Goal: Task Accomplishment & Management: Manage account settings

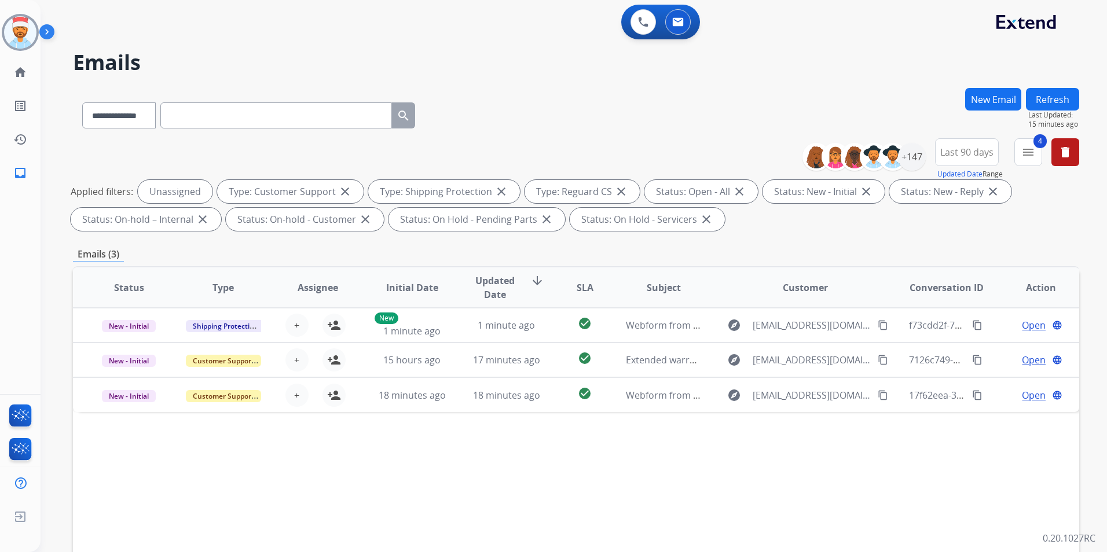
select select "**********"
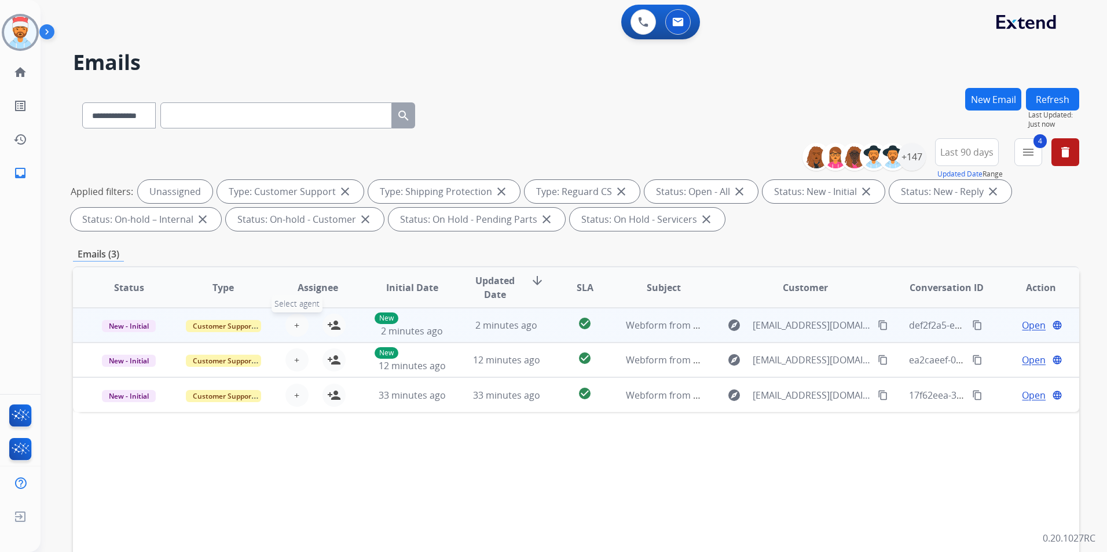
click at [296, 329] on span "+" at bounding box center [296, 325] width 5 height 14
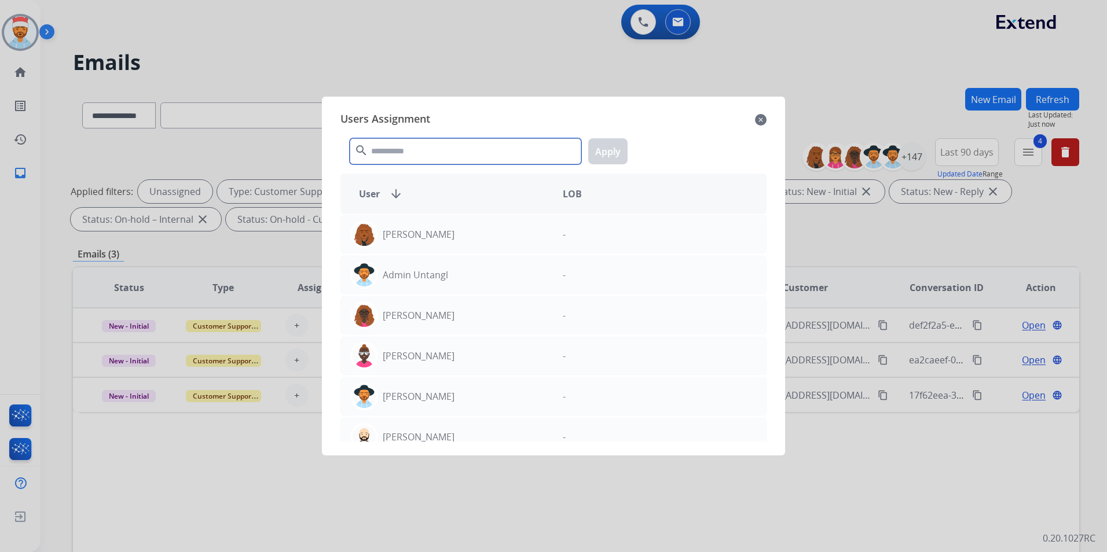
click at [412, 155] on input "text" at bounding box center [466, 151] width 232 height 26
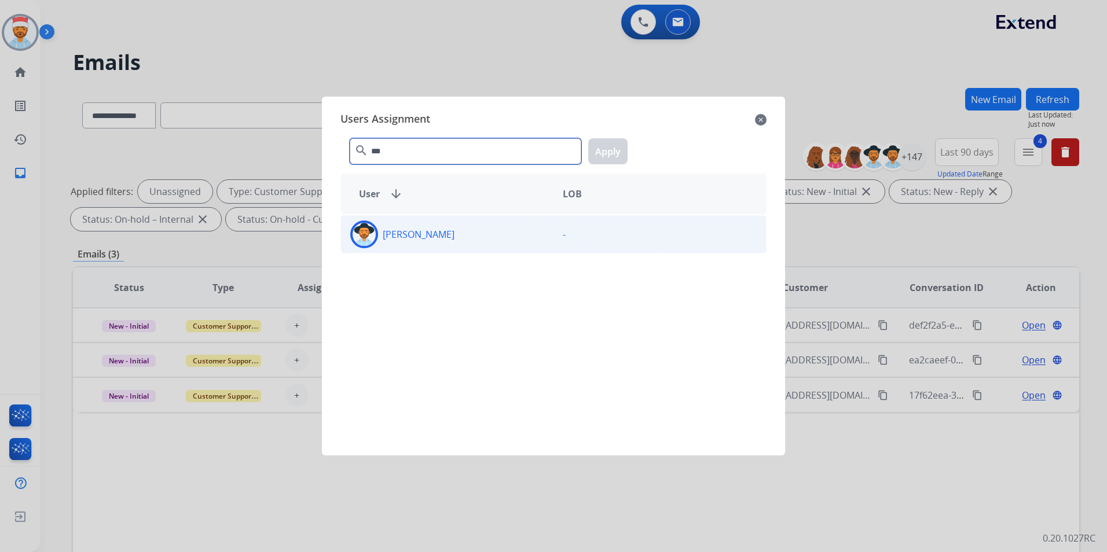
type input "***"
click at [413, 231] on p "[PERSON_NAME]" at bounding box center [419, 234] width 72 height 14
click at [619, 154] on button "Apply" at bounding box center [607, 151] width 39 height 26
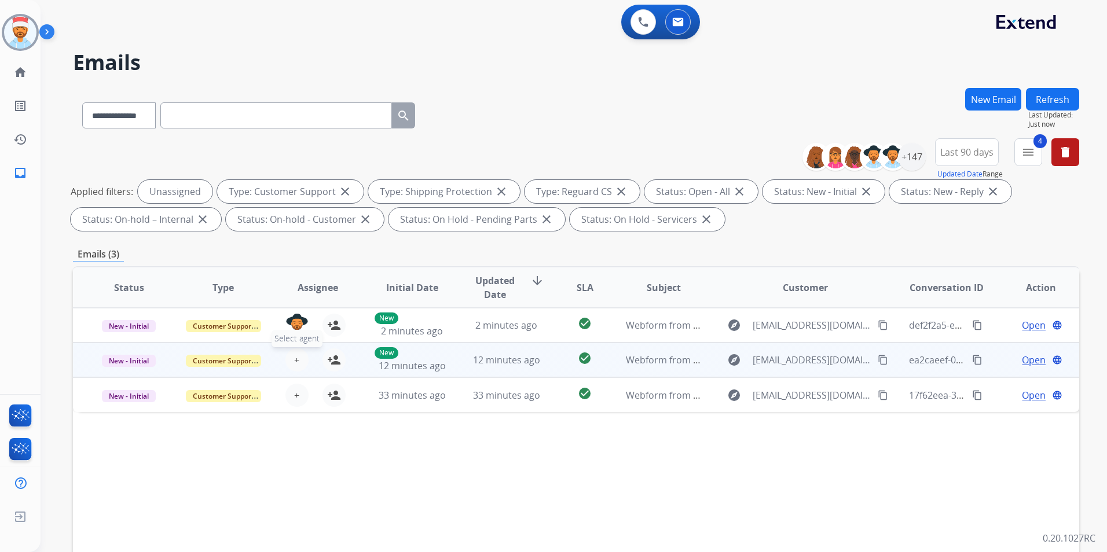
click at [299, 358] on button "+ Select agent" at bounding box center [296, 359] width 23 height 23
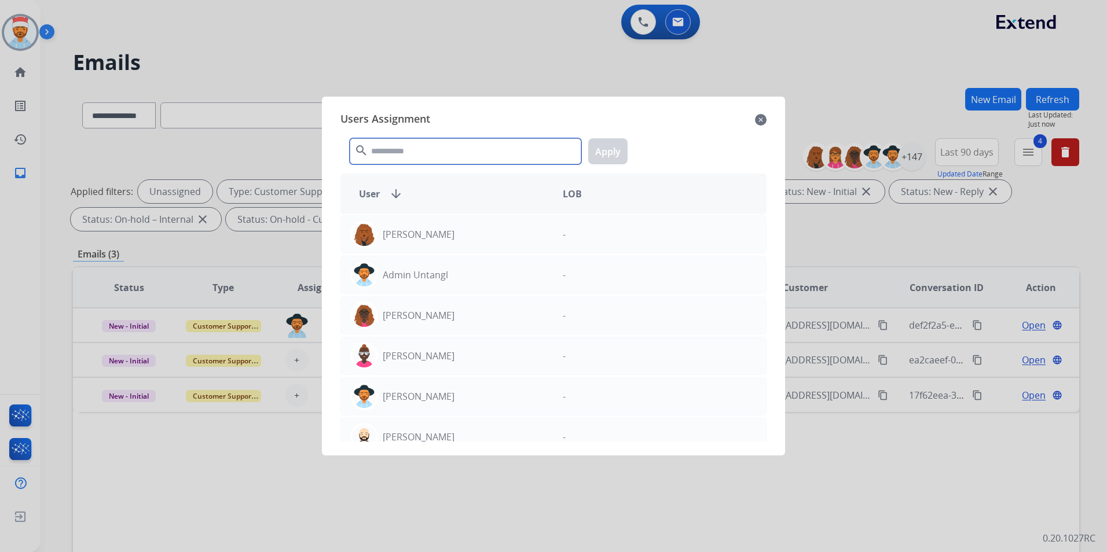
click at [404, 155] on input "text" at bounding box center [466, 151] width 232 height 26
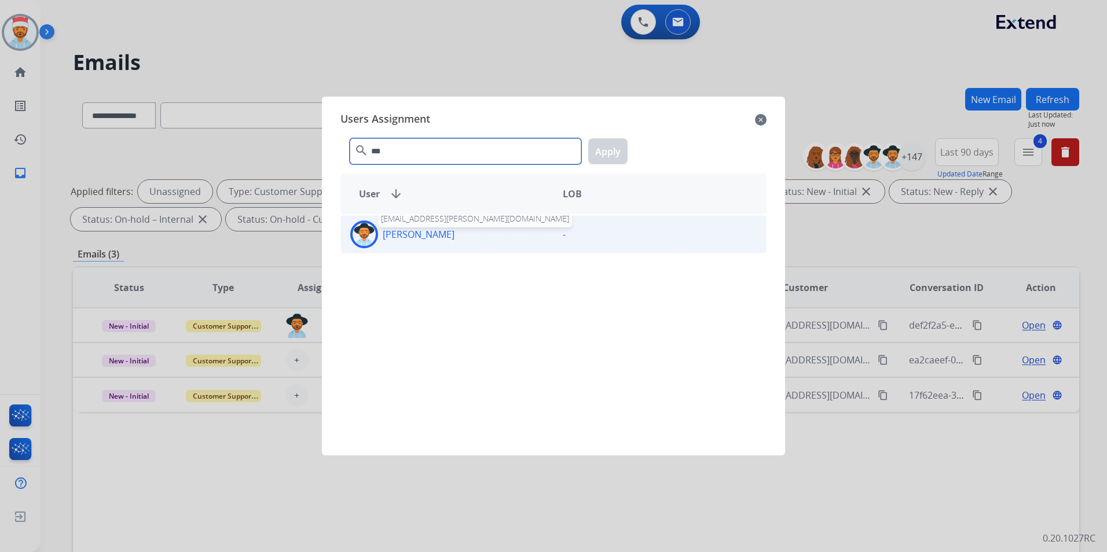
type input "***"
click at [450, 237] on p "[PERSON_NAME]" at bounding box center [419, 234] width 72 height 14
drag, startPoint x: 604, startPoint y: 142, endPoint x: 513, endPoint y: 223, distance: 121.8
click at [605, 142] on button "Apply" at bounding box center [607, 151] width 39 height 26
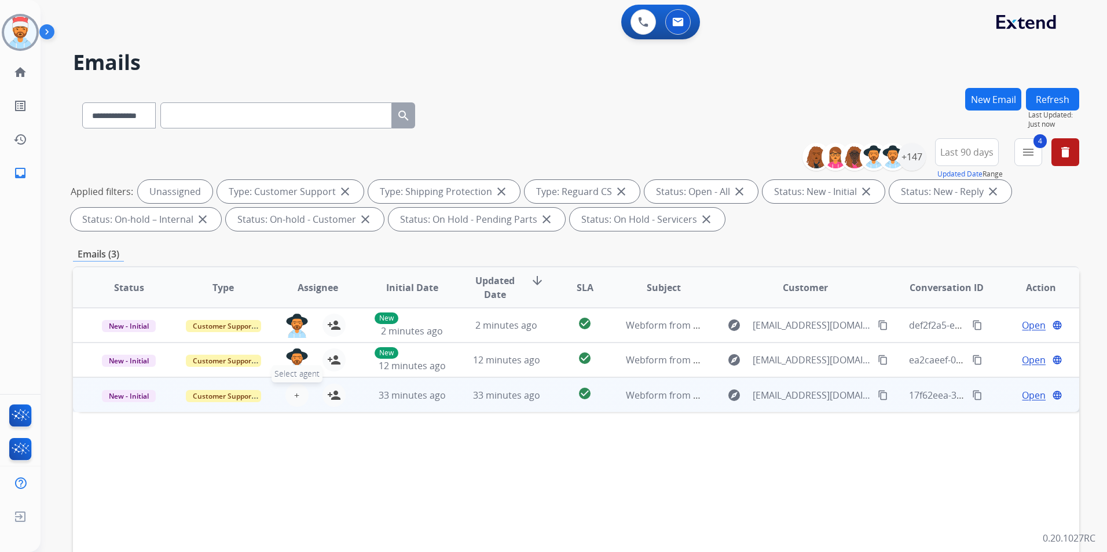
click at [289, 397] on button "+ Select agent" at bounding box center [296, 395] width 23 height 23
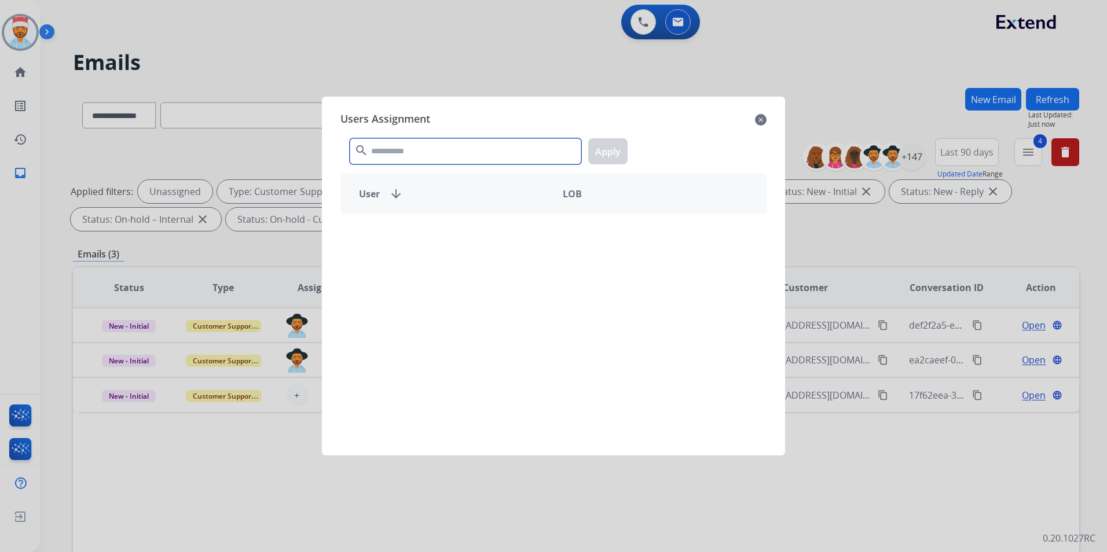
click at [413, 160] on input "text" at bounding box center [466, 151] width 232 height 26
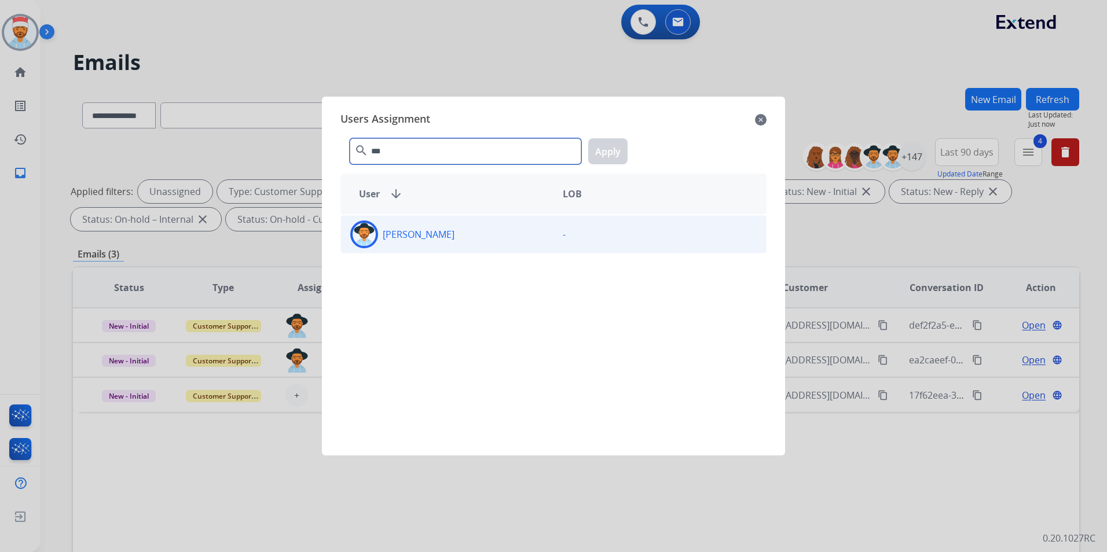
type input "***"
drag, startPoint x: 413, startPoint y: 238, endPoint x: 551, endPoint y: 202, distance: 142.4
click at [414, 238] on p "[PERSON_NAME]" at bounding box center [419, 234] width 72 height 14
click at [622, 153] on button "Apply" at bounding box center [607, 151] width 39 height 26
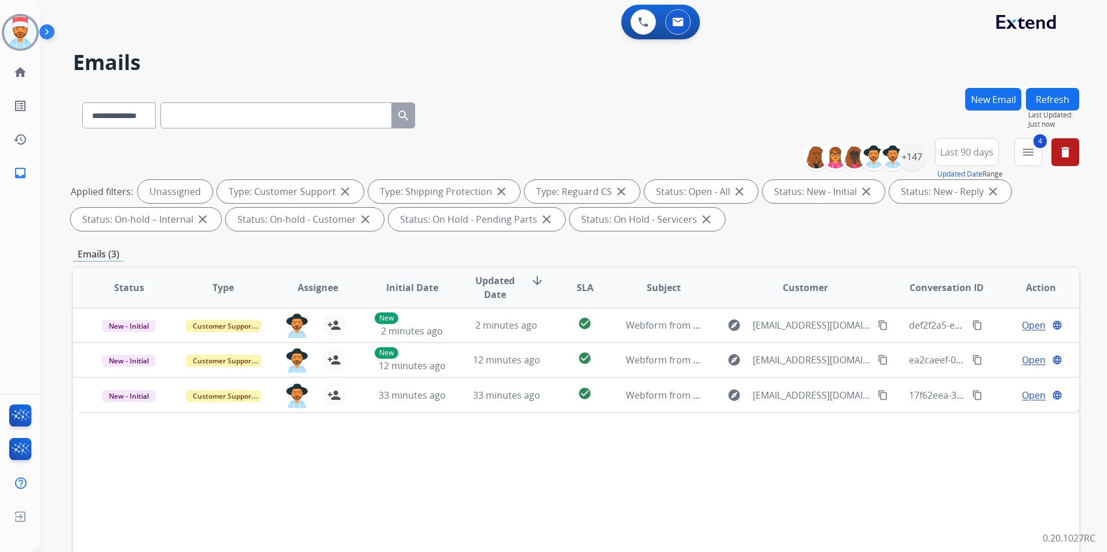
click at [1082, 102] on div "**********" at bounding box center [574, 276] width 1066 height 552
click at [1075, 102] on button "Refresh" at bounding box center [1052, 99] width 53 height 23
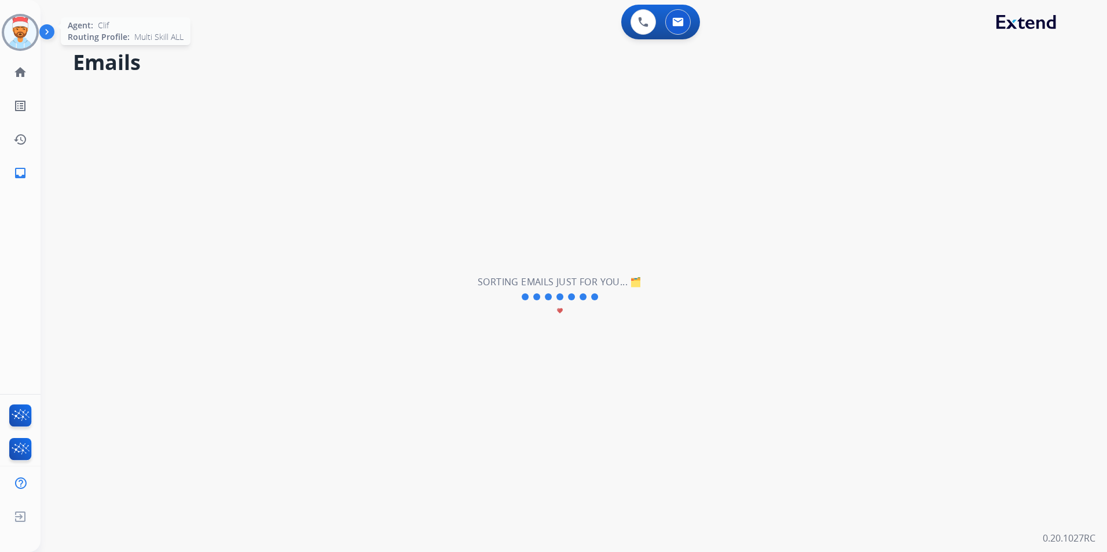
drag, startPoint x: 16, startPoint y: 32, endPoint x: 24, endPoint y: 32, distance: 8.7
click at [17, 32] on img at bounding box center [20, 32] width 32 height 32
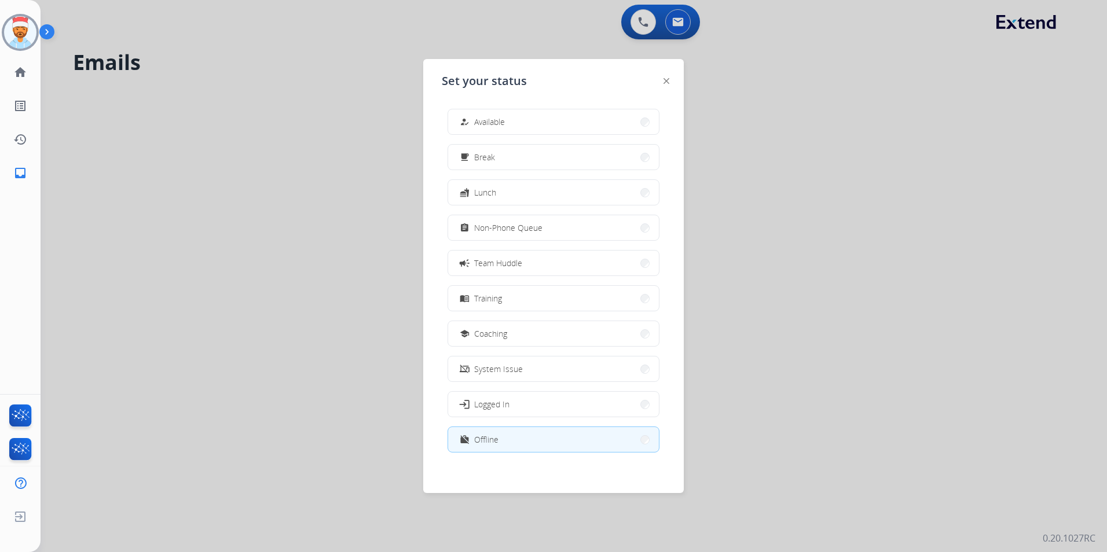
click at [767, 267] on div at bounding box center [553, 276] width 1107 height 552
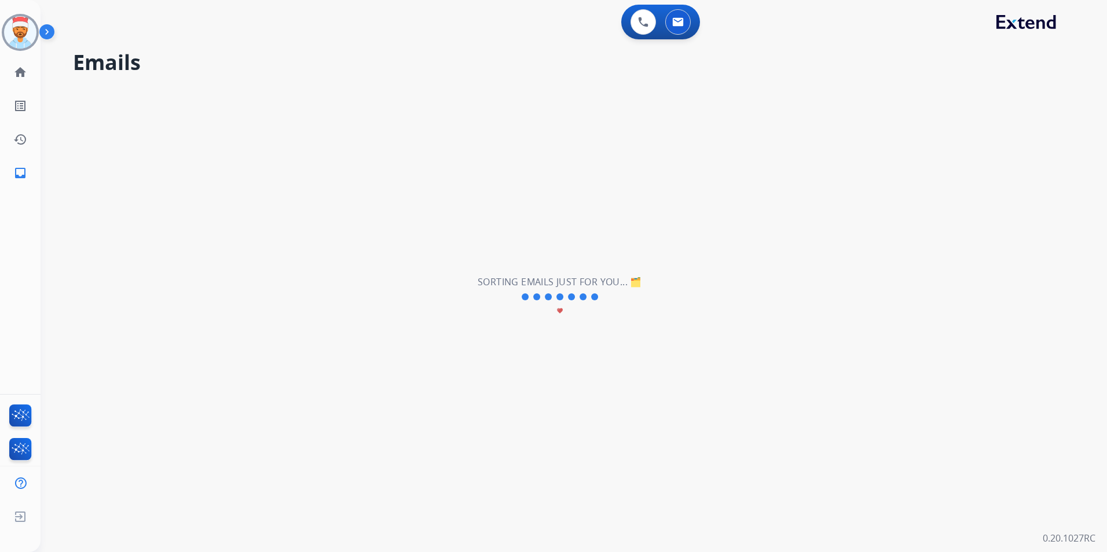
click at [0, 36] on html "**********" at bounding box center [553, 276] width 1107 height 552
click at [29, 32] on img at bounding box center [20, 32] width 32 height 32
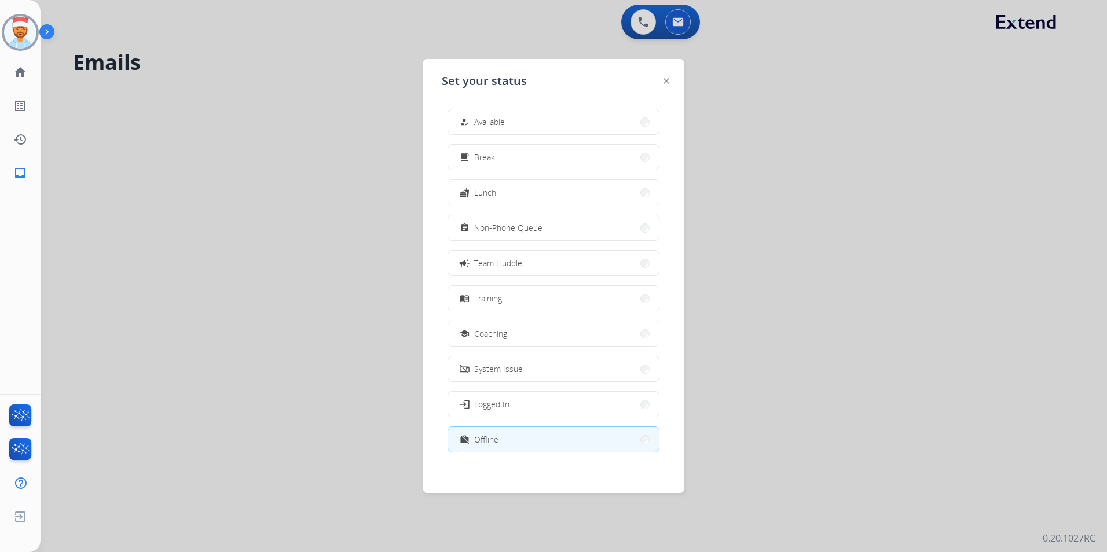
click at [842, 304] on div at bounding box center [553, 276] width 1107 height 552
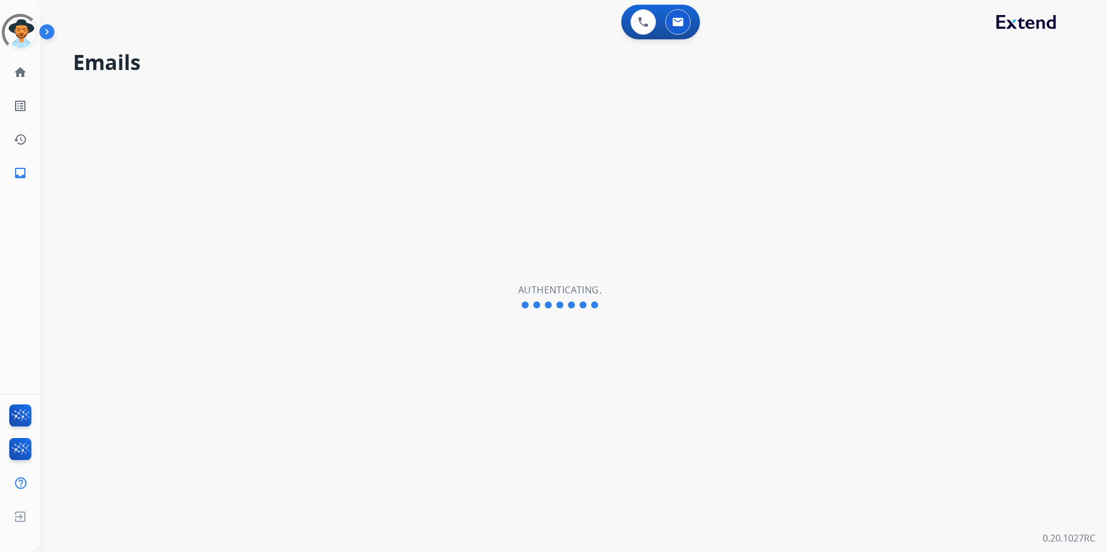
select select "**********"
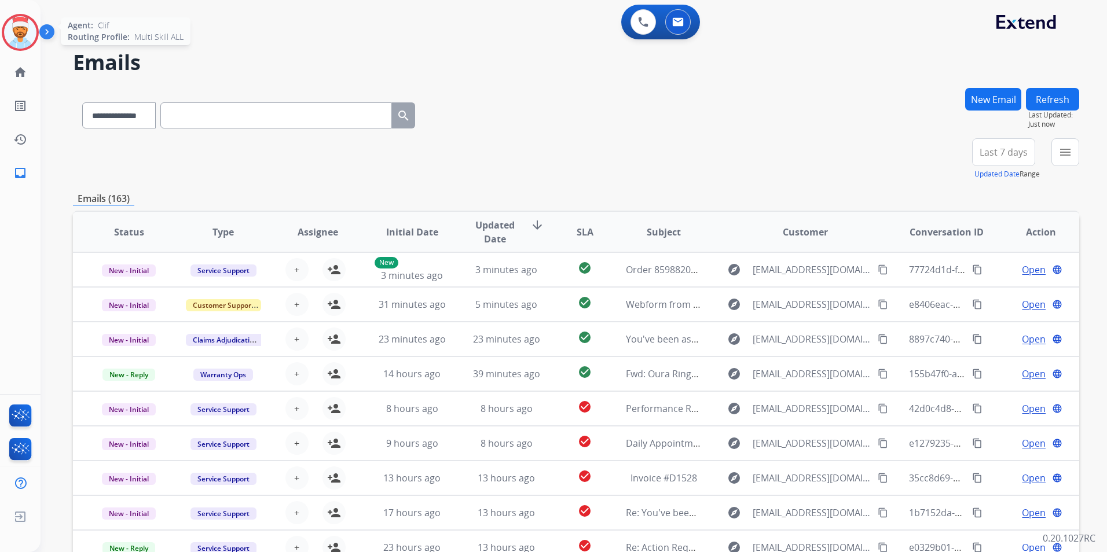
drag, startPoint x: 17, startPoint y: 31, endPoint x: 24, endPoint y: 34, distance: 7.9
click at [17, 31] on img at bounding box center [20, 32] width 32 height 32
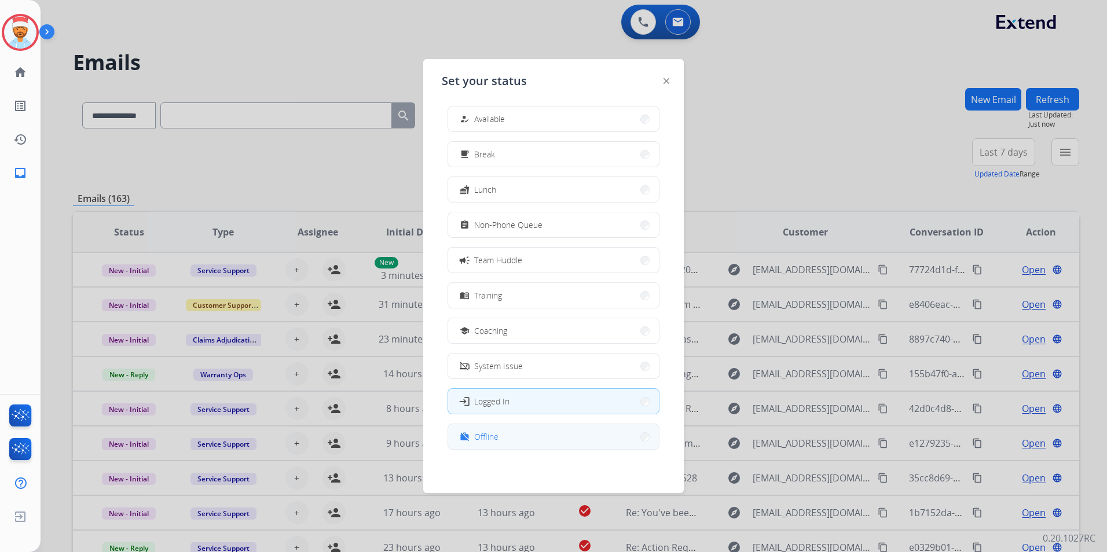
scroll to position [3, 0]
click at [523, 431] on button "work_off Offline" at bounding box center [553, 436] width 211 height 25
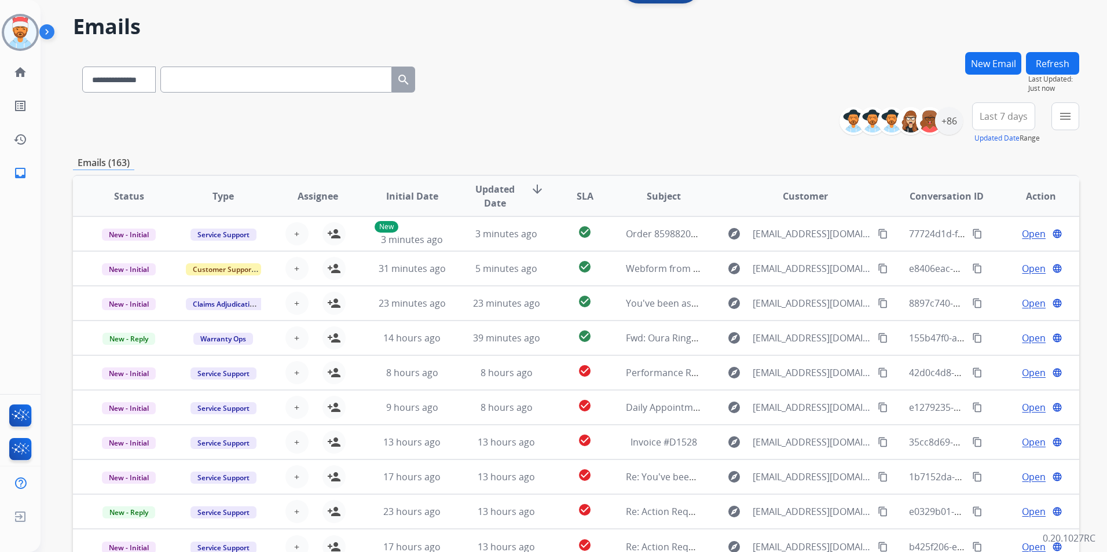
scroll to position [0, 0]
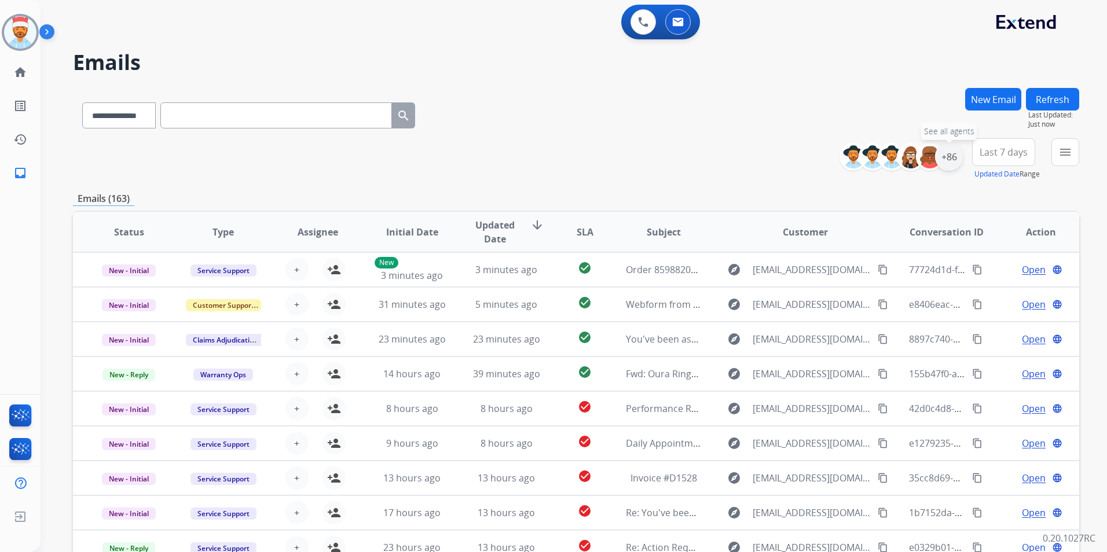
click at [954, 161] on div "+86" at bounding box center [949, 157] width 28 height 28
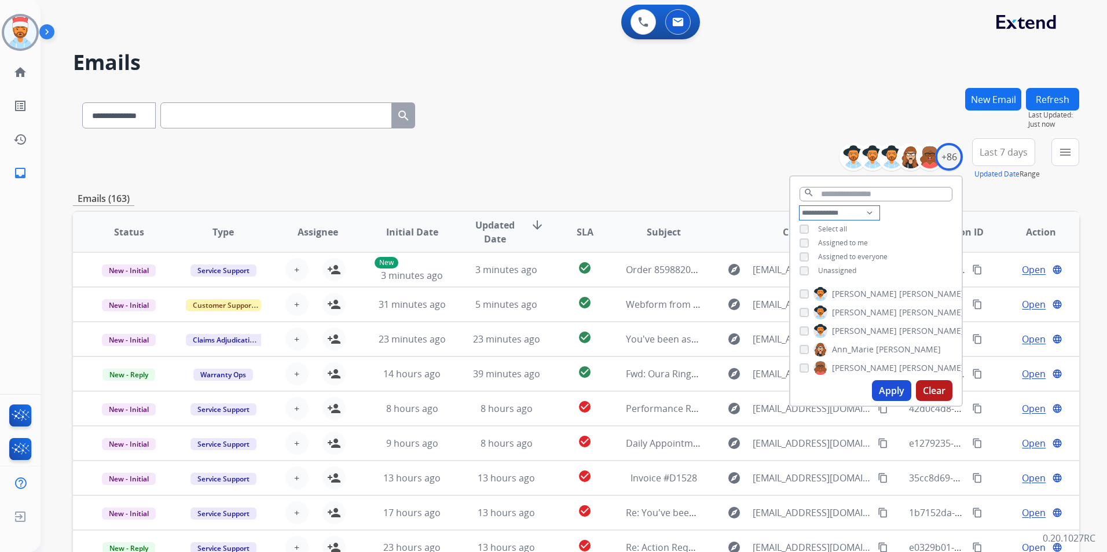
drag, startPoint x: 831, startPoint y: 209, endPoint x: 855, endPoint y: 211, distance: 24.4
click at [831, 209] on select "**********" at bounding box center [839, 213] width 80 height 14
select select "**********"
click at [799, 206] on select "**********" at bounding box center [839, 213] width 80 height 14
click at [887, 390] on button "Apply" at bounding box center [891, 390] width 39 height 21
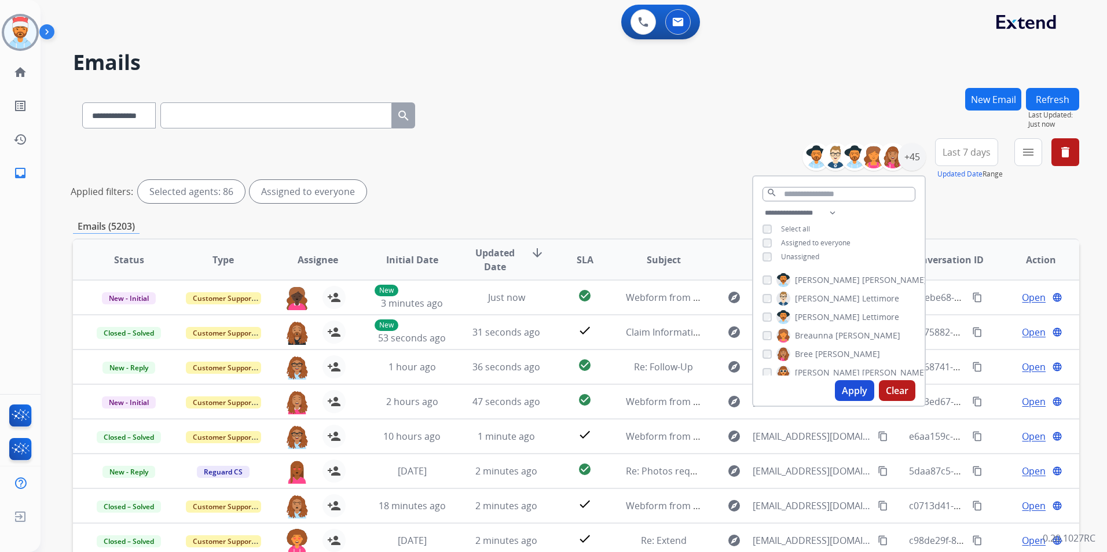
drag, startPoint x: 839, startPoint y: 388, endPoint x: 849, endPoint y: 387, distance: 10.0
click at [840, 388] on button "Apply" at bounding box center [854, 390] width 39 height 21
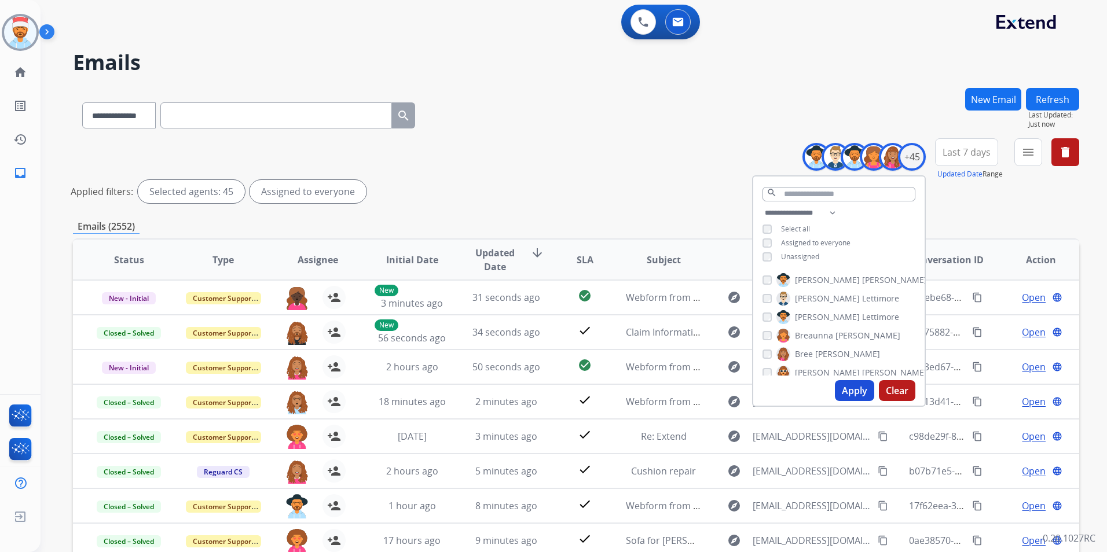
click at [850, 390] on button "Apply" at bounding box center [854, 390] width 39 height 21
click at [992, 218] on div "**********" at bounding box center [576, 387] width 1006 height 599
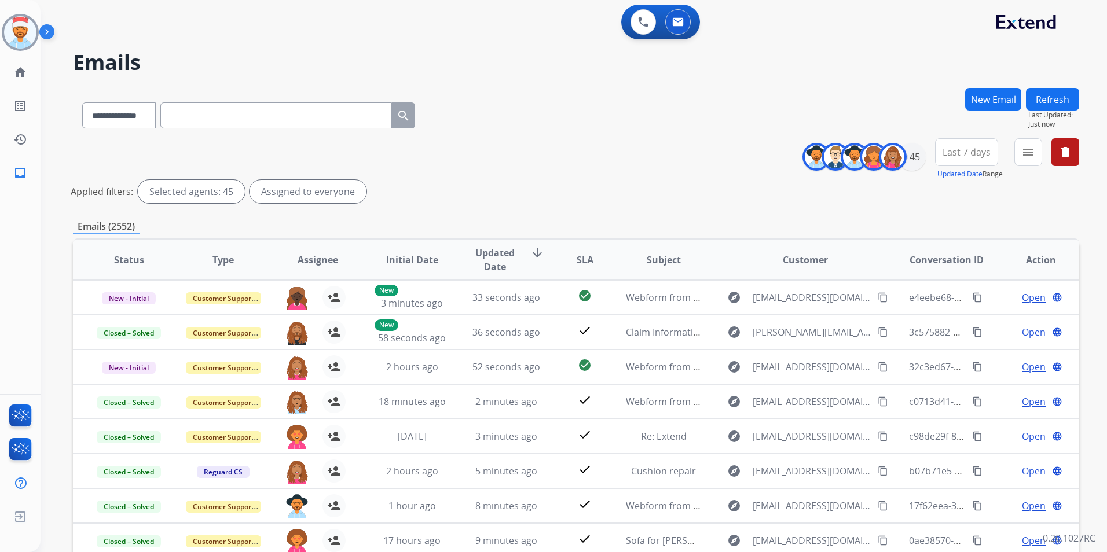
click at [957, 153] on span "Last 7 days" at bounding box center [966, 152] width 48 height 5
click at [952, 297] on div "Last 90 days" at bounding box center [963, 292] width 64 height 17
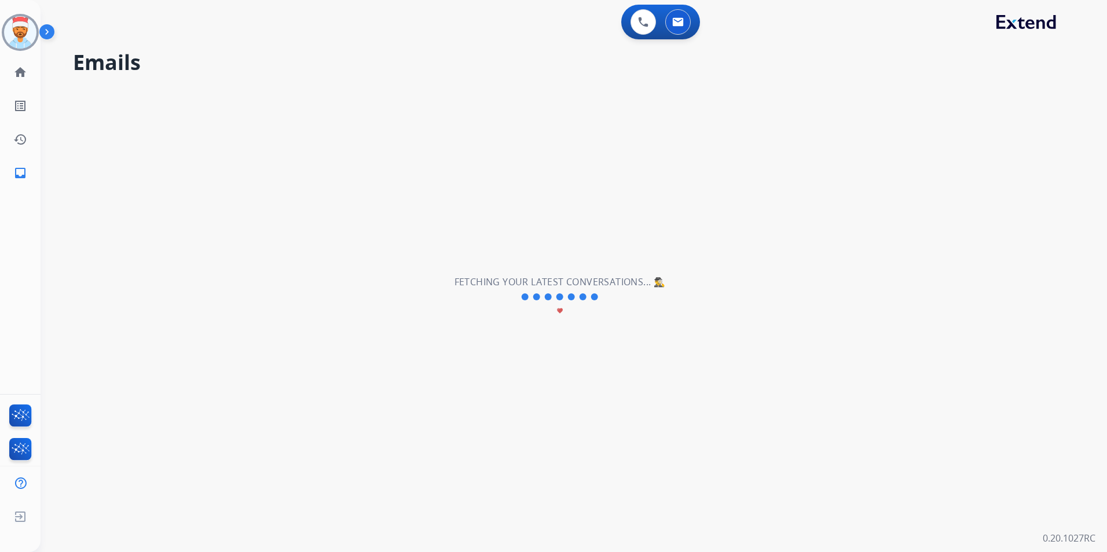
click at [986, 214] on div "**********" at bounding box center [560, 297] width 1038 height 511
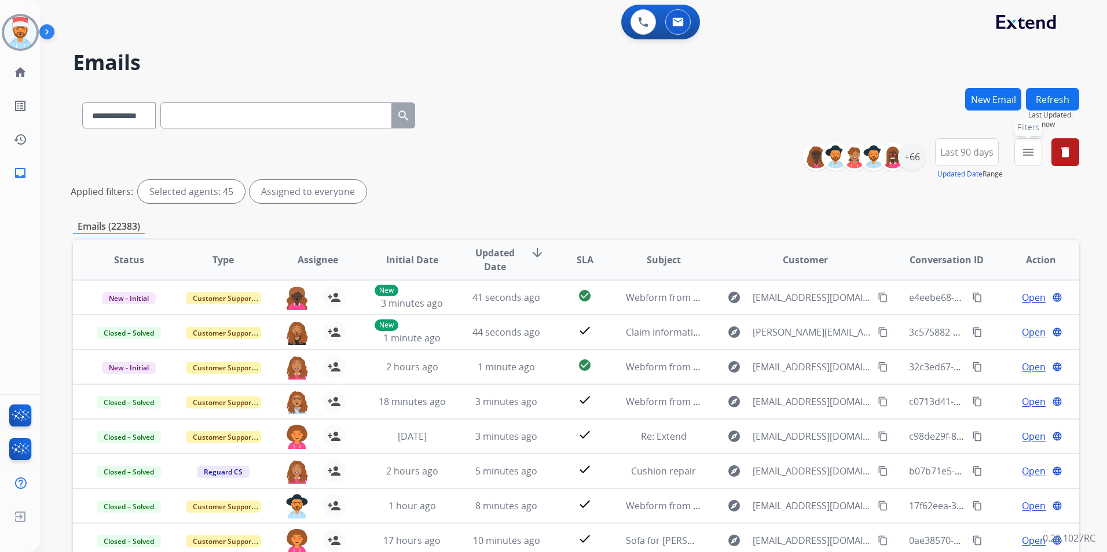
click at [1020, 153] on button "menu Filters" at bounding box center [1028, 152] width 28 height 28
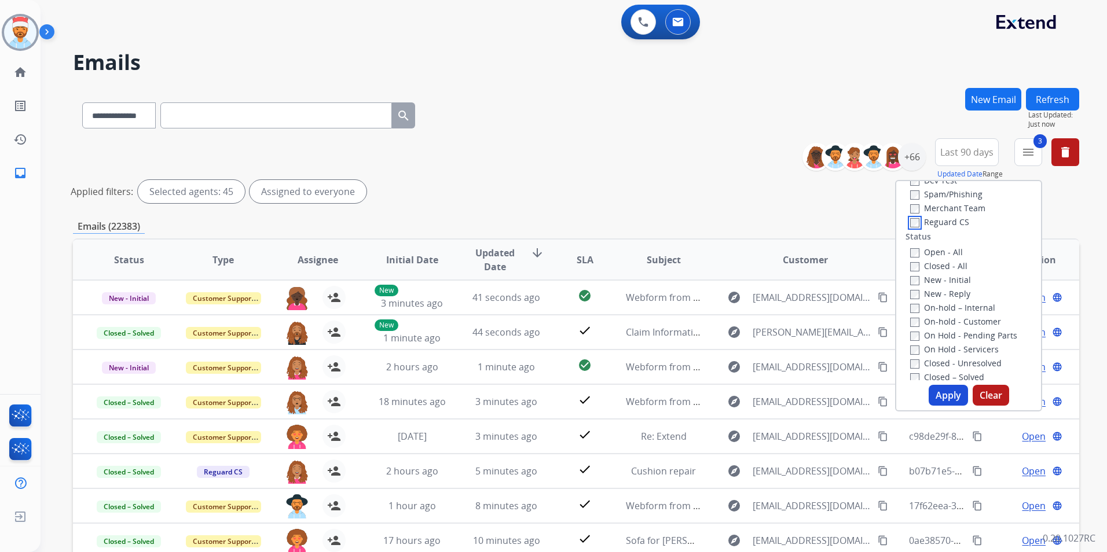
scroll to position [116, 0]
click at [945, 392] on button "Apply" at bounding box center [947, 395] width 39 height 21
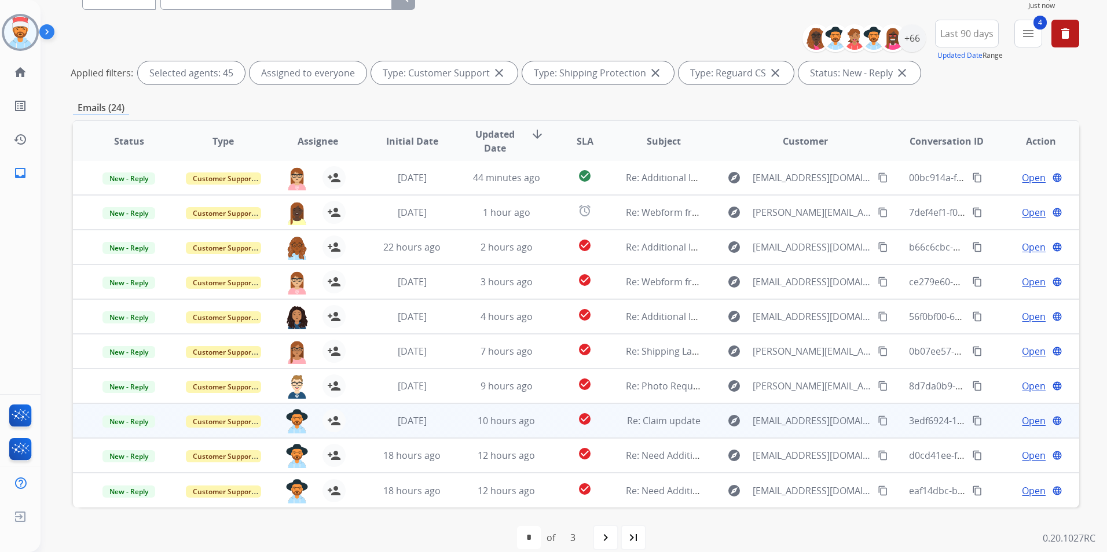
scroll to position [134, 0]
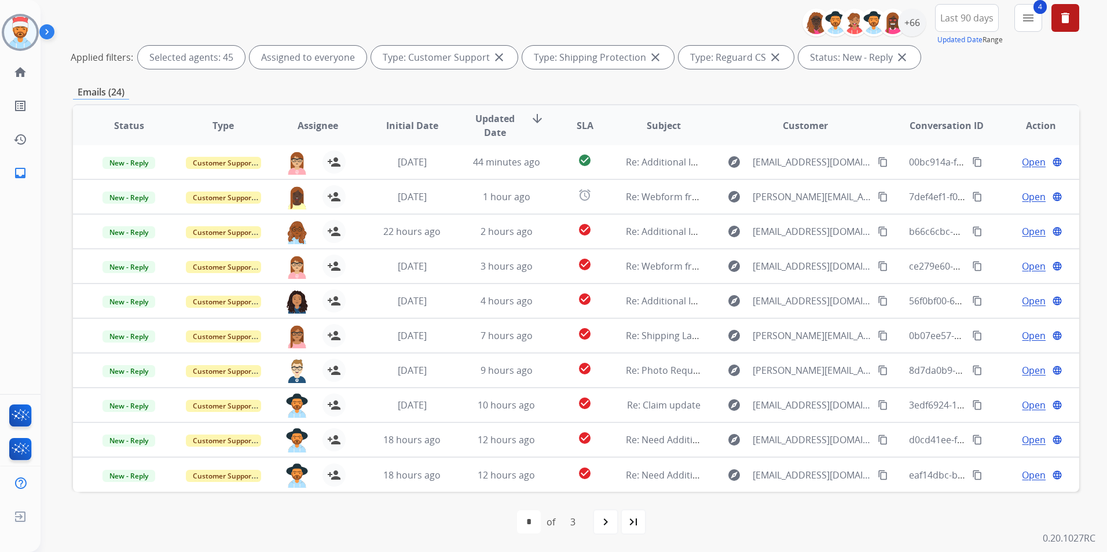
click at [641, 527] on div "last_page" at bounding box center [633, 521] width 25 height 25
select select "*"
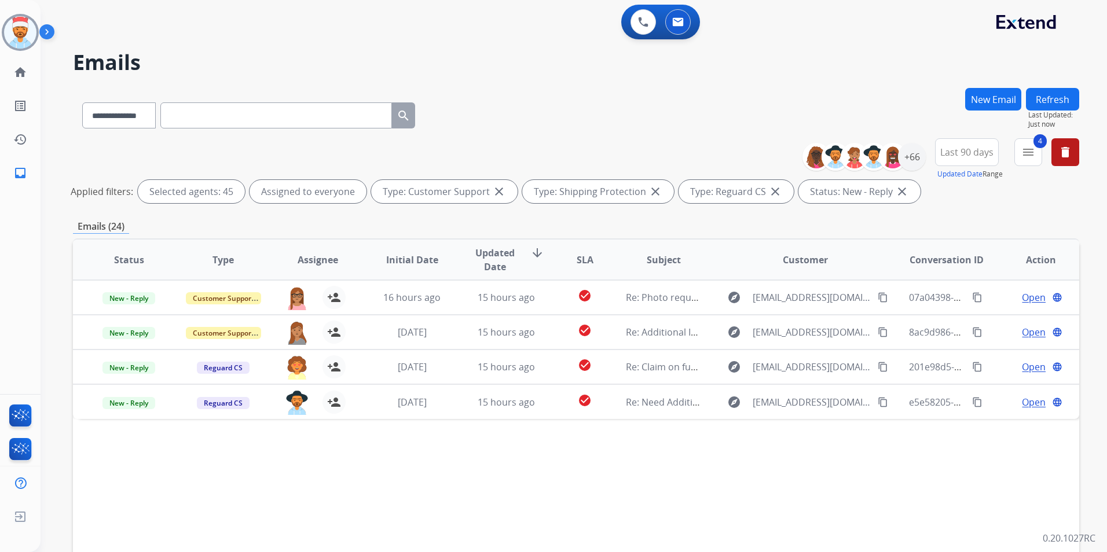
scroll to position [0, 0]
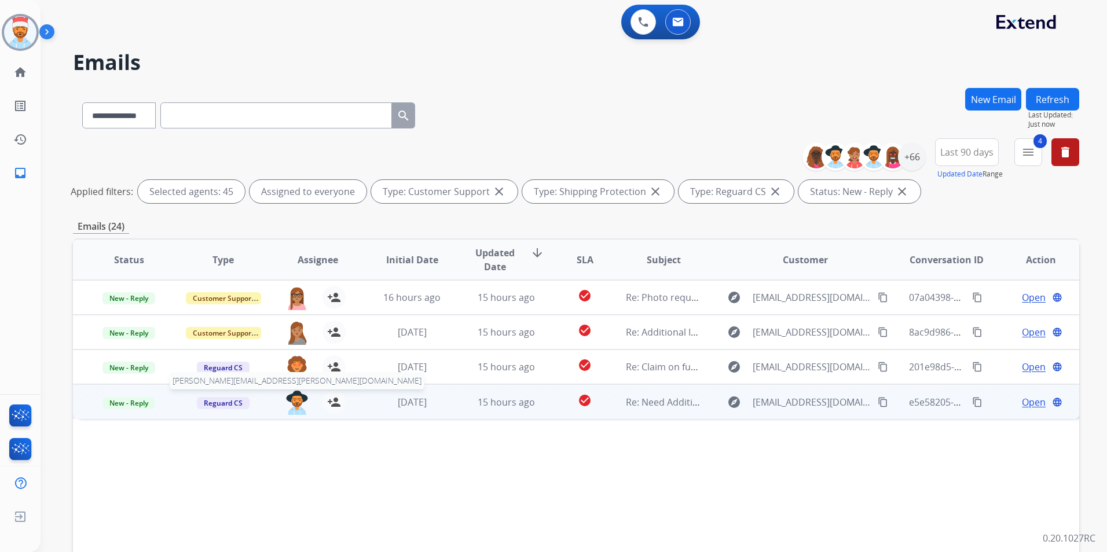
click at [294, 399] on img at bounding box center [296, 403] width 23 height 24
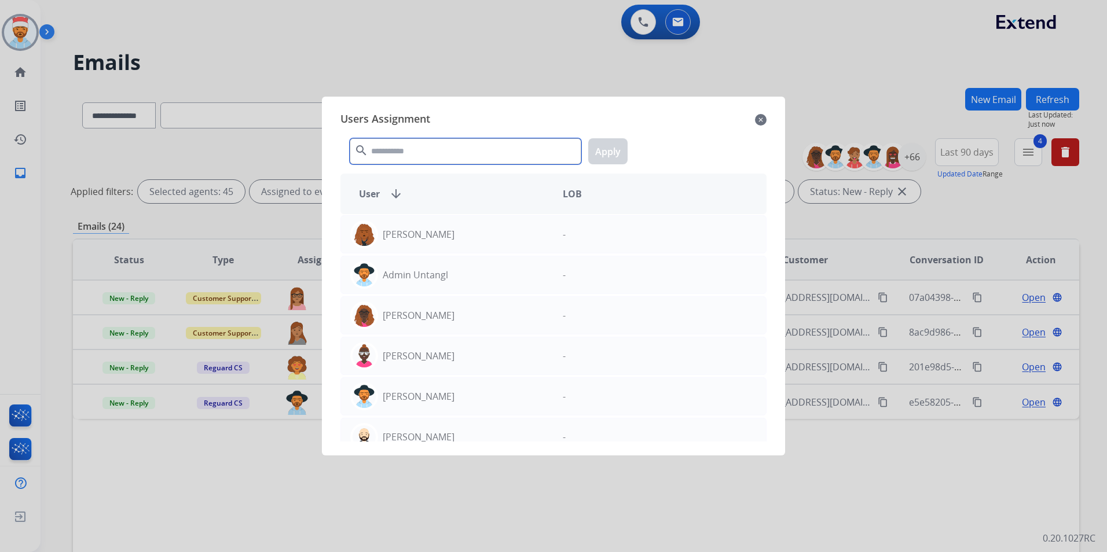
click at [451, 155] on input "text" at bounding box center [466, 151] width 232 height 26
click at [432, 156] on input "text" at bounding box center [466, 151] width 232 height 26
click at [403, 157] on input "text" at bounding box center [466, 151] width 232 height 26
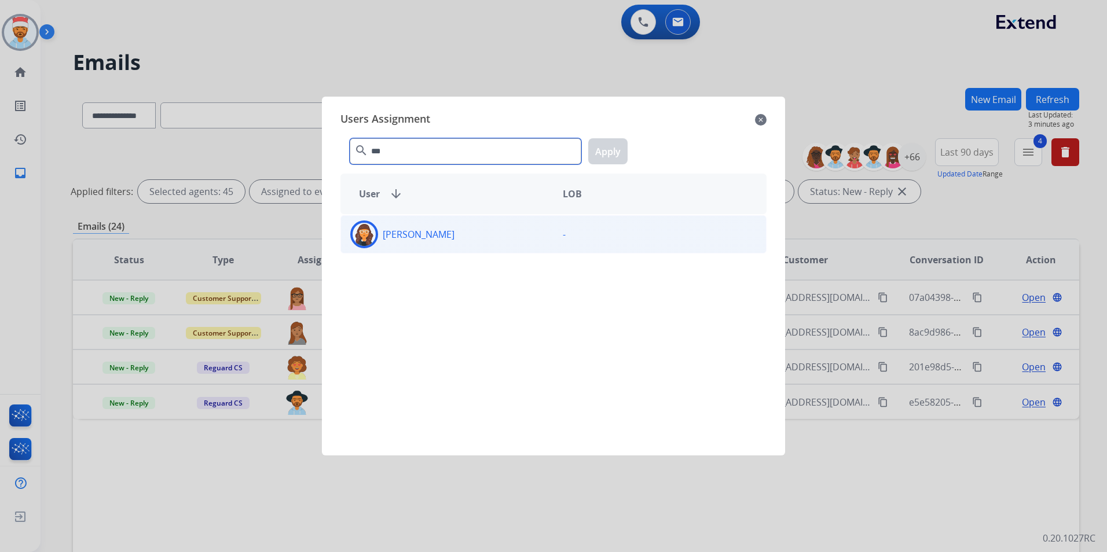
type input "***"
drag, startPoint x: 397, startPoint y: 243, endPoint x: 484, endPoint y: 225, distance: 89.8
click at [397, 243] on div "[PERSON_NAME]" at bounding box center [447, 235] width 212 height 28
drag, startPoint x: 622, startPoint y: 145, endPoint x: 610, endPoint y: 156, distance: 16.4
click at [619, 145] on button "Apply" at bounding box center [607, 151] width 39 height 26
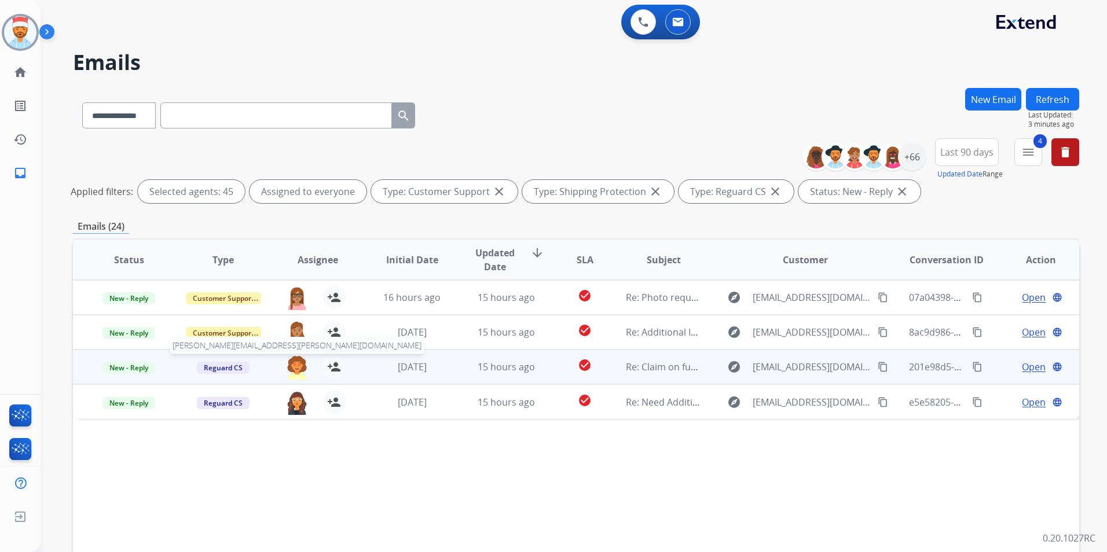
click at [293, 370] on img at bounding box center [296, 367] width 23 height 24
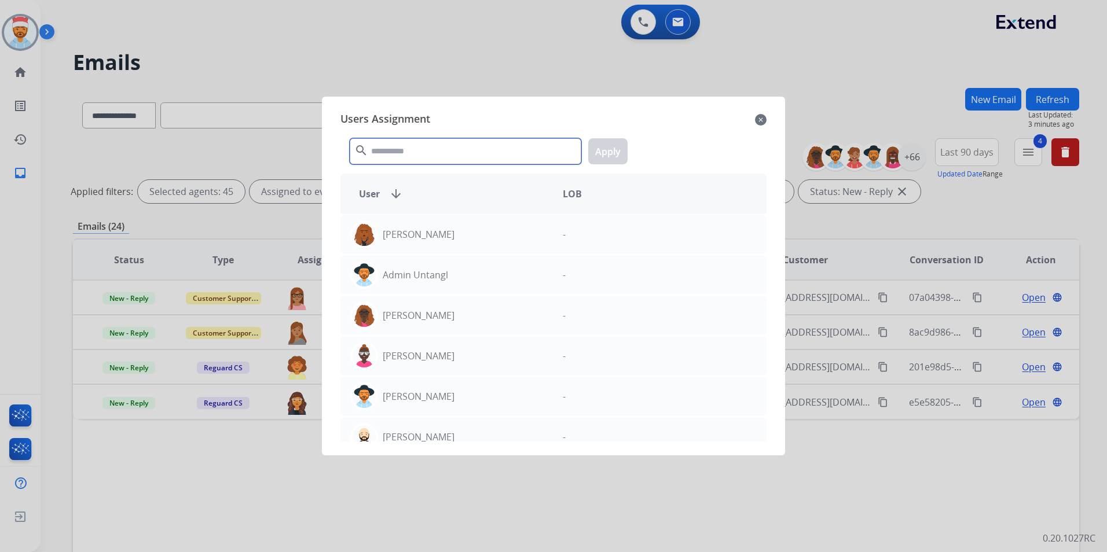
click at [406, 156] on input "text" at bounding box center [466, 151] width 232 height 26
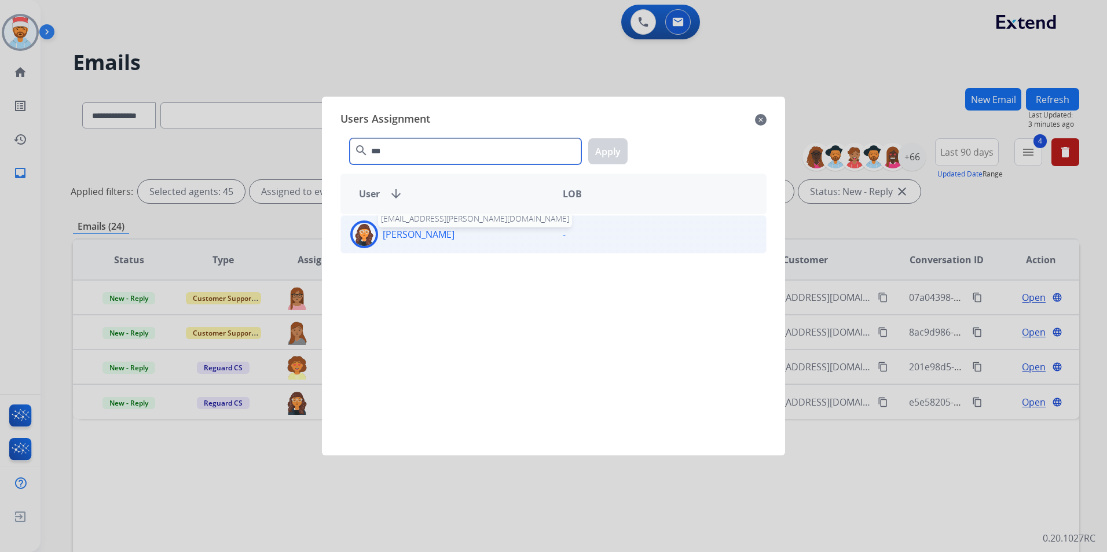
type input "***"
drag, startPoint x: 392, startPoint y: 230, endPoint x: 493, endPoint y: 225, distance: 100.8
click at [393, 230] on p "[PERSON_NAME]" at bounding box center [419, 234] width 72 height 14
drag, startPoint x: 607, startPoint y: 149, endPoint x: 560, endPoint y: 224, distance: 89.0
click at [607, 148] on button "Apply" at bounding box center [607, 151] width 39 height 26
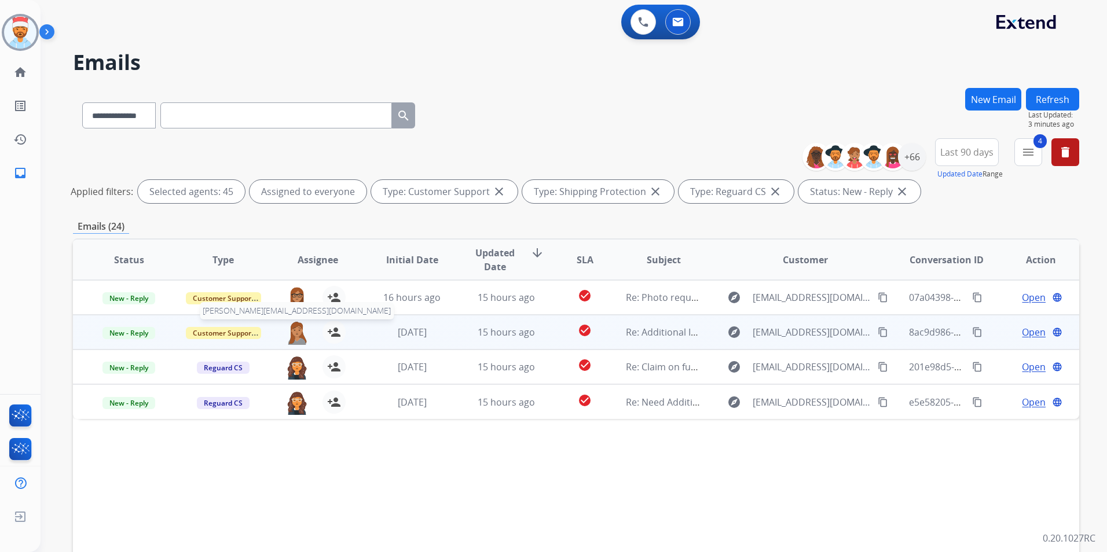
click at [297, 331] on img at bounding box center [296, 333] width 23 height 24
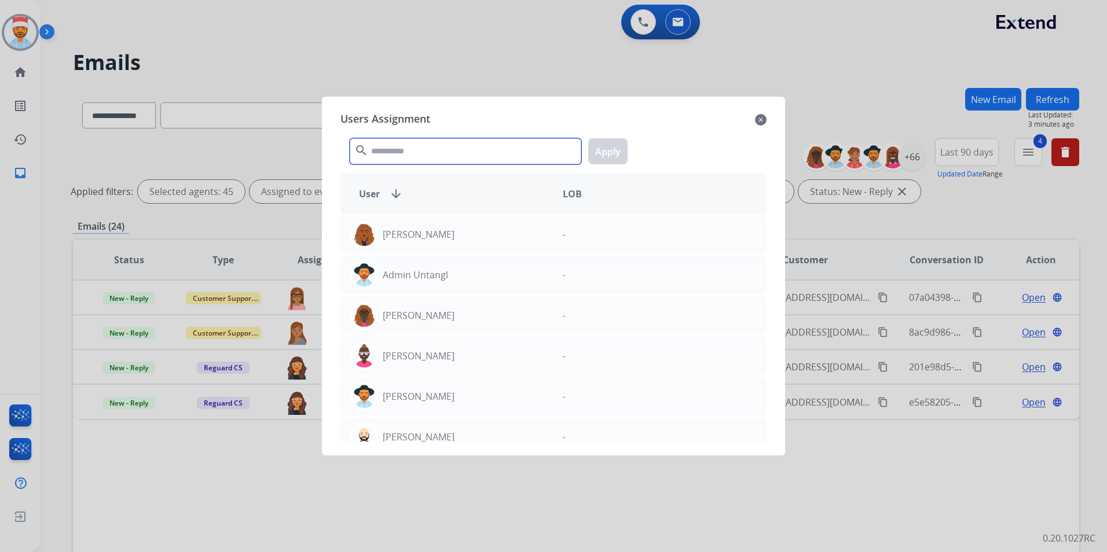
click at [417, 155] on input "text" at bounding box center [466, 151] width 232 height 26
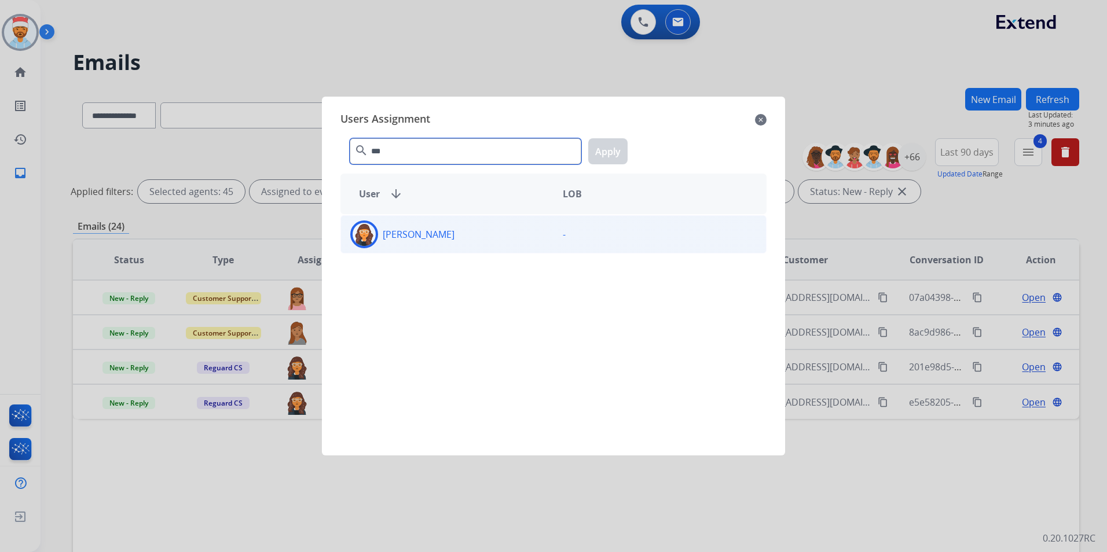
type input "***"
click at [383, 238] on div "[PERSON_NAME]" at bounding box center [447, 235] width 212 height 28
click at [609, 147] on button "Apply" at bounding box center [607, 151] width 39 height 26
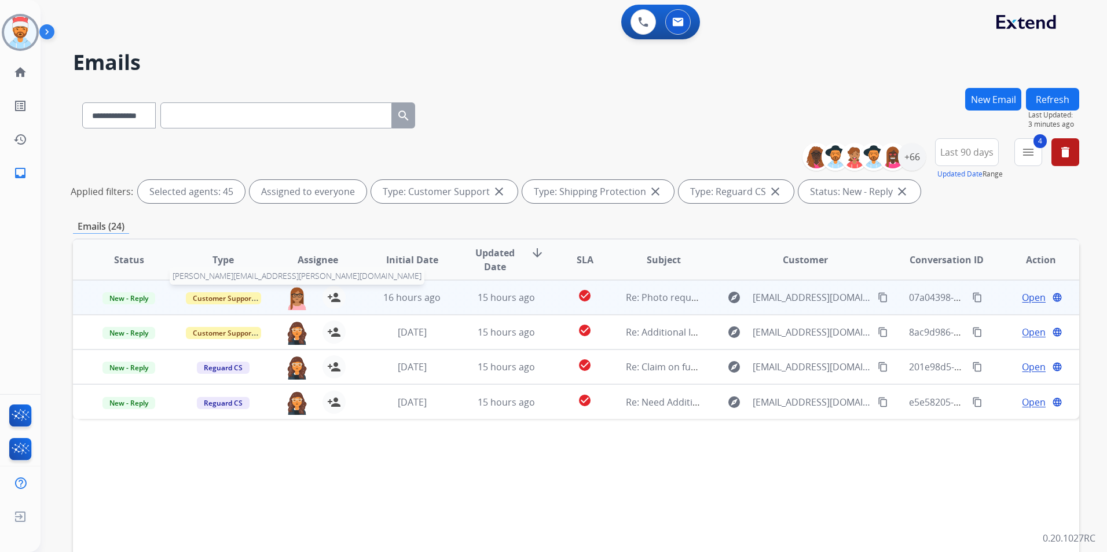
click at [292, 296] on img at bounding box center [296, 298] width 23 height 24
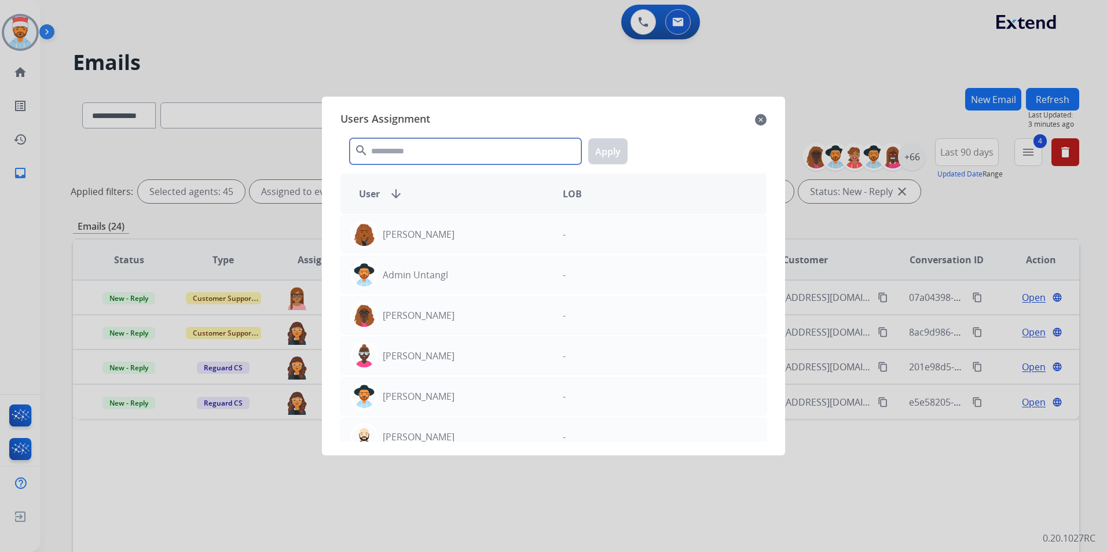
click at [403, 148] on input "text" at bounding box center [466, 151] width 232 height 26
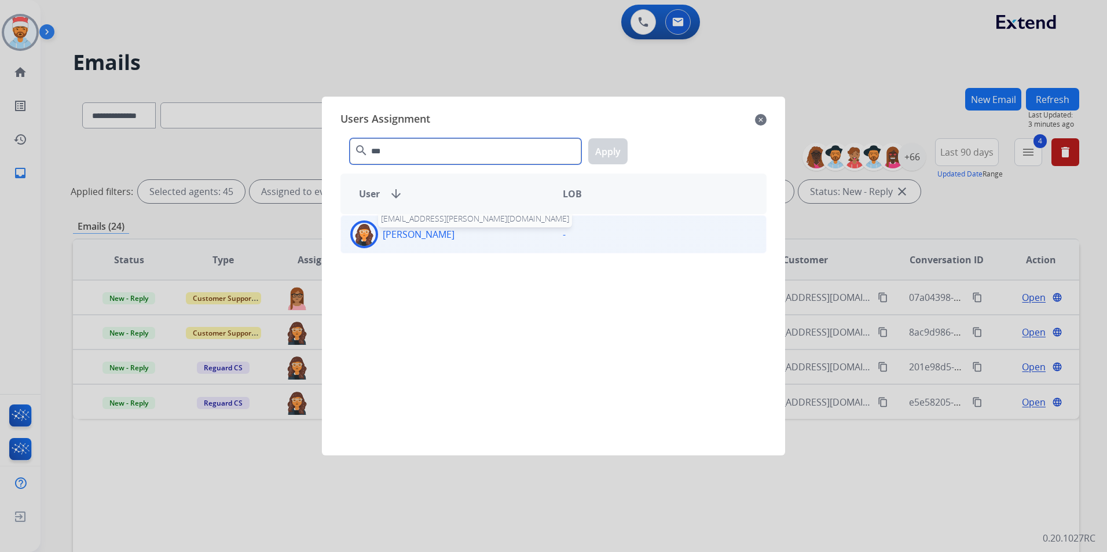
type input "***"
drag, startPoint x: 406, startPoint y: 240, endPoint x: 429, endPoint y: 235, distance: 23.2
click at [407, 240] on p "[PERSON_NAME]" at bounding box center [419, 234] width 72 height 14
click at [600, 157] on button "Apply" at bounding box center [607, 151] width 39 height 26
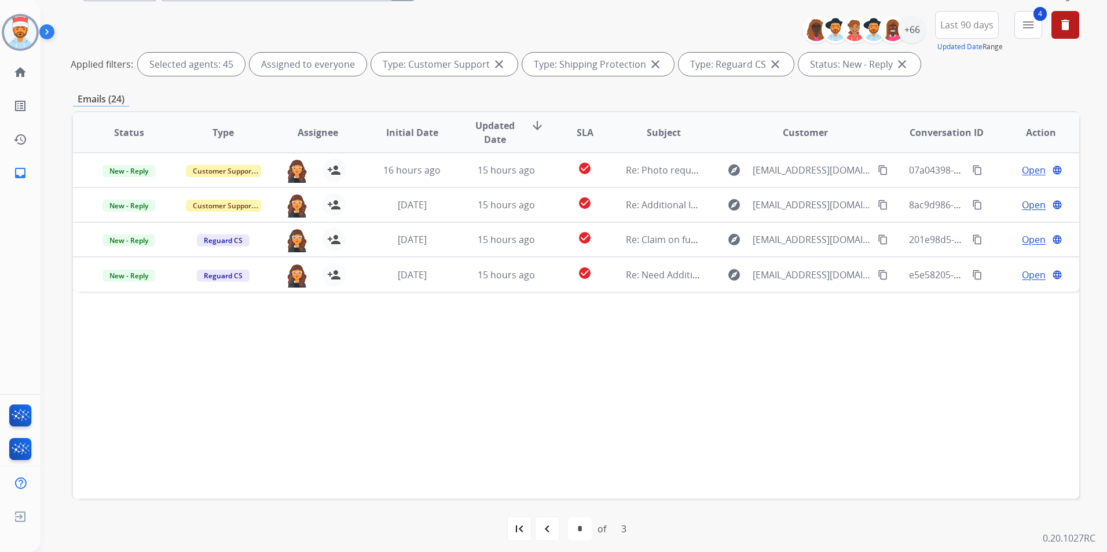
scroll to position [134, 0]
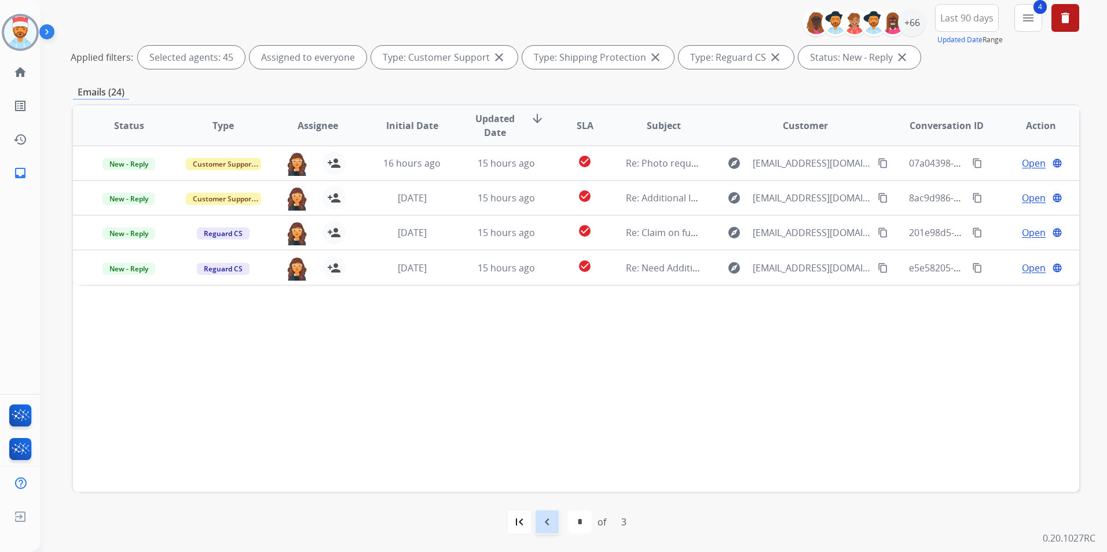
click at [549, 513] on div "navigate_before" at bounding box center [546, 521] width 25 height 25
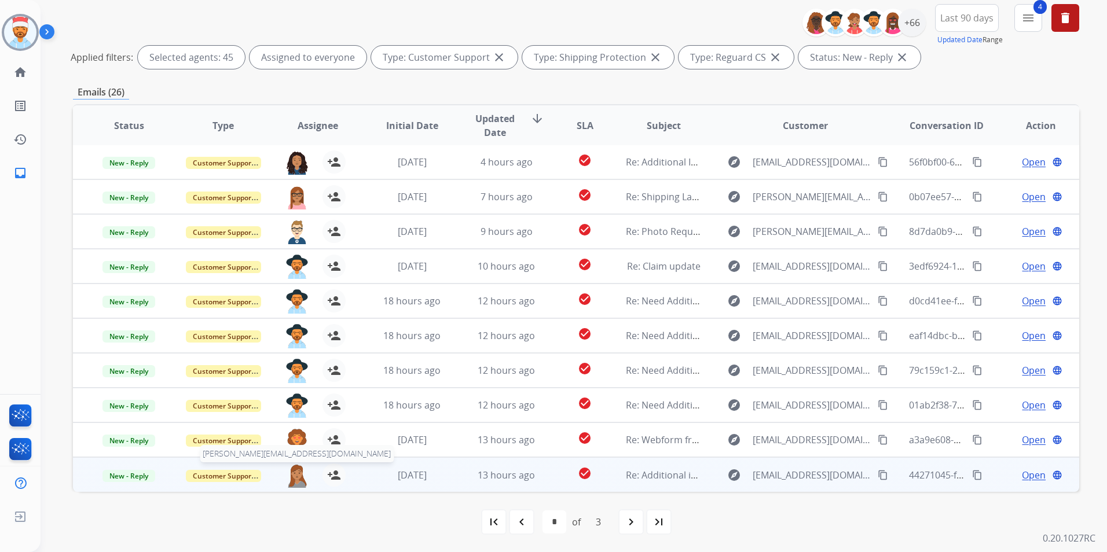
click at [291, 476] on img at bounding box center [296, 476] width 23 height 24
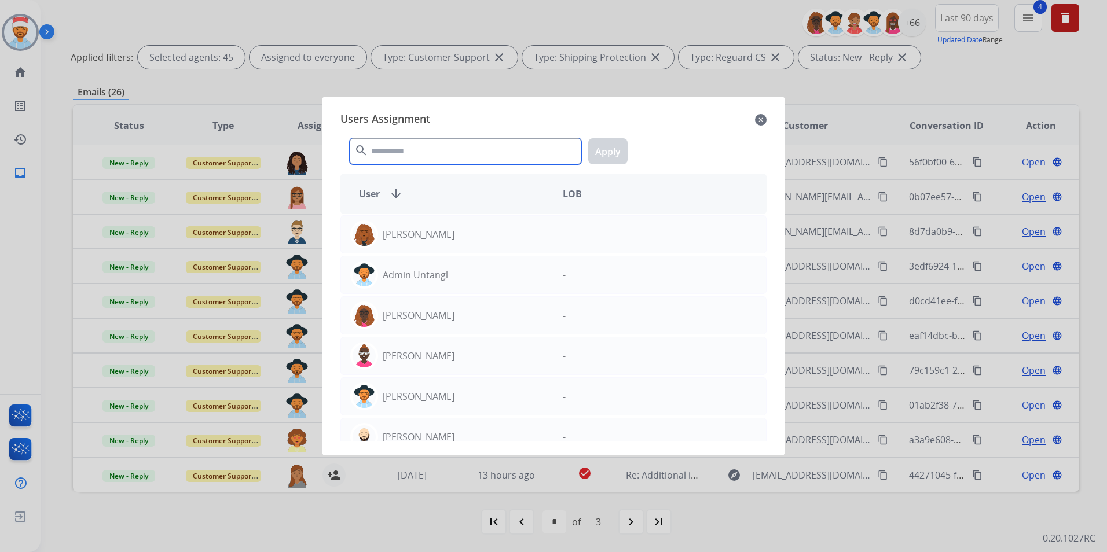
click at [408, 148] on input "text" at bounding box center [466, 151] width 232 height 26
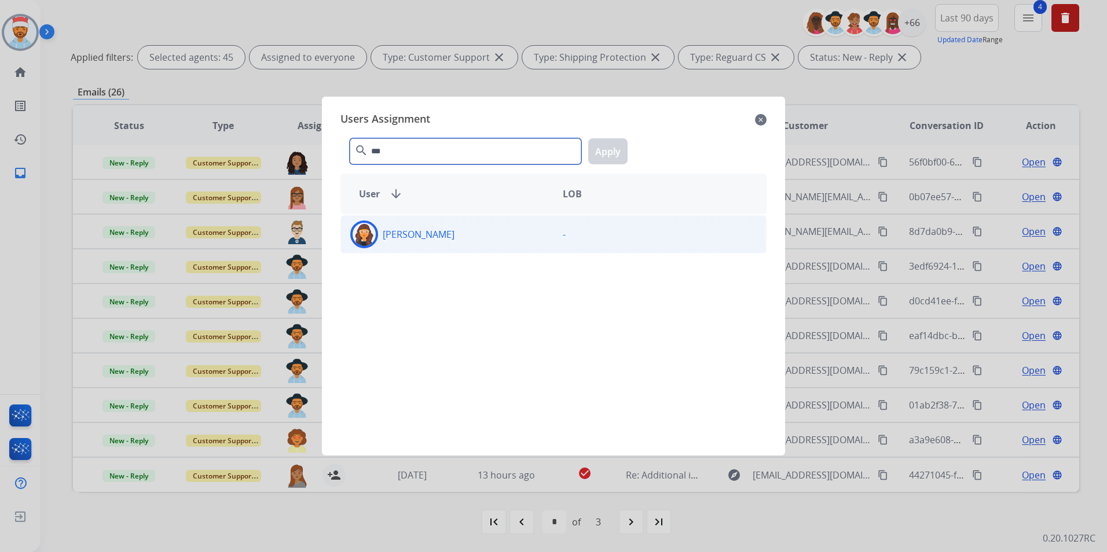
type input "***"
click at [414, 240] on p "[PERSON_NAME]" at bounding box center [419, 234] width 72 height 14
click at [624, 148] on button "Apply" at bounding box center [607, 151] width 39 height 26
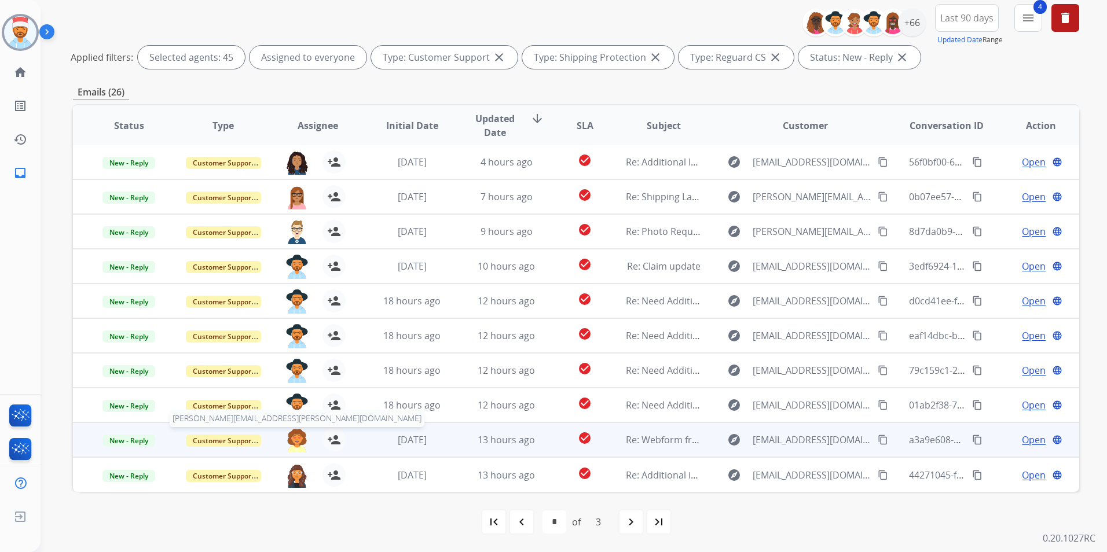
click at [293, 438] on img at bounding box center [296, 440] width 23 height 24
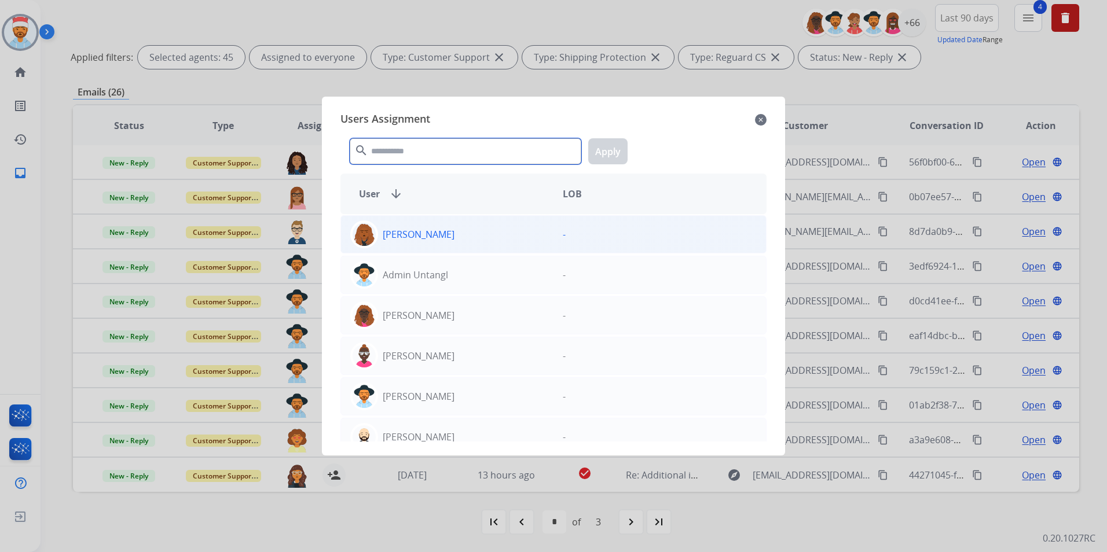
click at [411, 156] on input "text" at bounding box center [466, 151] width 232 height 26
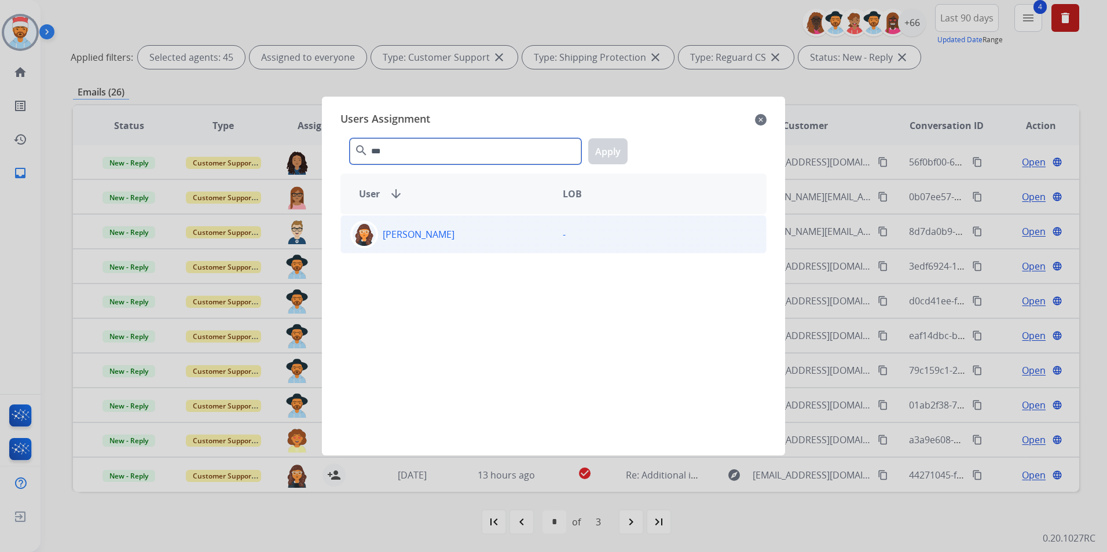
type input "***"
click at [397, 226] on div "[PERSON_NAME]" at bounding box center [447, 235] width 212 height 28
click at [597, 155] on button "Apply" at bounding box center [607, 151] width 39 height 26
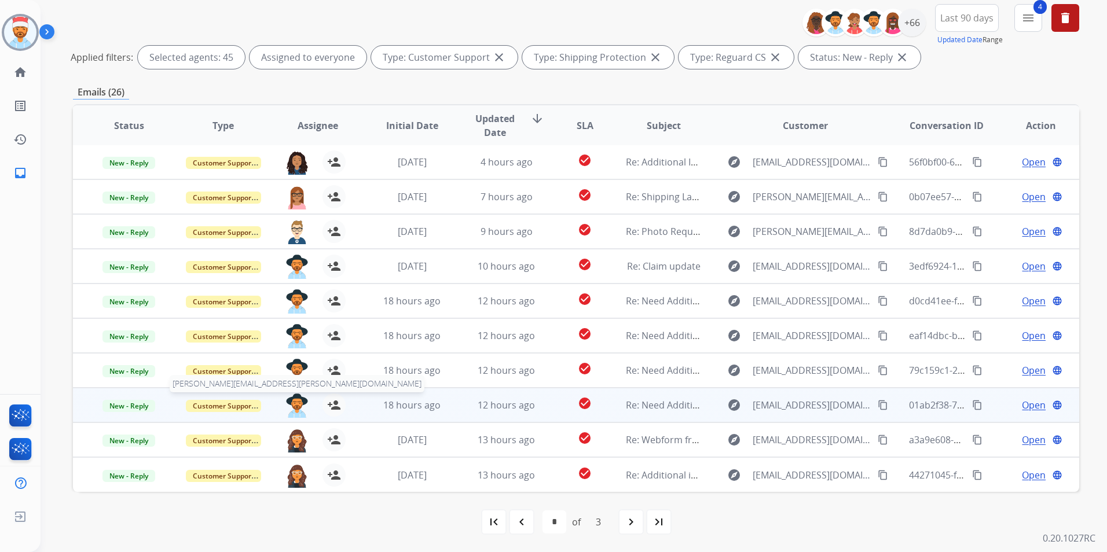
click at [298, 402] on img at bounding box center [296, 406] width 23 height 24
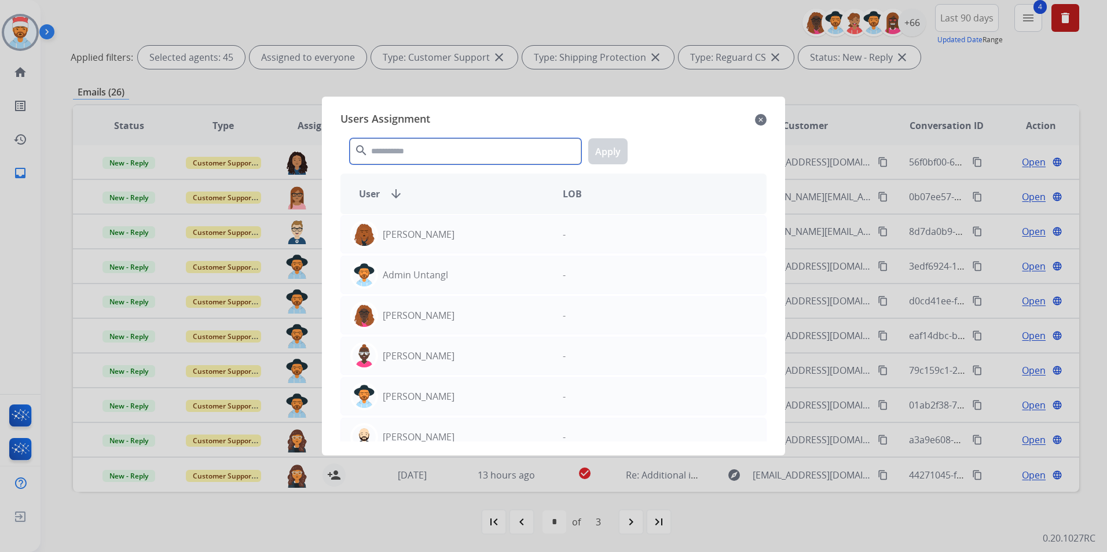
click at [447, 148] on input "text" at bounding box center [466, 151] width 232 height 26
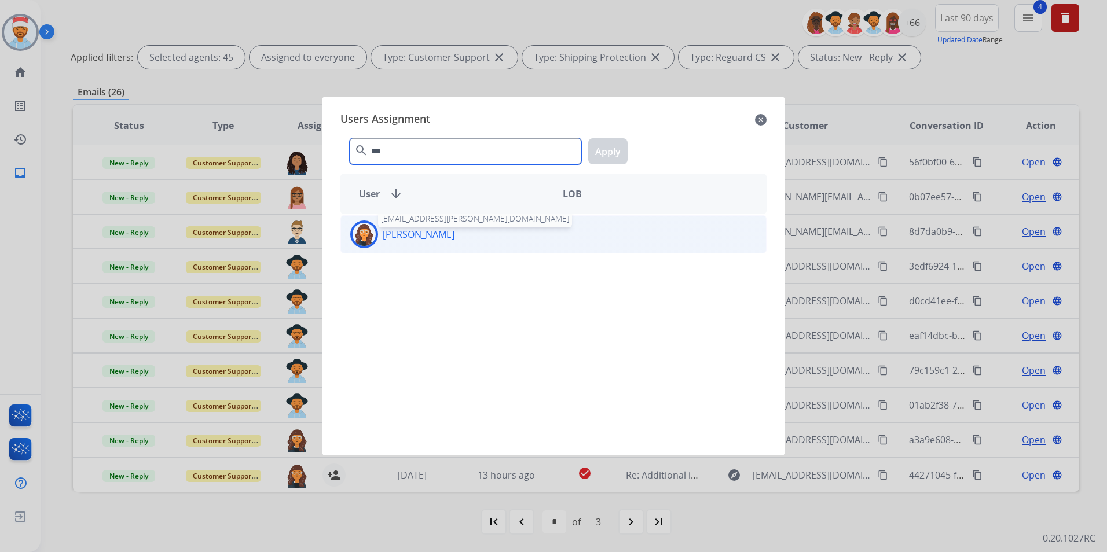
type input "***"
click at [401, 235] on p "[PERSON_NAME]" at bounding box center [419, 234] width 72 height 14
click at [601, 152] on button "Apply" at bounding box center [607, 151] width 39 height 26
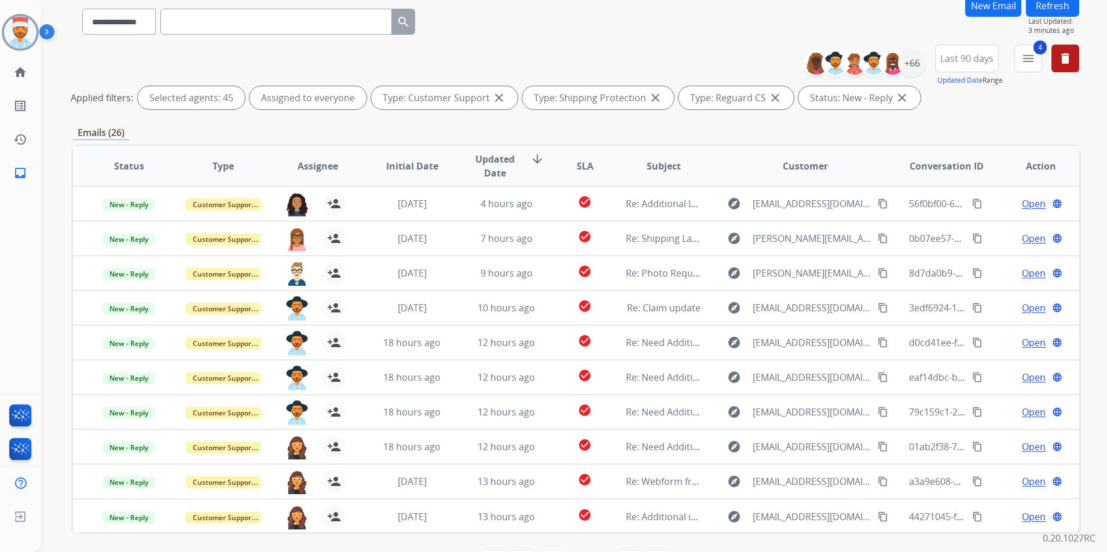
scroll to position [0, 0]
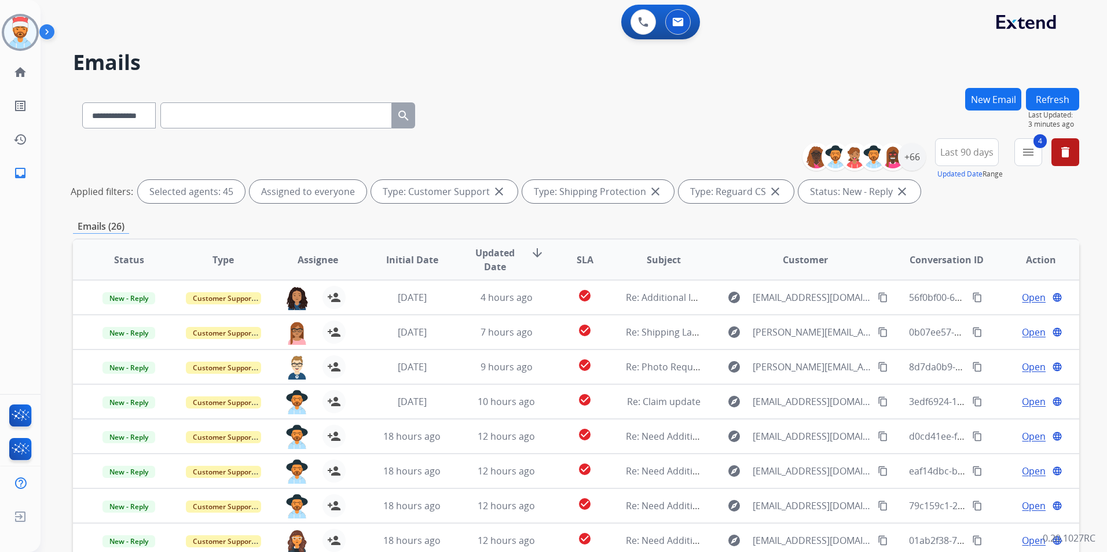
click at [1055, 99] on button "Refresh" at bounding box center [1052, 99] width 53 height 23
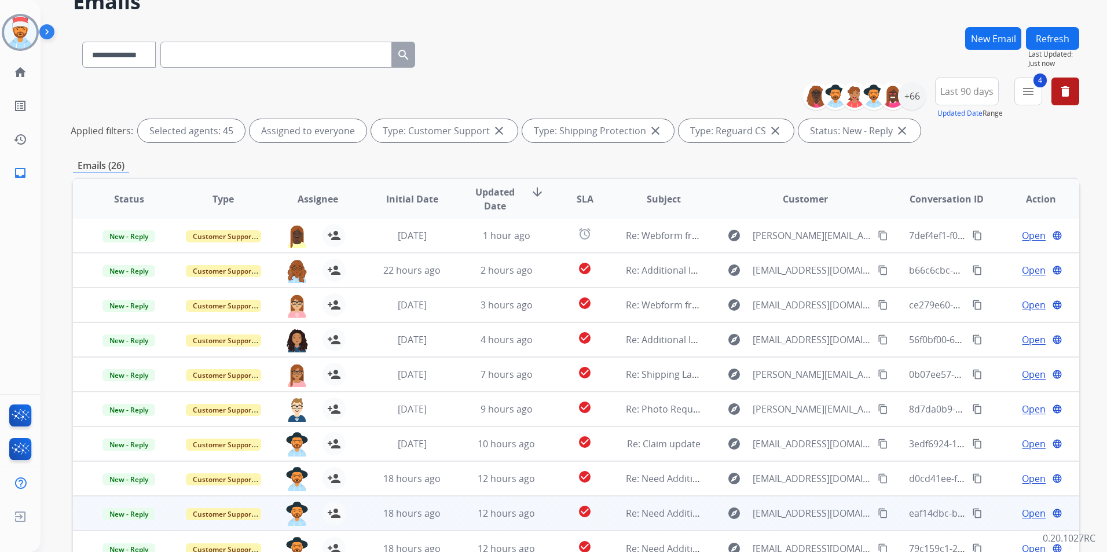
scroll to position [134, 0]
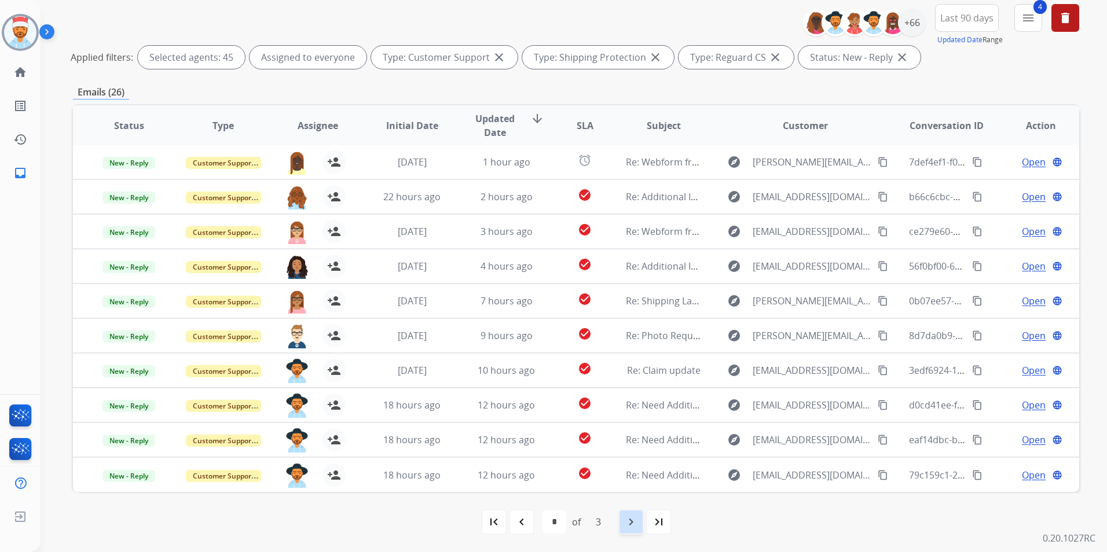
click at [630, 522] on mat-icon "navigate_next" at bounding box center [631, 522] width 14 height 14
select select "*"
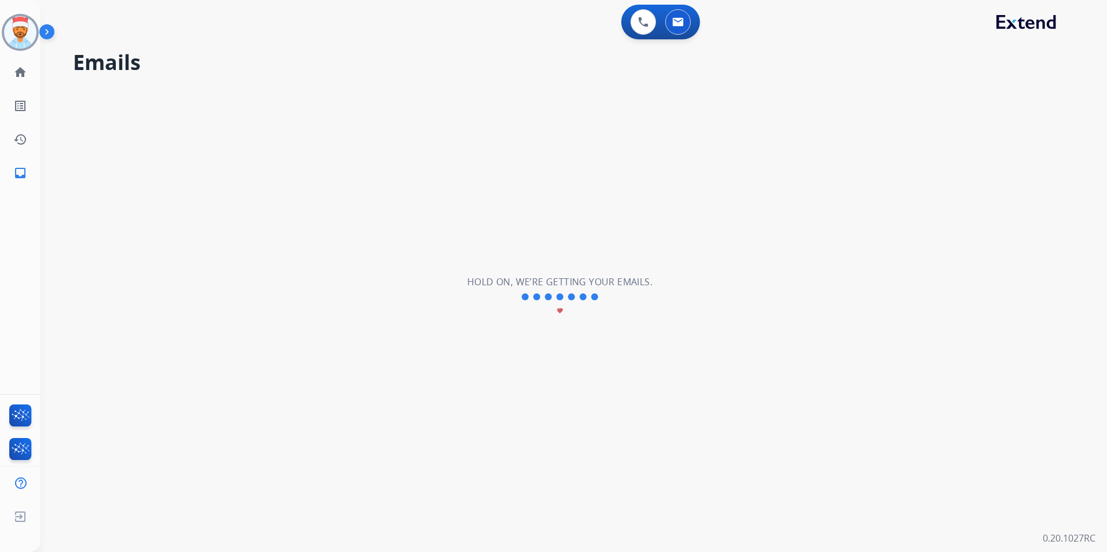
scroll to position [0, 0]
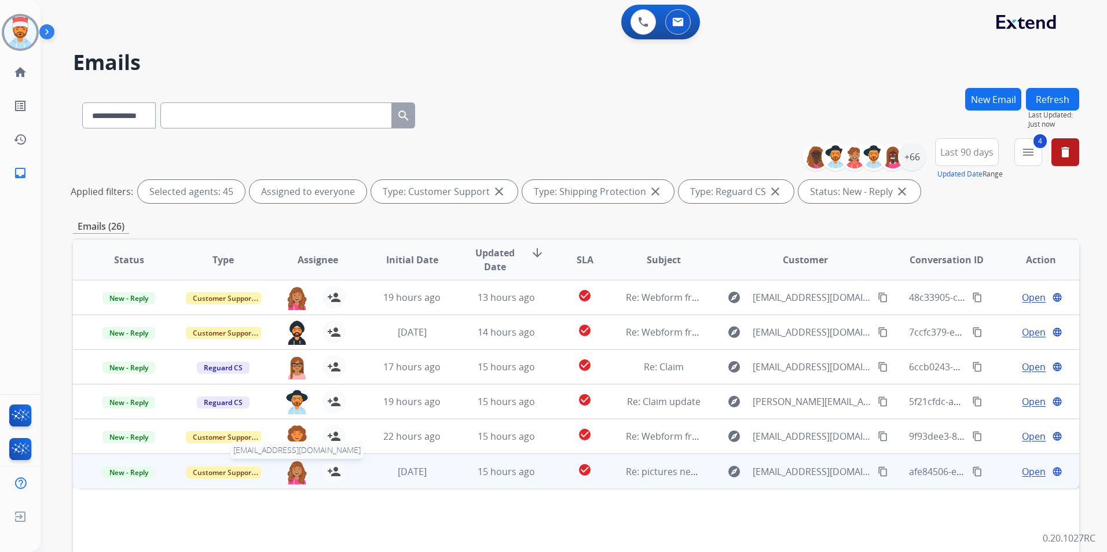
click at [292, 472] on img at bounding box center [296, 472] width 23 height 24
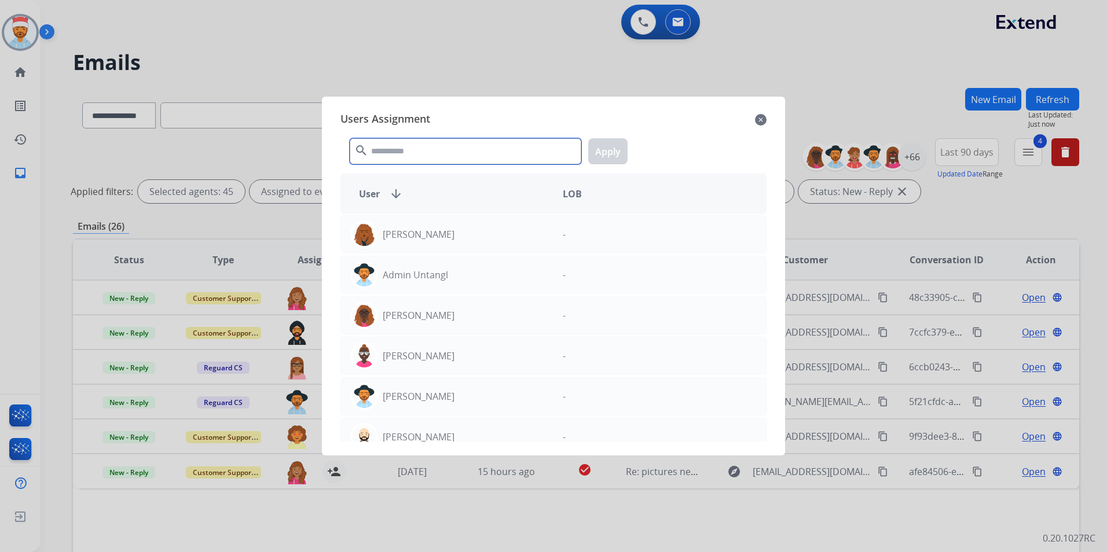
click at [423, 152] on input "text" at bounding box center [466, 151] width 232 height 26
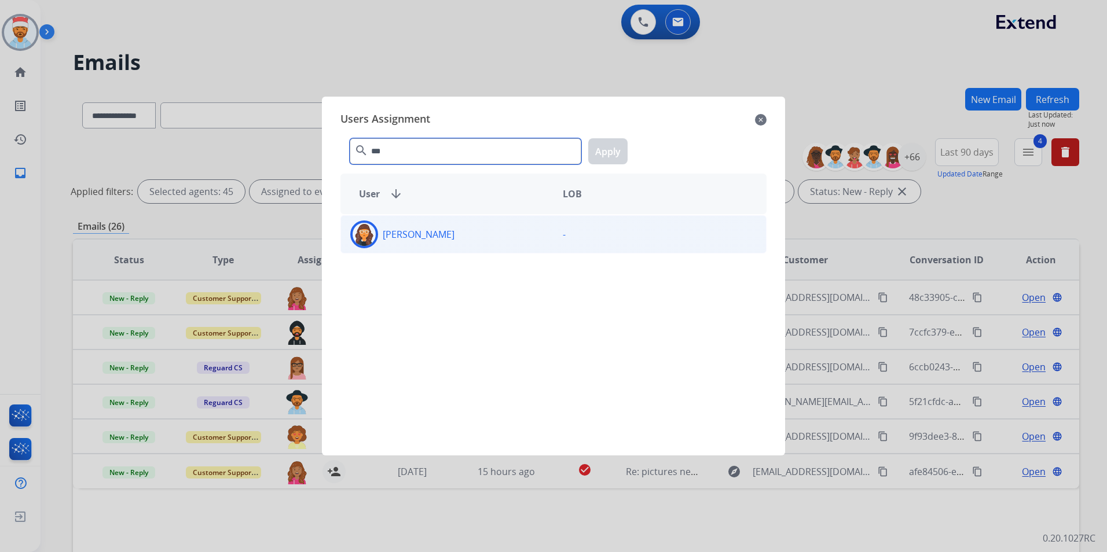
type input "***"
click at [388, 238] on p "[PERSON_NAME]" at bounding box center [419, 234] width 72 height 14
click at [612, 152] on button "Apply" at bounding box center [607, 151] width 39 height 26
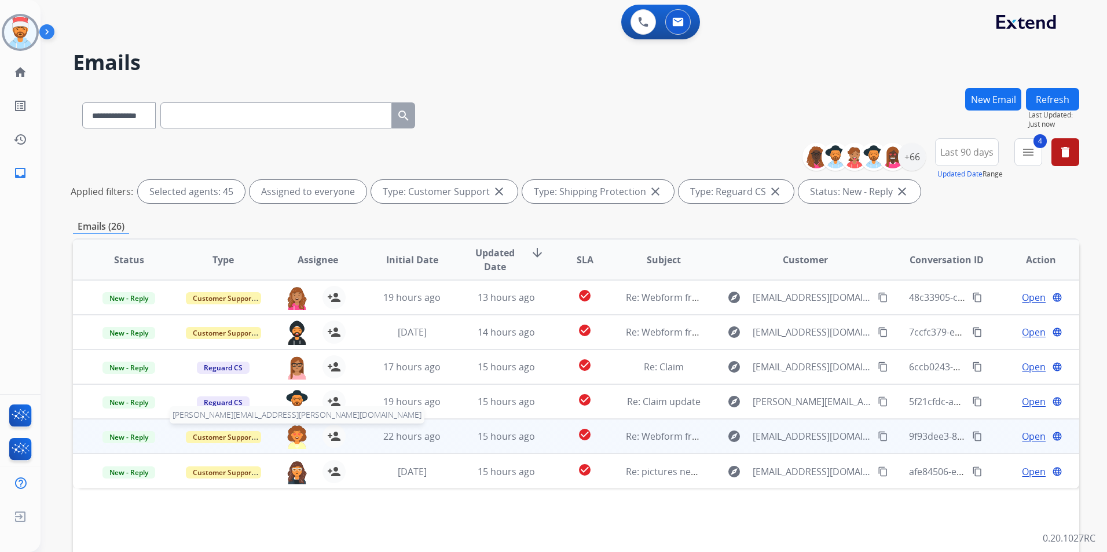
click at [293, 439] on img at bounding box center [296, 437] width 23 height 24
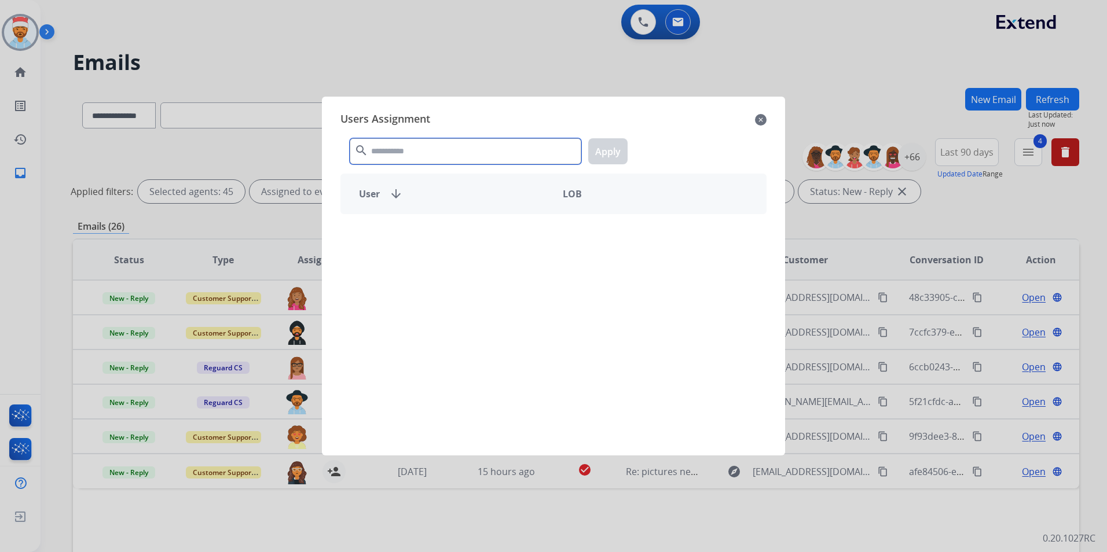
click at [491, 146] on input "text" at bounding box center [466, 151] width 232 height 26
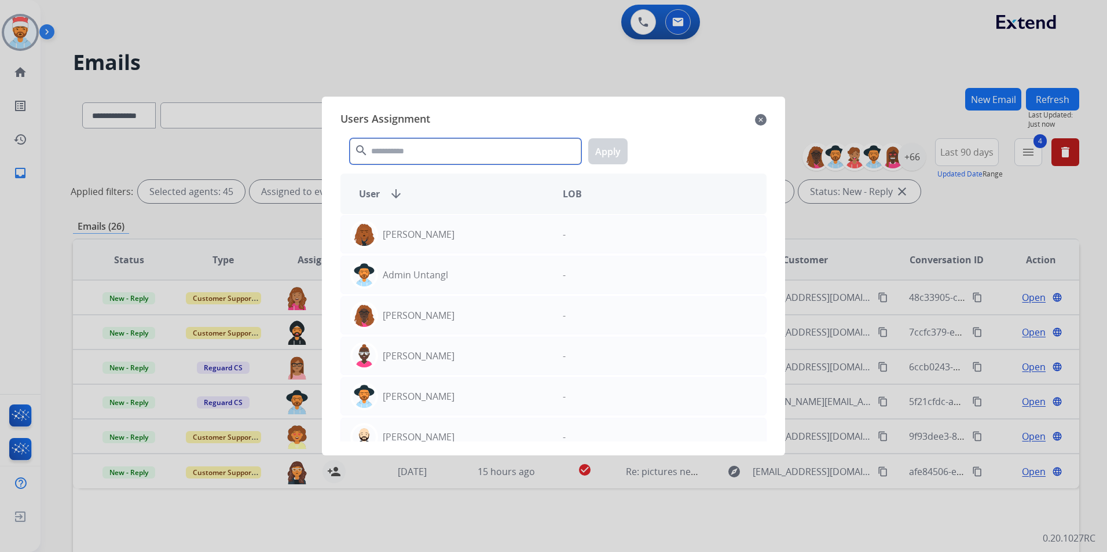
click at [490, 161] on input "text" at bounding box center [466, 151] width 232 height 26
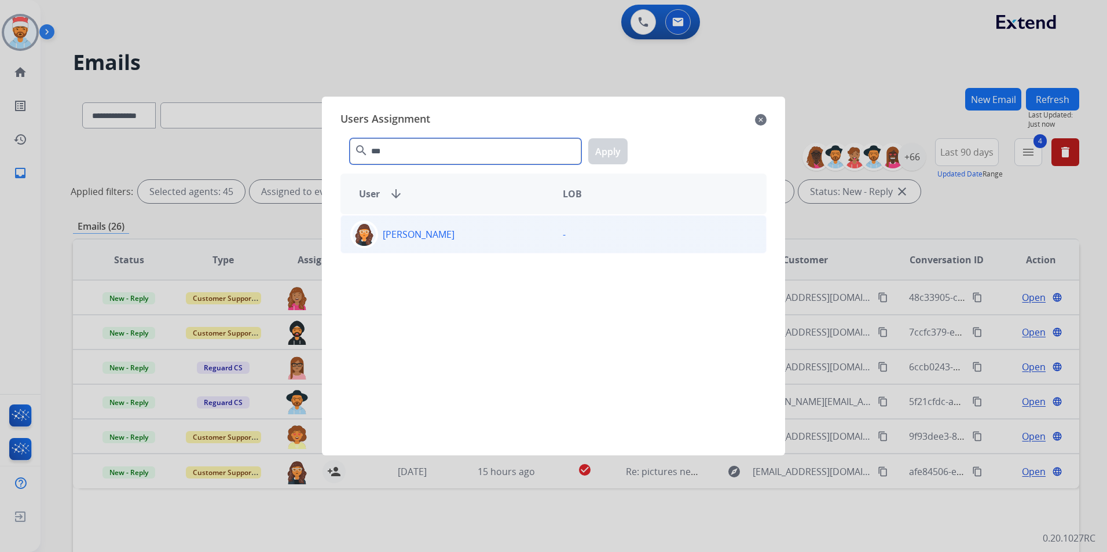
type input "***"
click at [431, 233] on p "[PERSON_NAME]" at bounding box center [419, 234] width 72 height 14
drag, startPoint x: 604, startPoint y: 153, endPoint x: 582, endPoint y: 166, distance: 25.1
click at [604, 153] on button "Apply" at bounding box center [607, 151] width 39 height 26
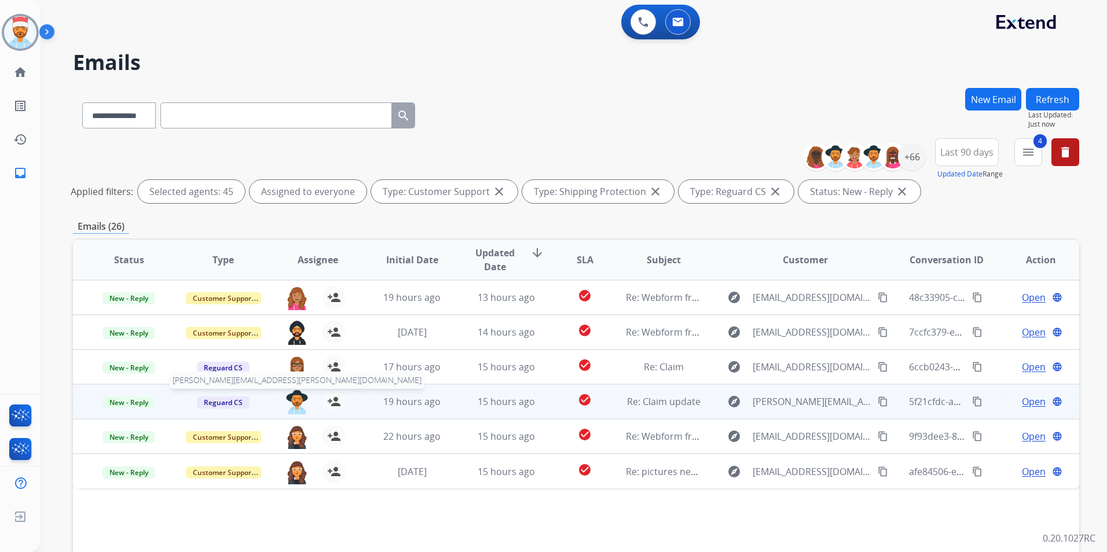
click at [295, 403] on img at bounding box center [296, 402] width 23 height 24
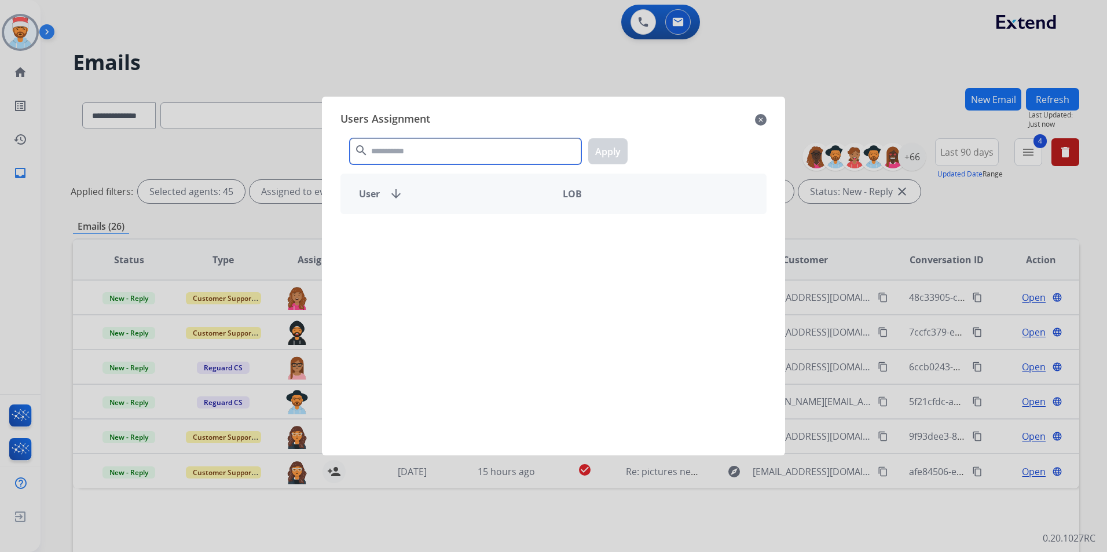
click at [427, 155] on input "text" at bounding box center [466, 151] width 232 height 26
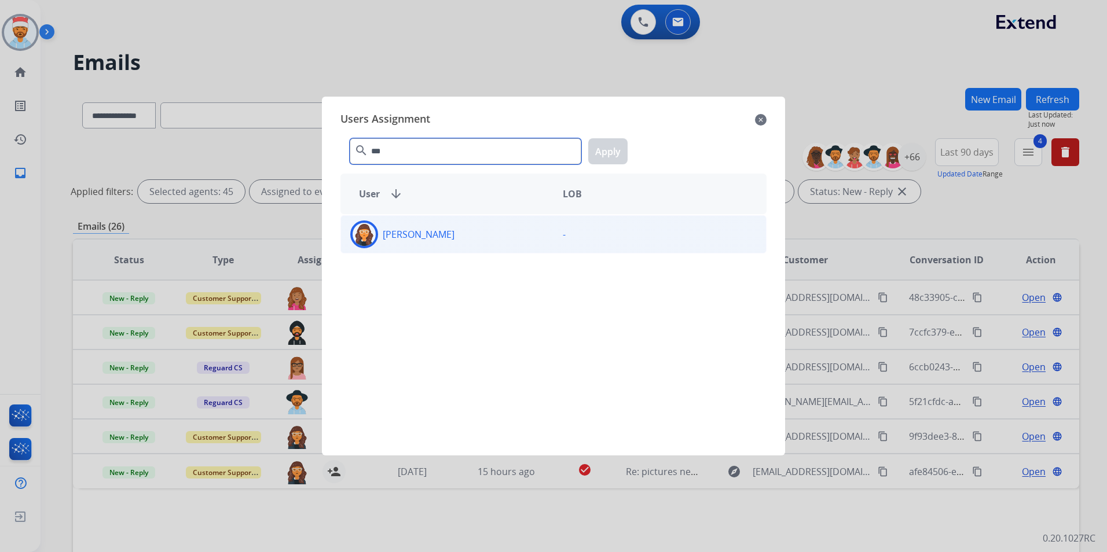
type input "***"
drag, startPoint x: 418, startPoint y: 237, endPoint x: 489, endPoint y: 215, distance: 73.8
click at [421, 234] on p "[PERSON_NAME]" at bounding box center [419, 234] width 72 height 14
drag, startPoint x: 594, startPoint y: 144, endPoint x: 600, endPoint y: 155, distance: 12.9
click at [597, 145] on button "Apply" at bounding box center [607, 151] width 39 height 26
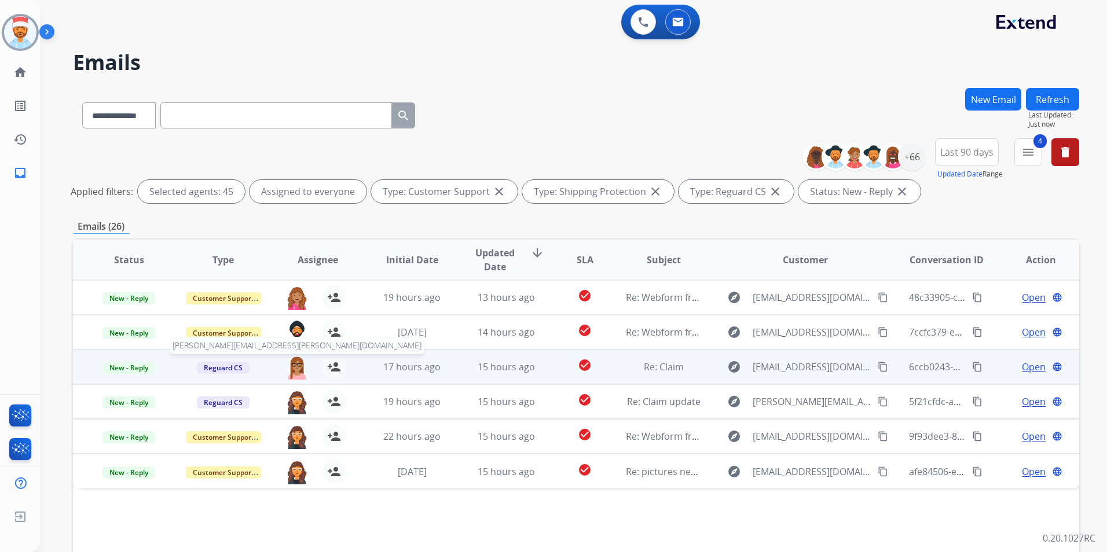
click at [295, 366] on img at bounding box center [296, 367] width 23 height 24
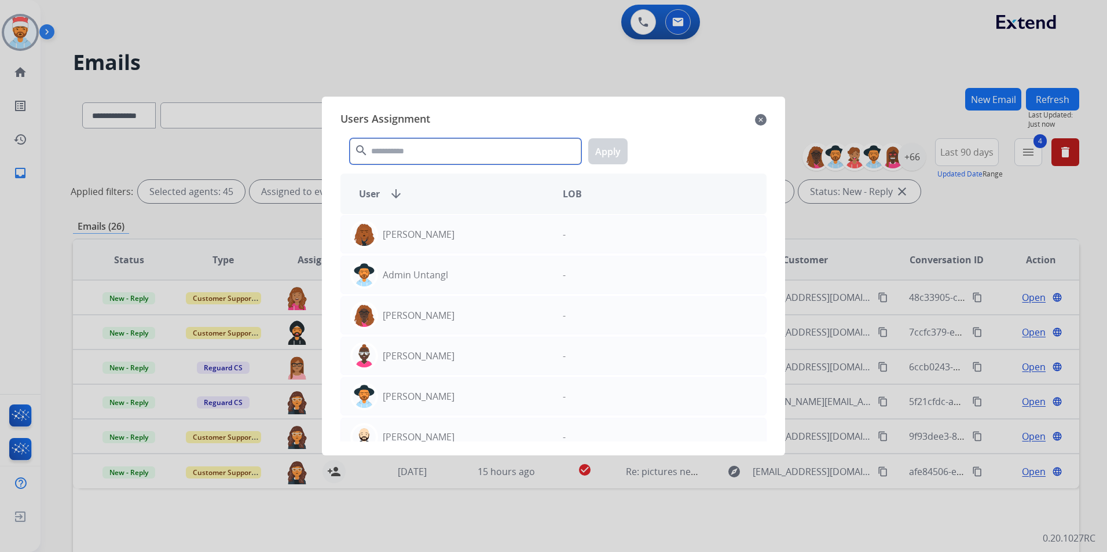
click at [446, 153] on input "text" at bounding box center [466, 151] width 232 height 26
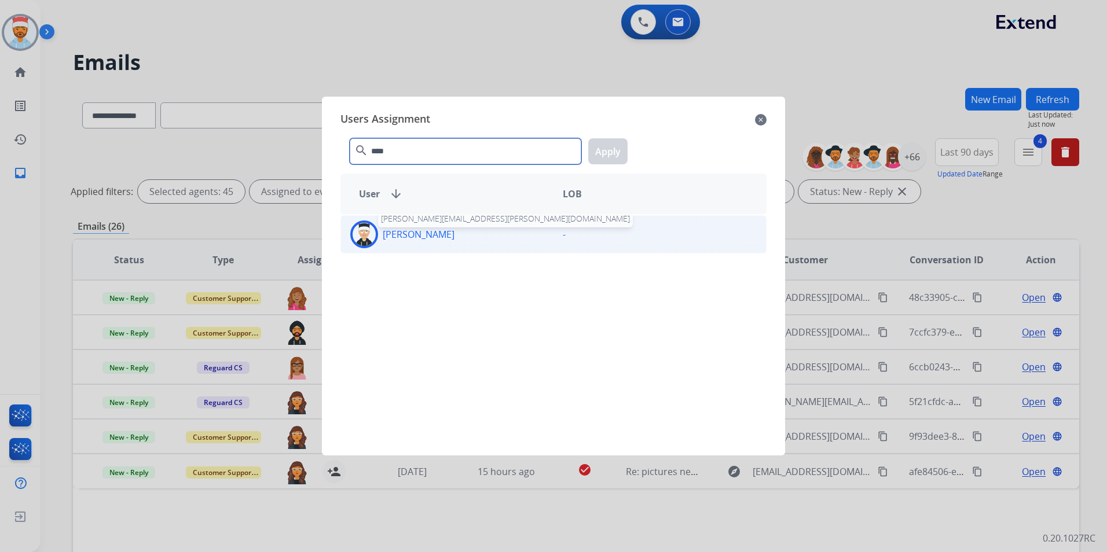
type input "****"
click at [416, 233] on p "[PERSON_NAME]" at bounding box center [419, 234] width 72 height 14
click at [616, 147] on button "Apply" at bounding box center [607, 151] width 39 height 26
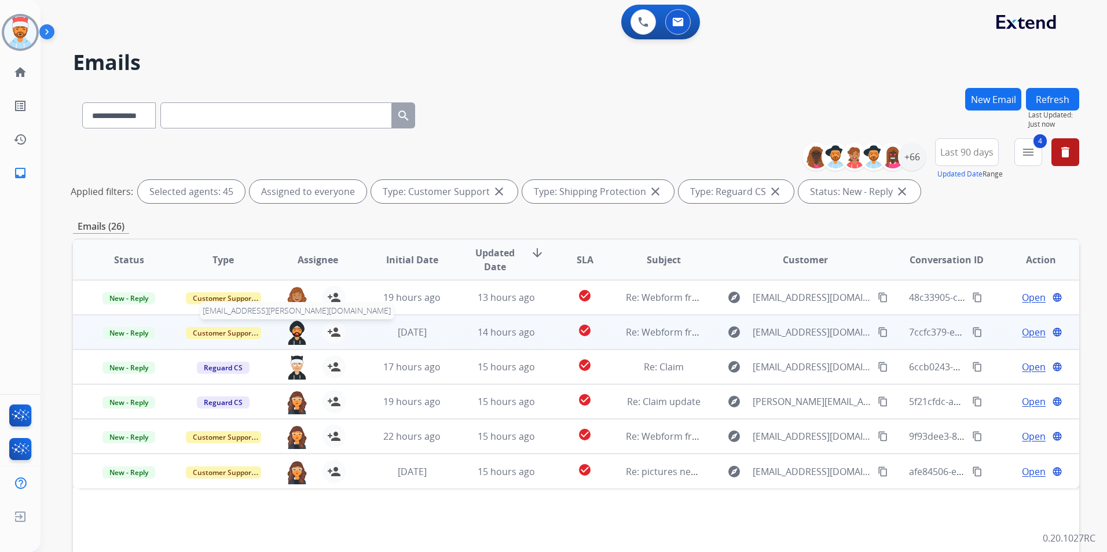
click at [303, 335] on img at bounding box center [296, 333] width 23 height 24
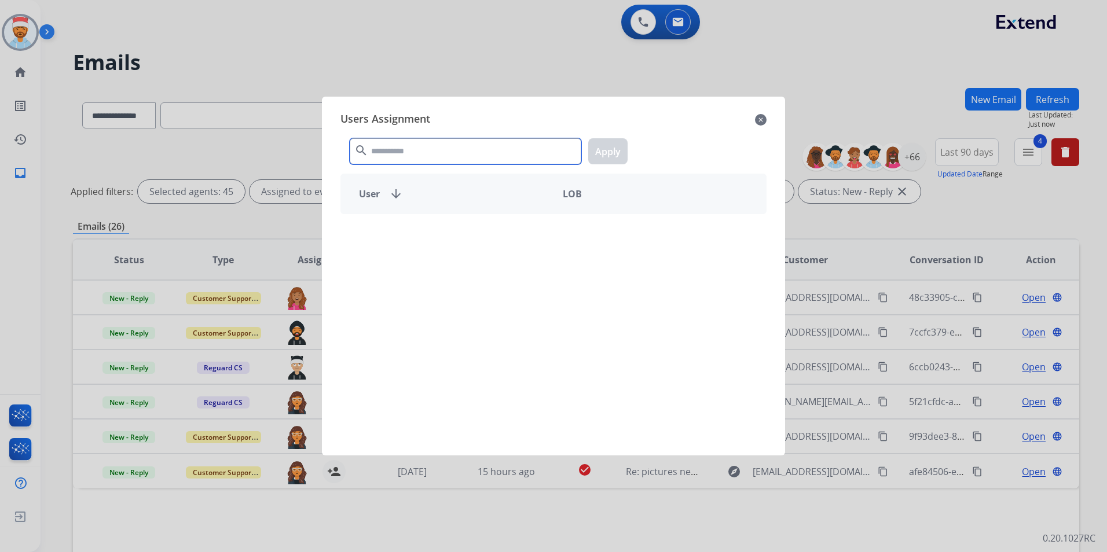
drag, startPoint x: 431, startPoint y: 143, endPoint x: 436, endPoint y: 149, distance: 8.2
click at [433, 145] on input "text" at bounding box center [466, 151] width 232 height 26
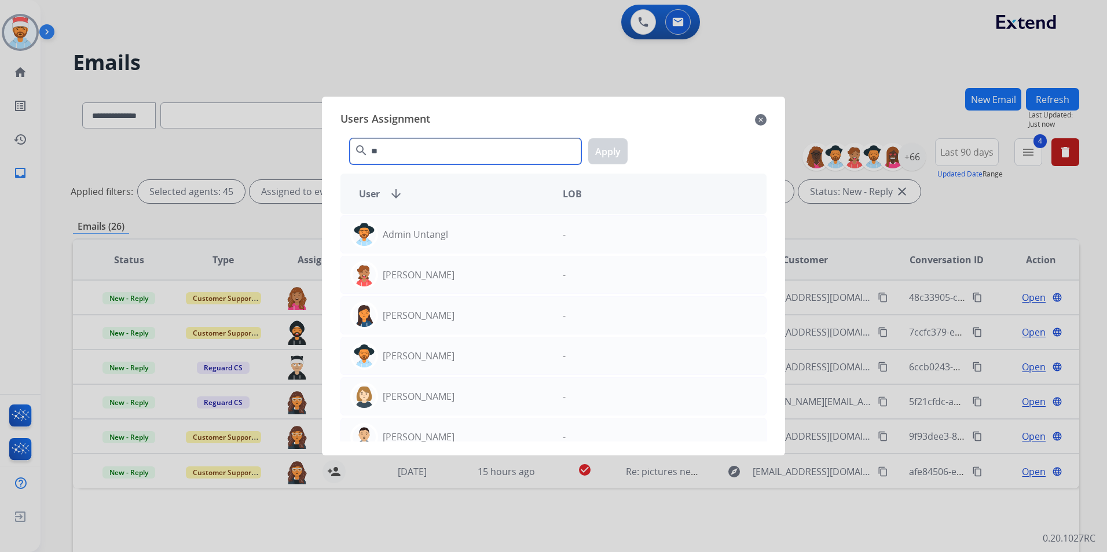
type input "*"
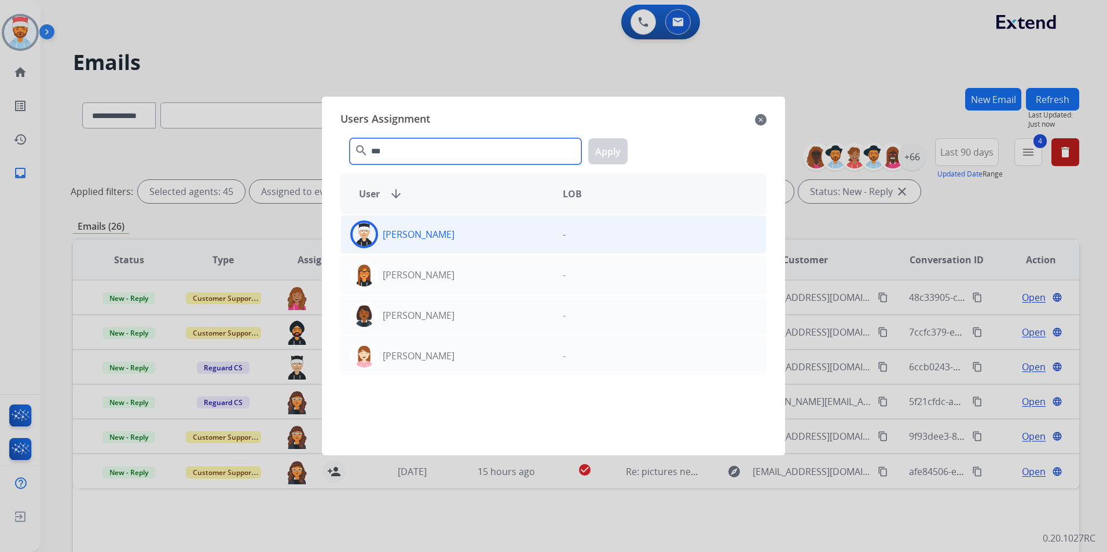
type input "***"
click at [413, 224] on div "[PERSON_NAME]" at bounding box center [447, 235] width 212 height 28
click at [601, 154] on button "Apply" at bounding box center [607, 151] width 39 height 26
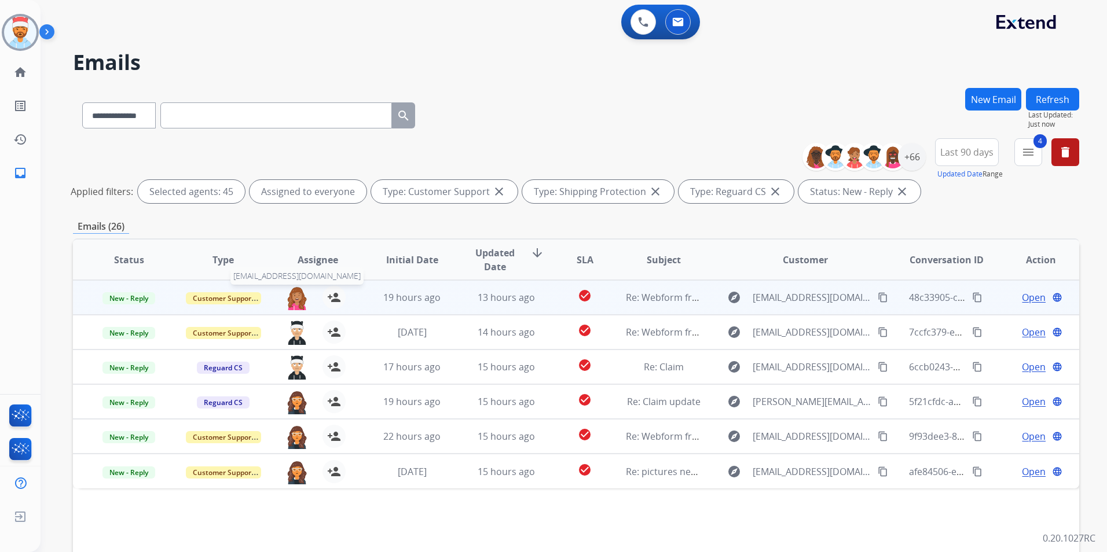
click at [291, 297] on img at bounding box center [296, 298] width 23 height 24
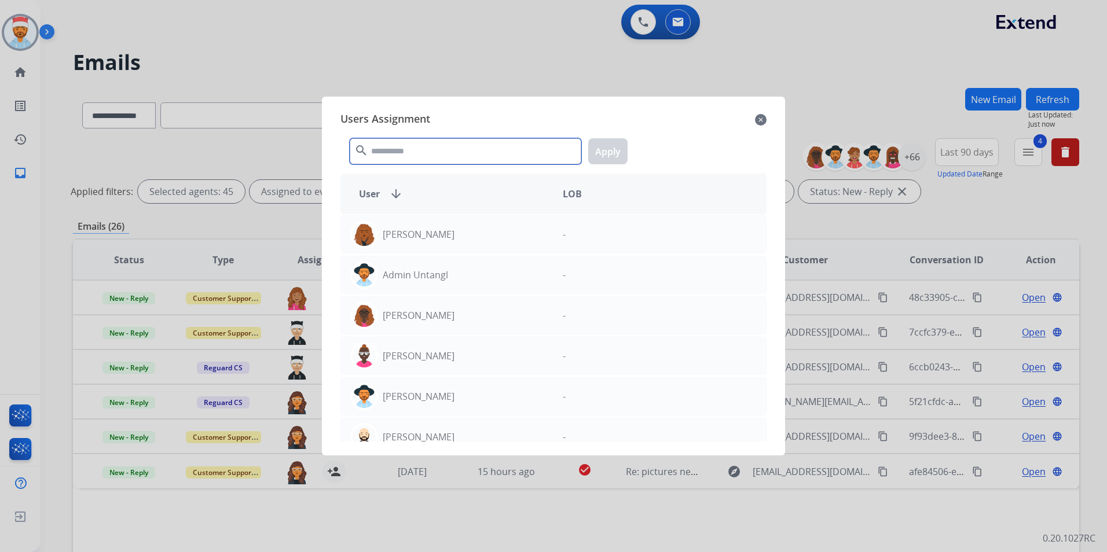
click at [405, 157] on input "text" at bounding box center [466, 151] width 232 height 26
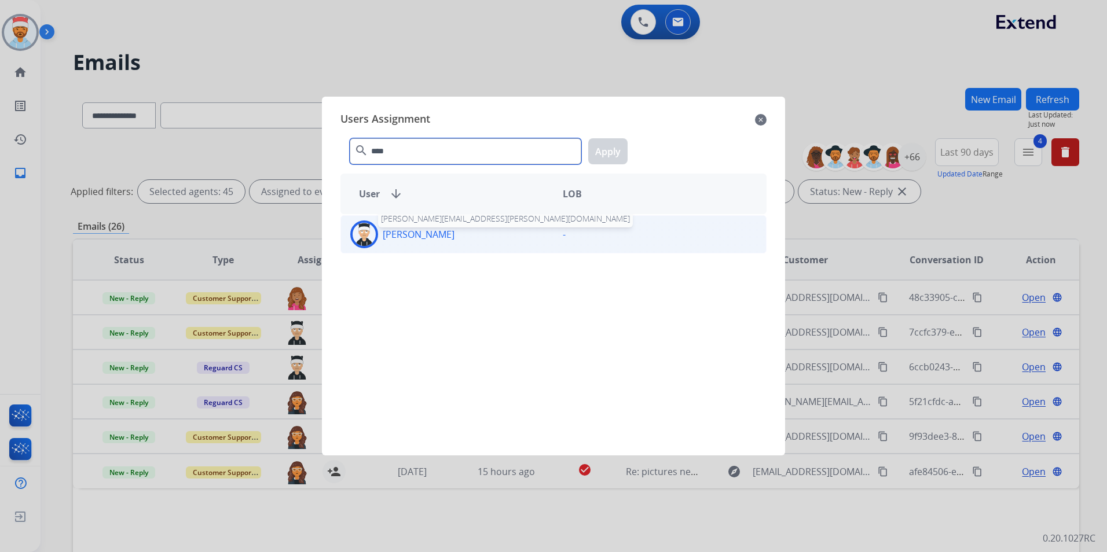
type input "****"
click at [435, 230] on p "[PERSON_NAME]" at bounding box center [419, 234] width 72 height 14
click at [614, 152] on button "Apply" at bounding box center [607, 151] width 39 height 26
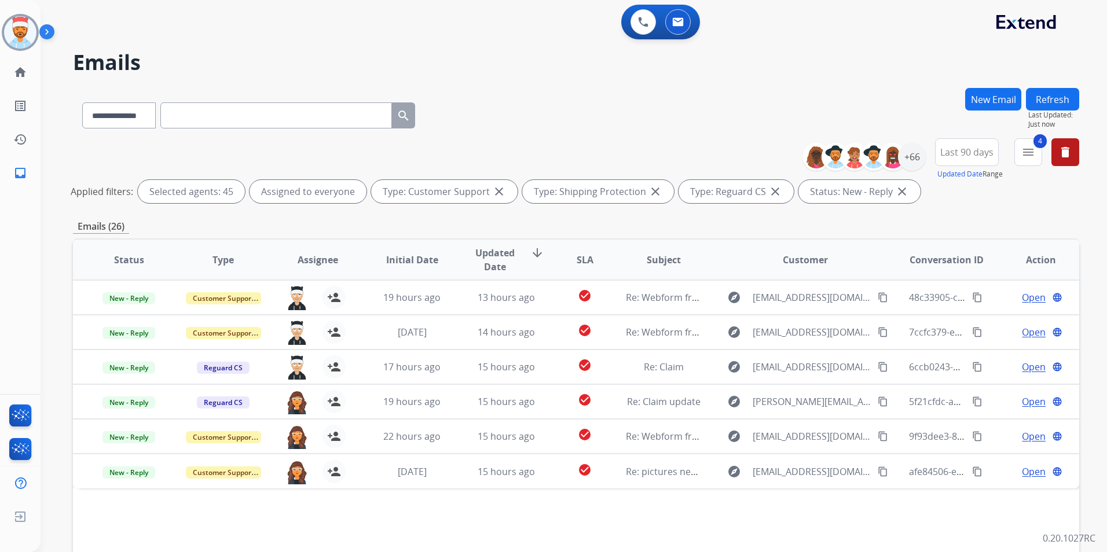
click at [1053, 98] on button "Refresh" at bounding box center [1052, 99] width 53 height 23
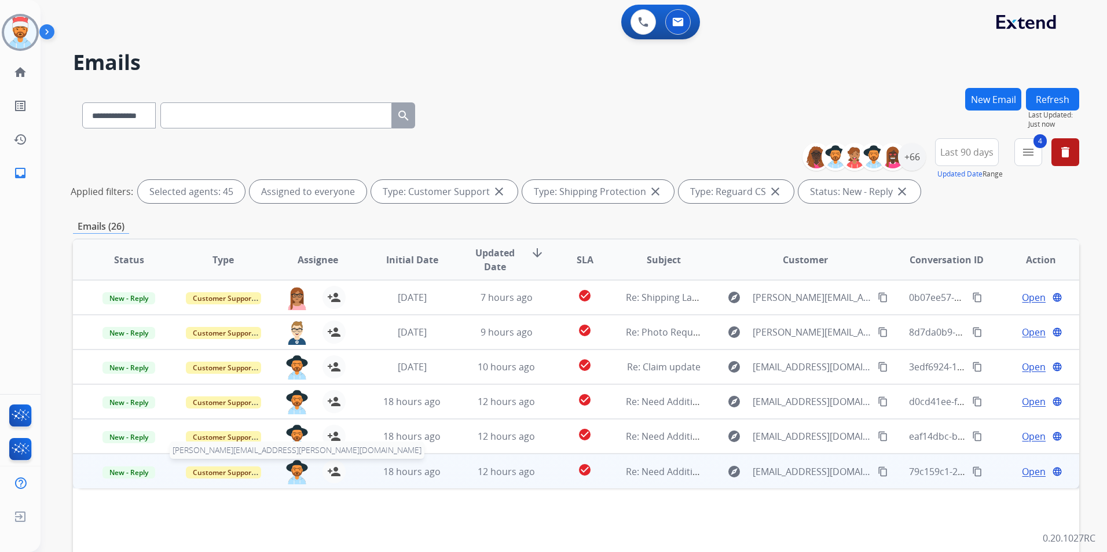
click at [295, 471] on img at bounding box center [296, 472] width 23 height 24
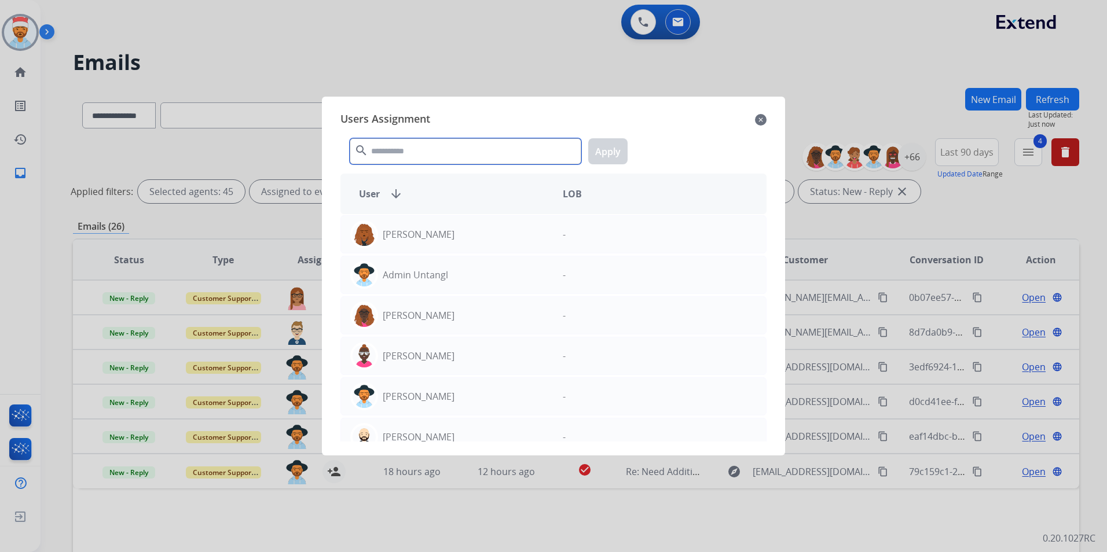
click at [391, 160] on input "text" at bounding box center [466, 151] width 232 height 26
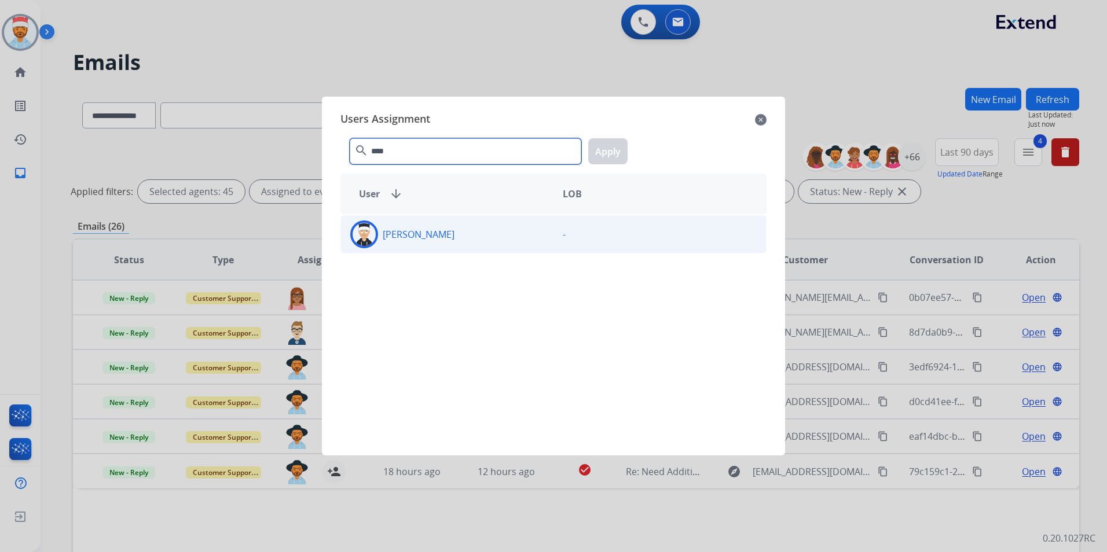
type input "****"
drag, startPoint x: 380, startPoint y: 222, endPoint x: 395, endPoint y: 224, distance: 14.7
click at [381, 222] on div "[PERSON_NAME]" at bounding box center [447, 235] width 212 height 28
drag, startPoint x: 618, startPoint y: 144, endPoint x: 605, endPoint y: 157, distance: 18.8
click at [618, 145] on button "Apply" at bounding box center [607, 151] width 39 height 26
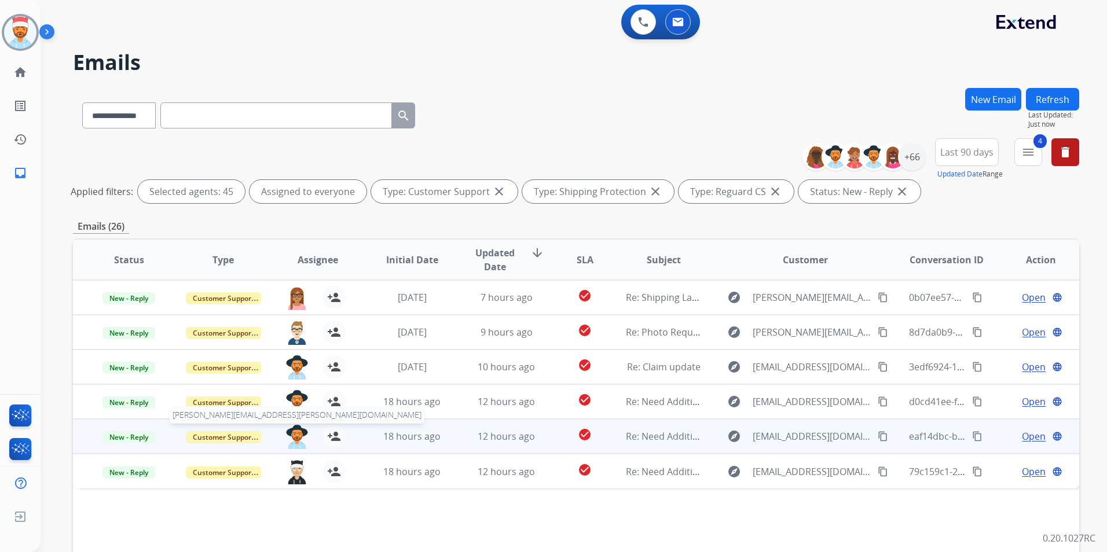
click at [296, 434] on img at bounding box center [296, 437] width 23 height 24
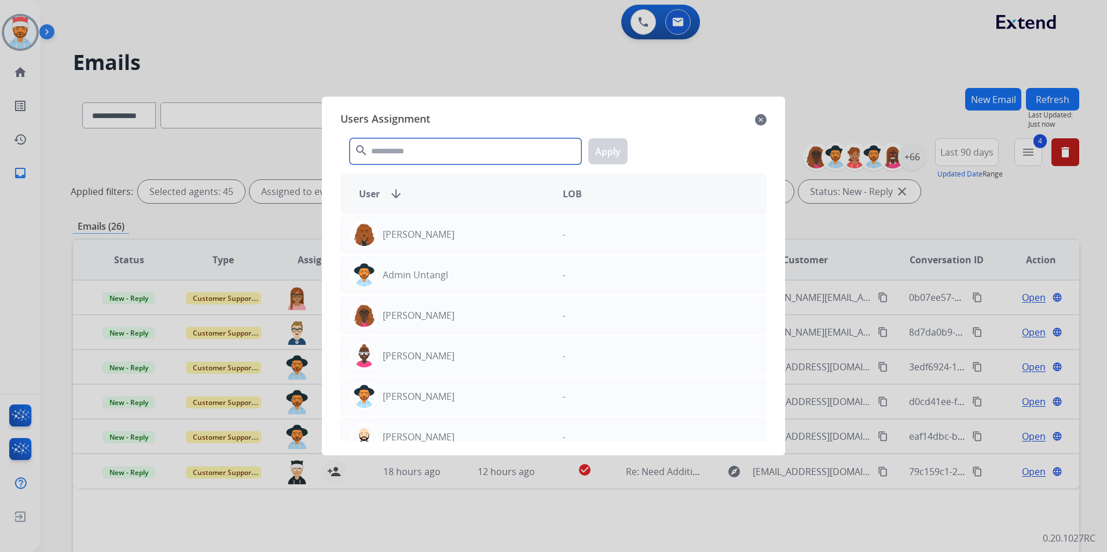
click at [436, 149] on input "text" at bounding box center [466, 151] width 232 height 26
type input "*"
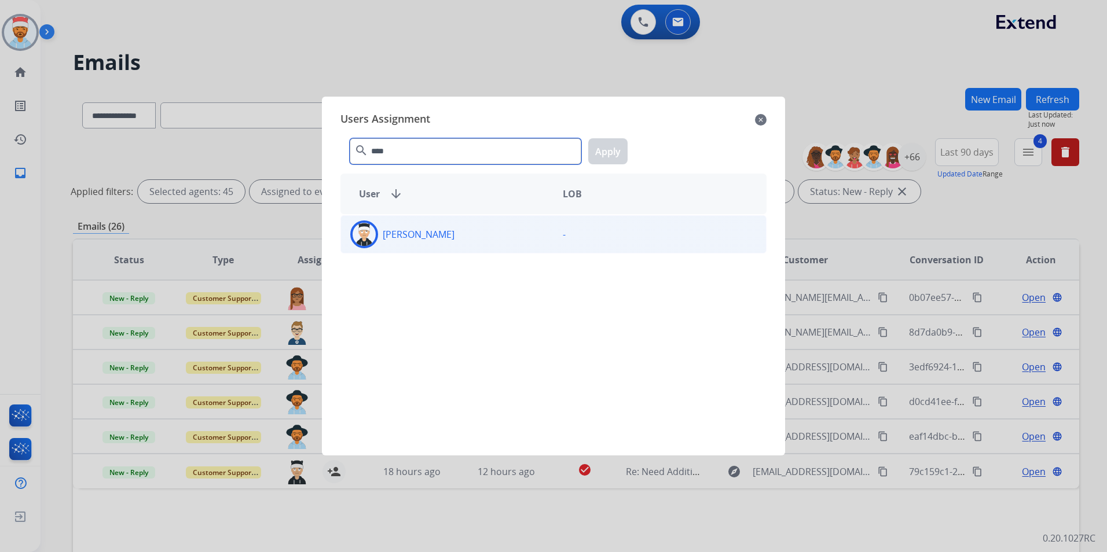
type input "****"
click at [447, 238] on p "[PERSON_NAME]" at bounding box center [419, 234] width 72 height 14
click at [612, 155] on button "Apply" at bounding box center [607, 151] width 39 height 26
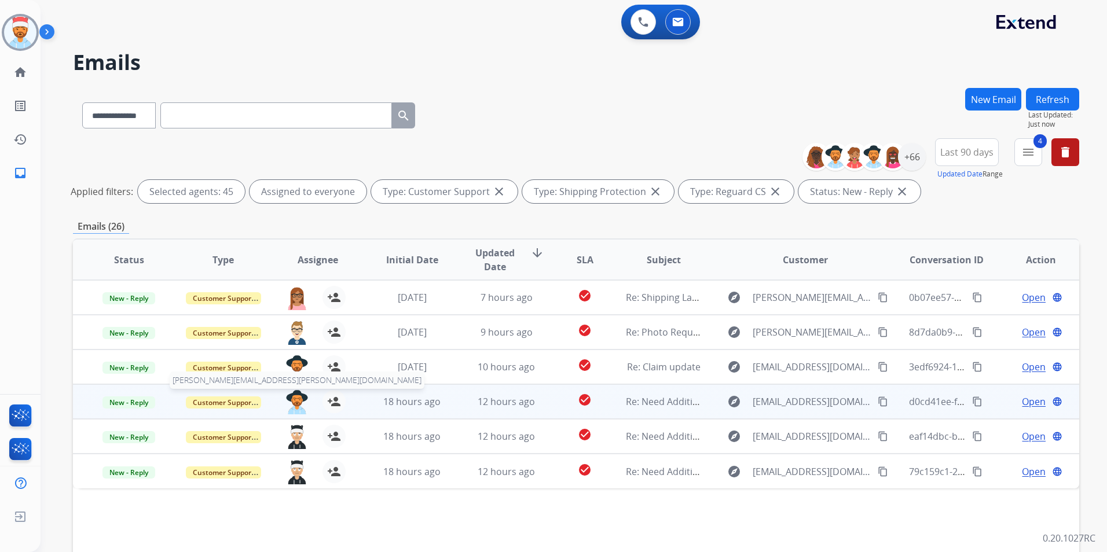
click at [289, 403] on img at bounding box center [296, 402] width 23 height 24
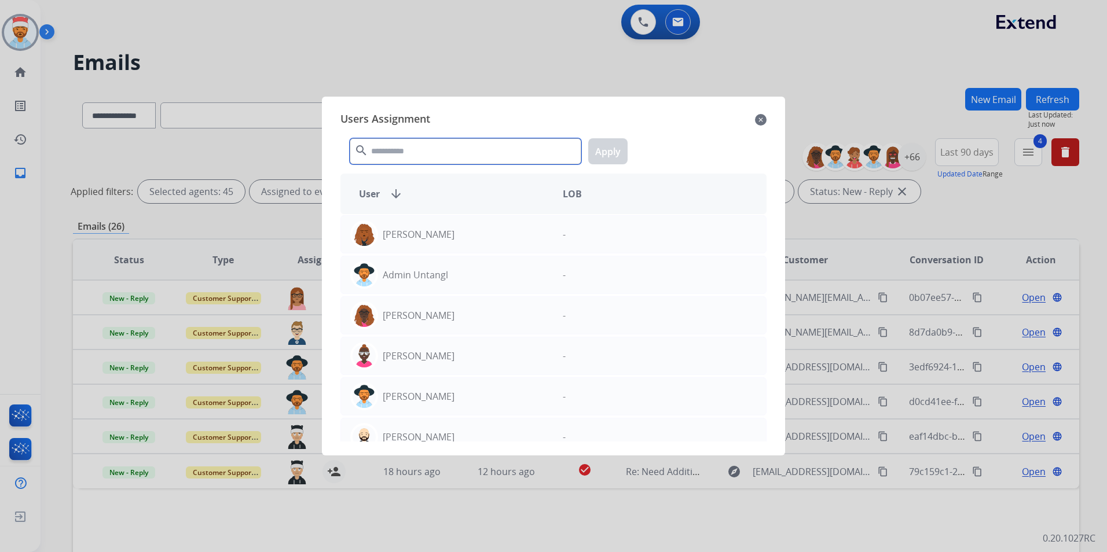
click at [406, 150] on input "text" at bounding box center [466, 151] width 232 height 26
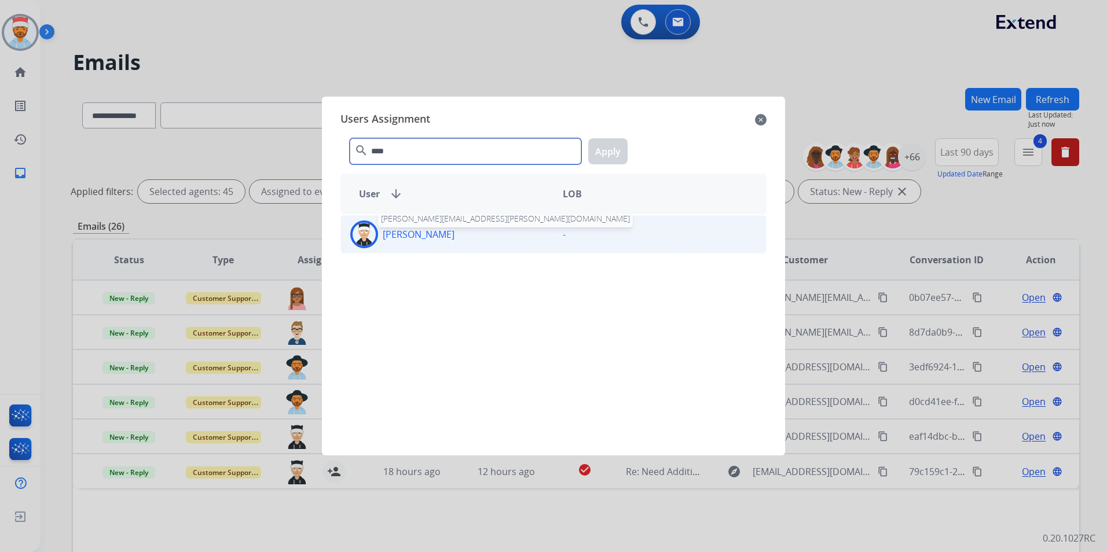
type input "****"
click at [393, 232] on p "[PERSON_NAME]" at bounding box center [419, 234] width 72 height 14
click at [617, 153] on button "Apply" at bounding box center [607, 151] width 39 height 26
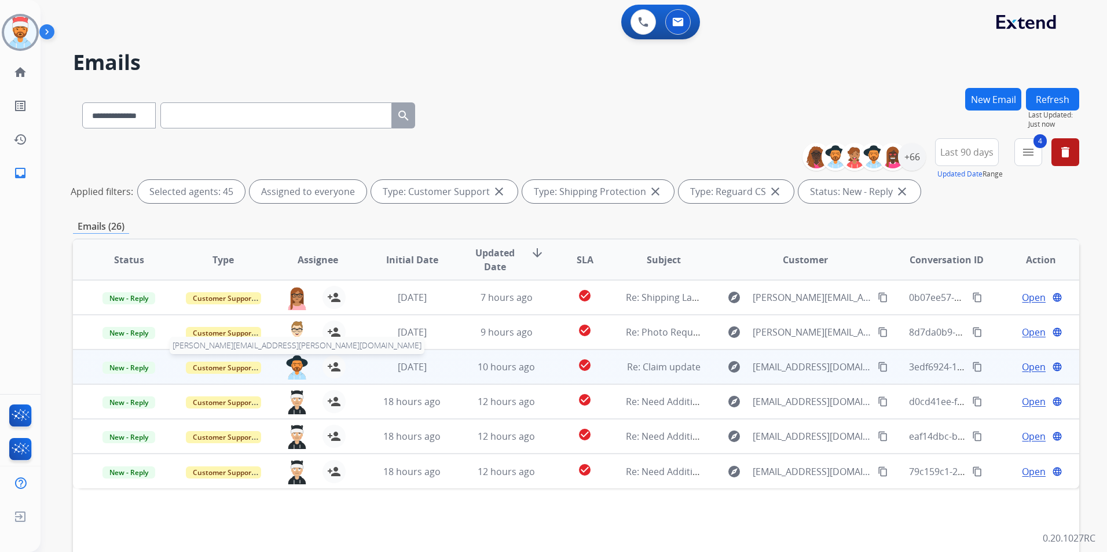
click at [295, 367] on img at bounding box center [296, 367] width 23 height 24
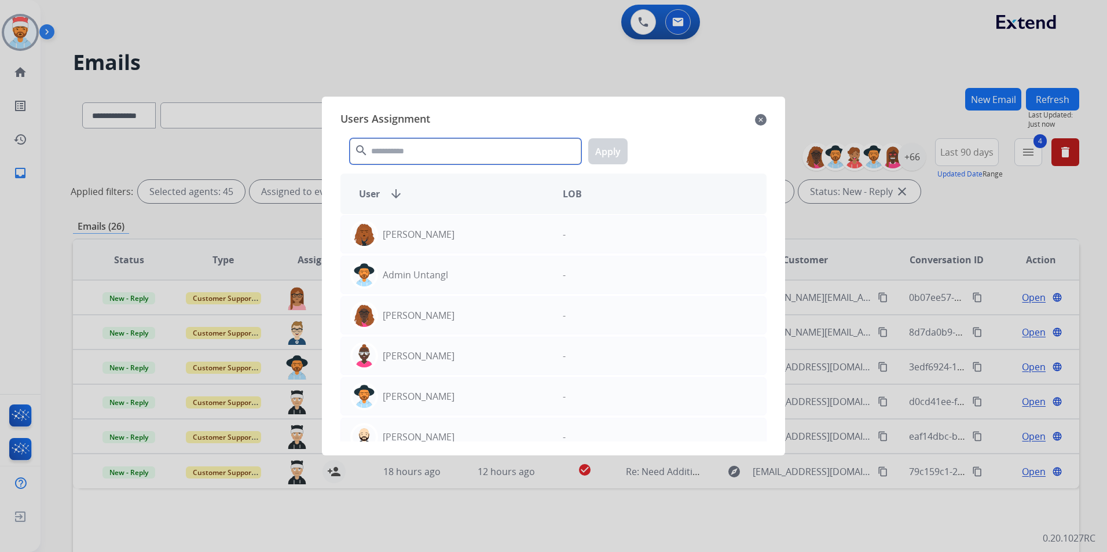
drag, startPoint x: 456, startPoint y: 156, endPoint x: 464, endPoint y: 157, distance: 8.1
click at [456, 156] on input "text" at bounding box center [466, 151] width 232 height 26
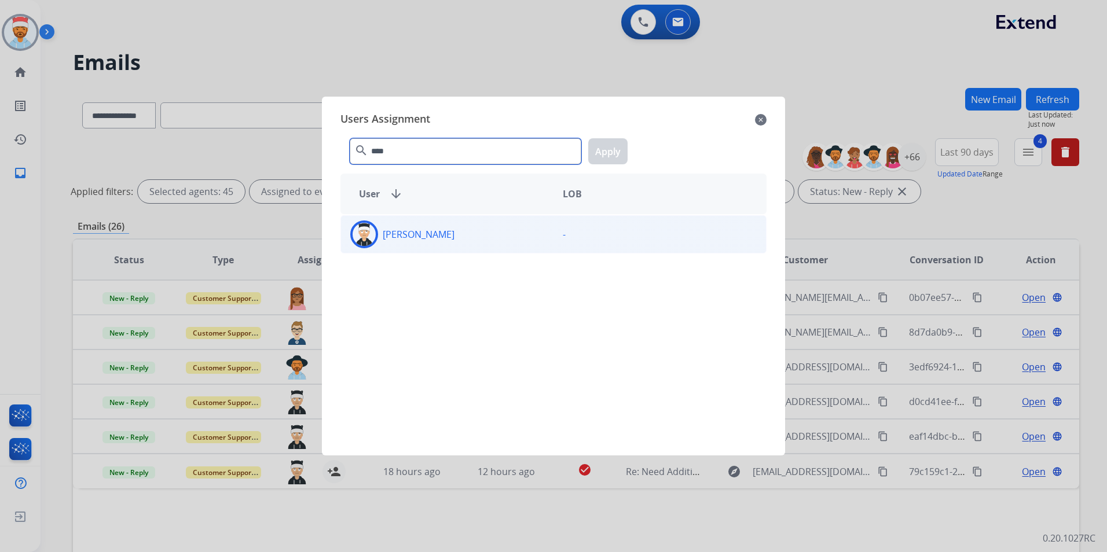
type input "****"
click at [421, 237] on p "[PERSON_NAME]" at bounding box center [419, 234] width 72 height 14
click at [607, 148] on button "Apply" at bounding box center [607, 151] width 39 height 26
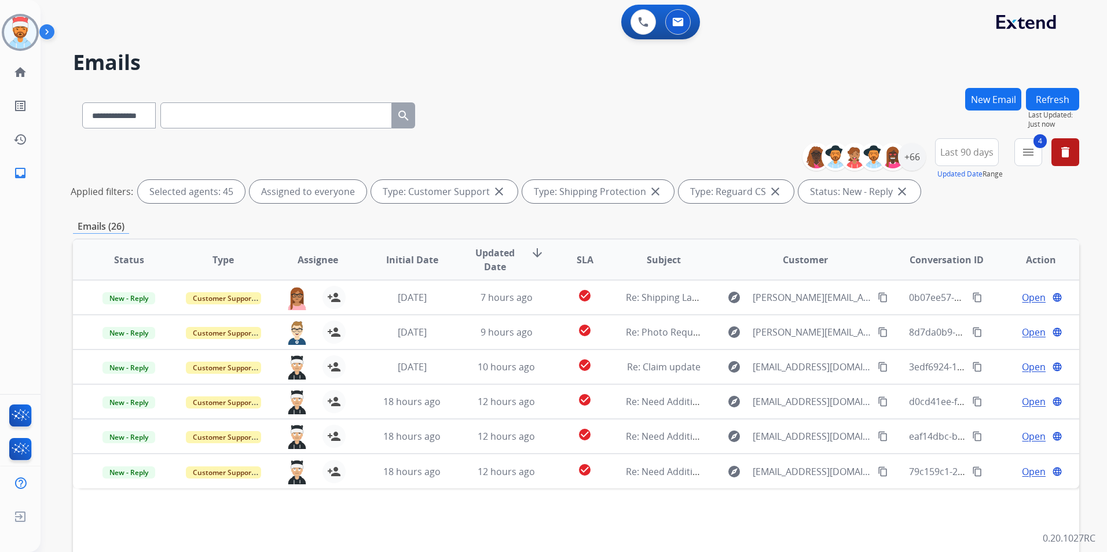
click at [1060, 100] on button "Refresh" at bounding box center [1052, 99] width 53 height 23
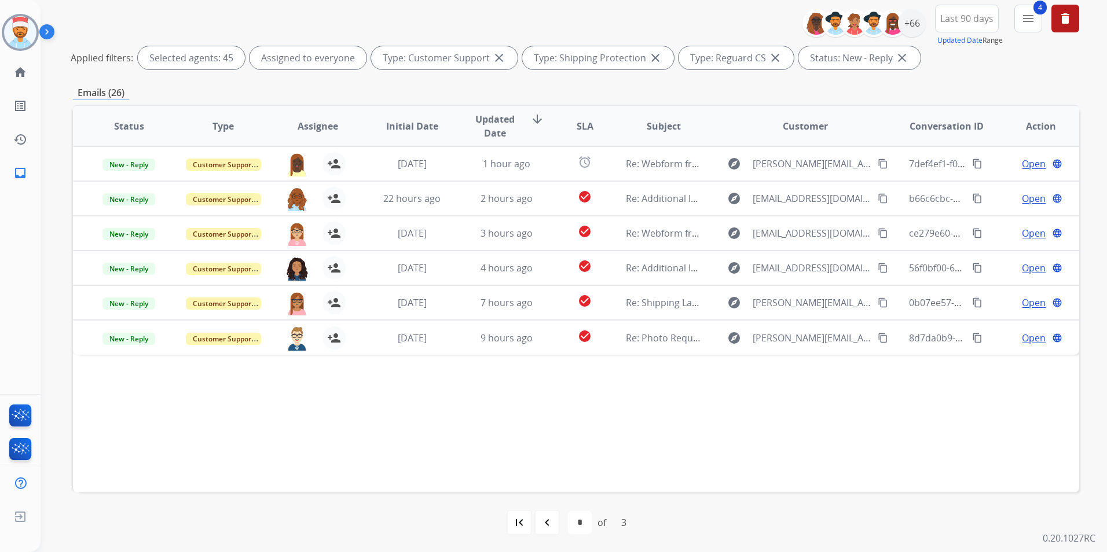
scroll to position [134, 0]
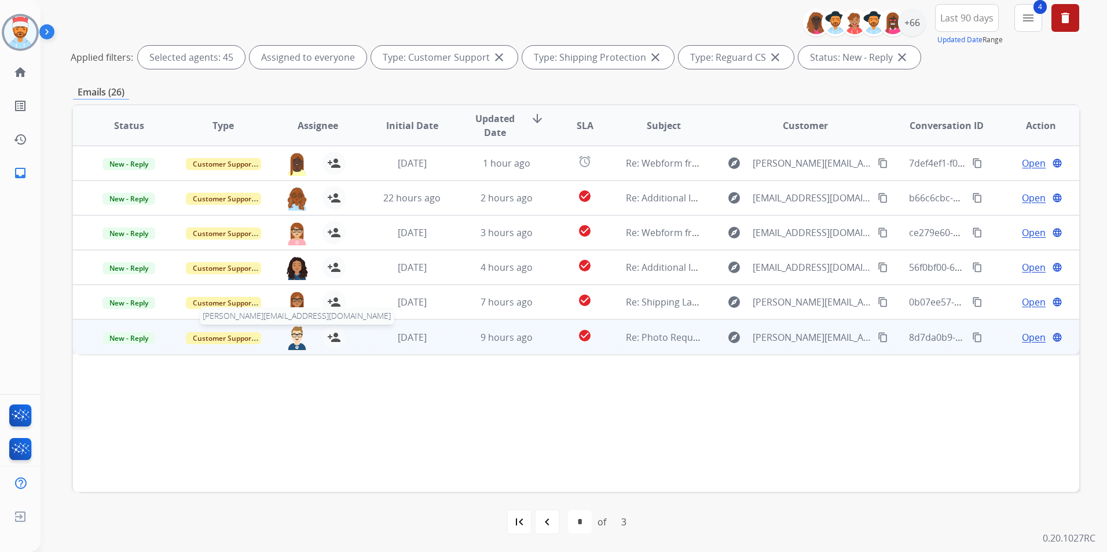
click at [296, 344] on img at bounding box center [296, 338] width 23 height 24
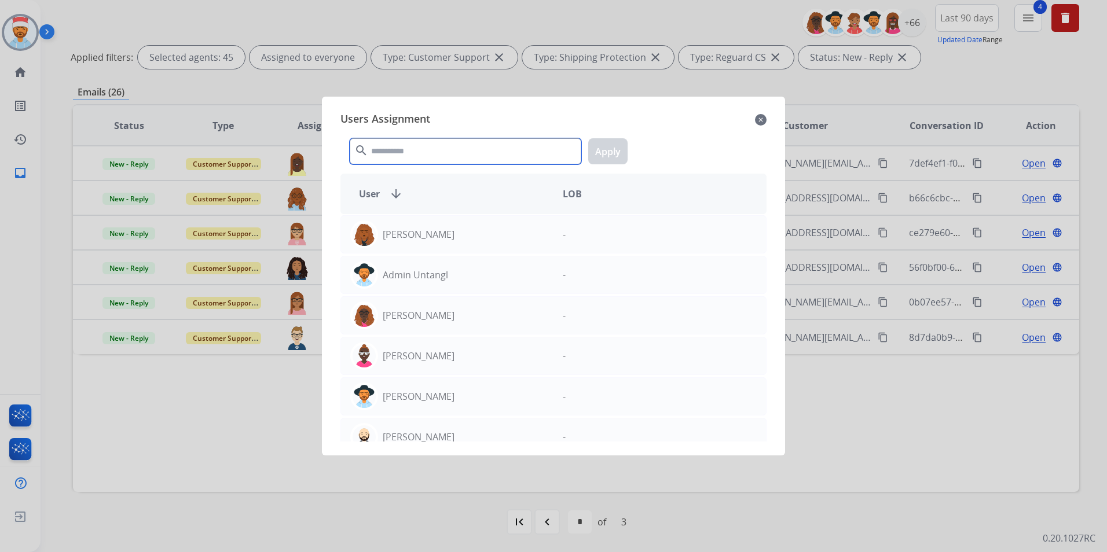
click at [434, 153] on input "text" at bounding box center [466, 151] width 232 height 26
type input "*"
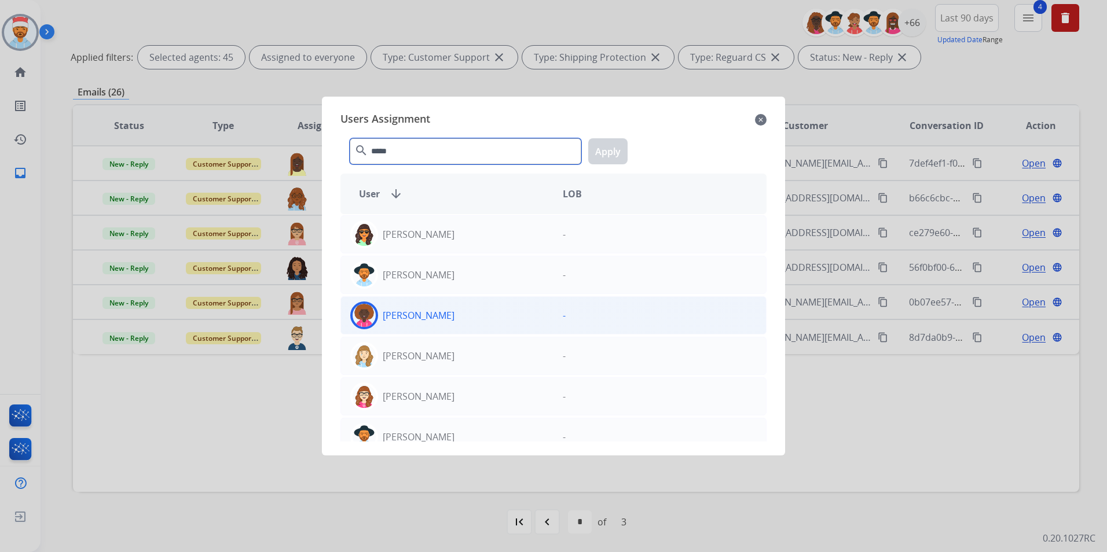
type input "*****"
click at [443, 311] on p "[PERSON_NAME]" at bounding box center [419, 316] width 72 height 14
click at [612, 148] on button "Apply" at bounding box center [607, 151] width 39 height 26
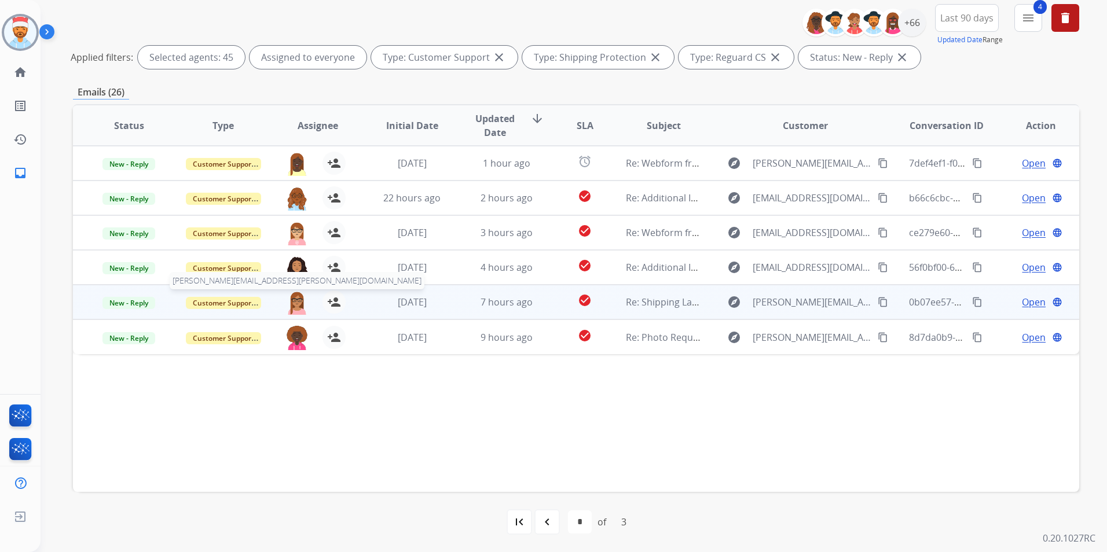
click at [303, 300] on img at bounding box center [296, 303] width 23 height 24
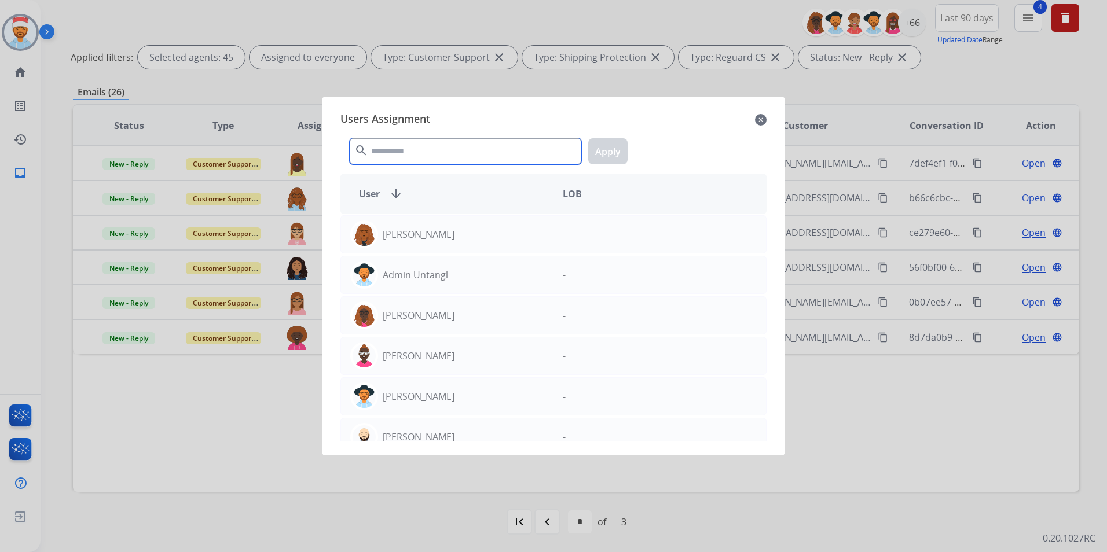
click at [436, 150] on input "text" at bounding box center [466, 151] width 232 height 26
type input "***"
click at [762, 118] on mat-icon "close" at bounding box center [761, 120] width 12 height 14
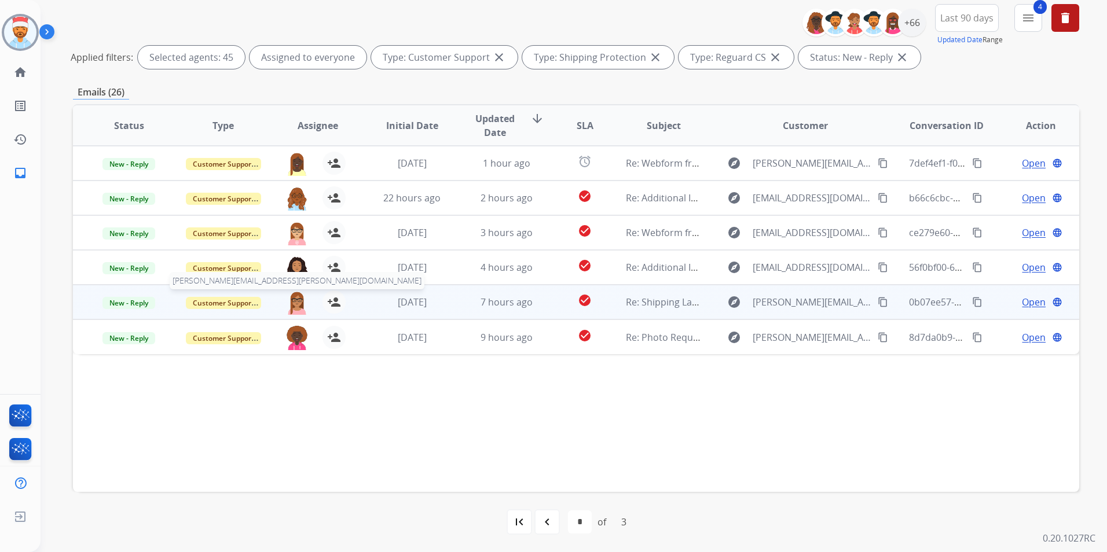
click at [298, 298] on img at bounding box center [296, 303] width 23 height 24
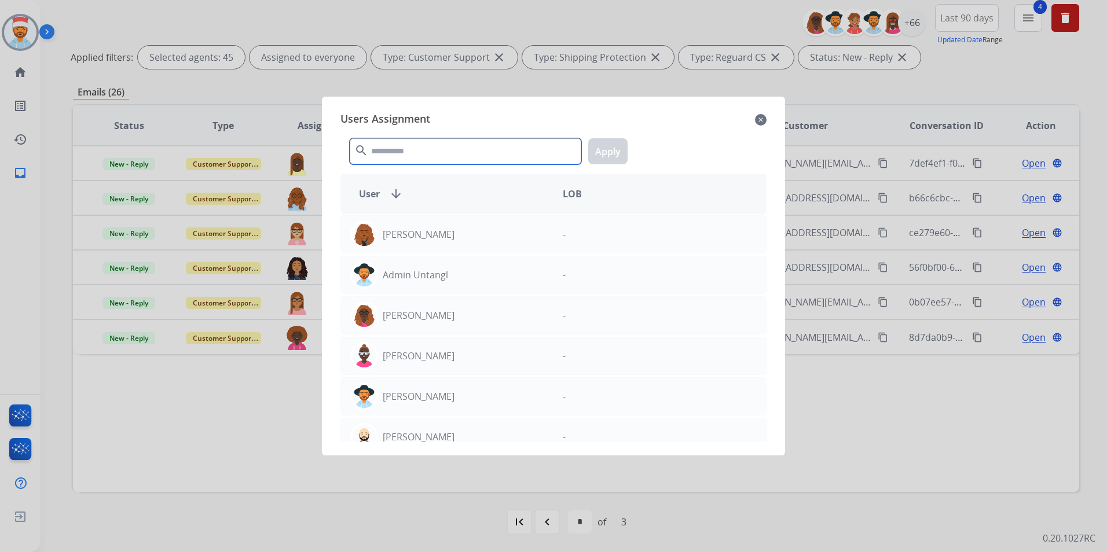
click at [439, 146] on input "text" at bounding box center [466, 151] width 232 height 26
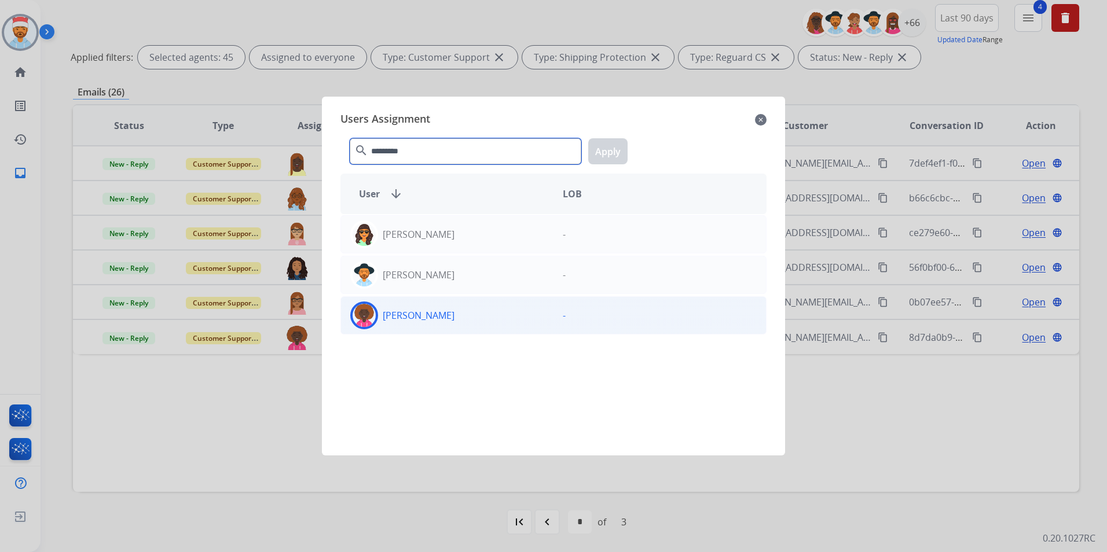
type input "*********"
click at [432, 326] on div "[PERSON_NAME]" at bounding box center [447, 316] width 212 height 28
click at [614, 143] on button "Apply" at bounding box center [607, 151] width 39 height 26
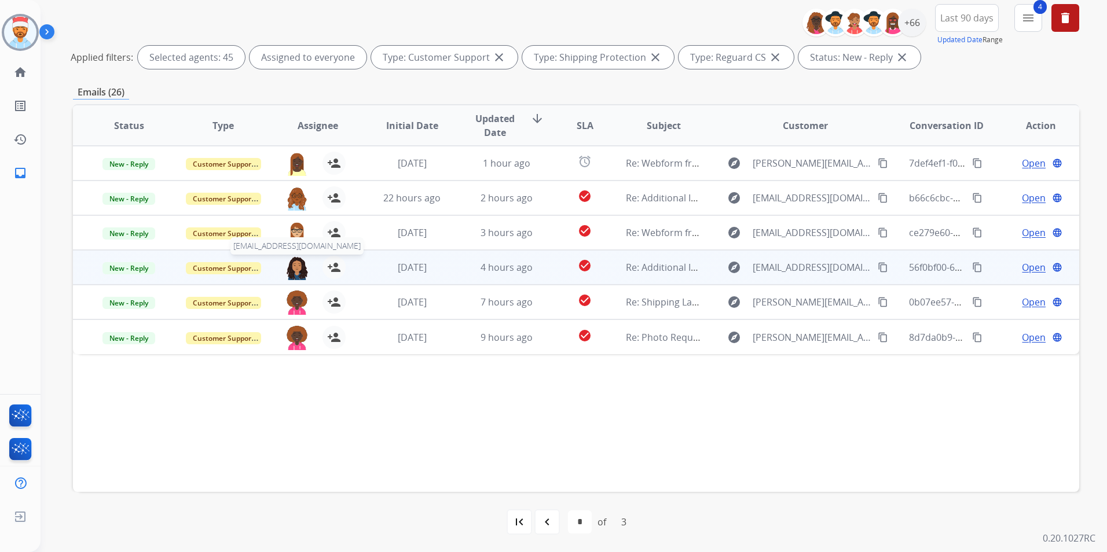
click at [297, 265] on img at bounding box center [296, 268] width 23 height 24
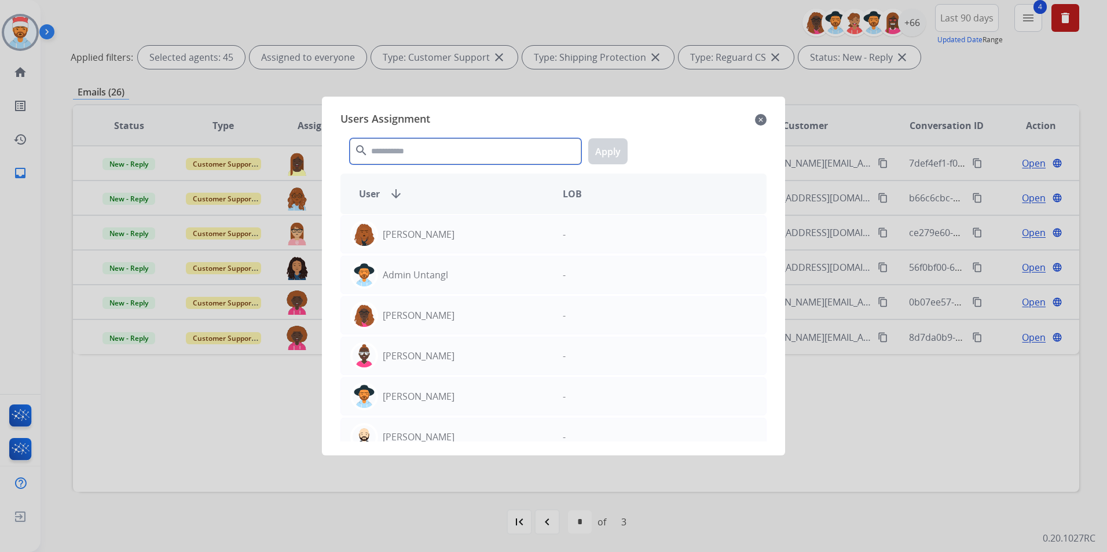
click at [401, 155] on input "text" at bounding box center [466, 151] width 232 height 26
click at [763, 116] on mat-icon "close" at bounding box center [761, 120] width 12 height 14
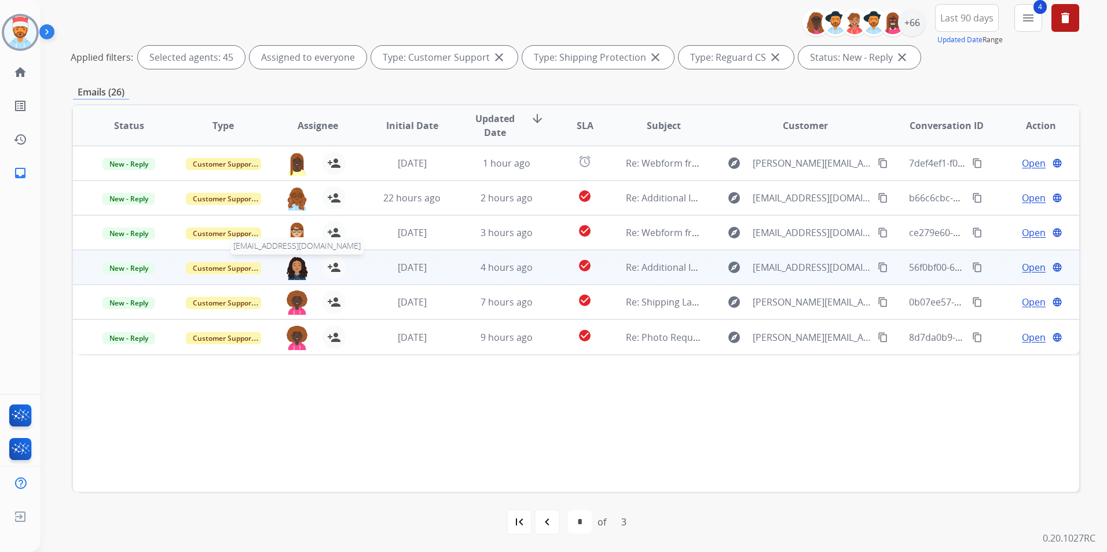
click at [295, 265] on img at bounding box center [296, 268] width 23 height 24
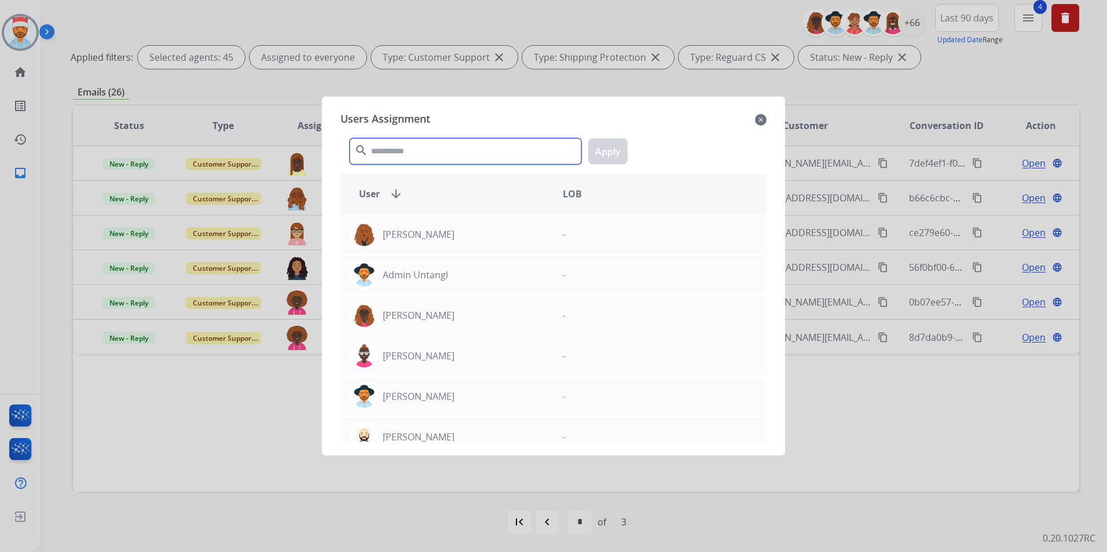
click at [459, 144] on input "text" at bounding box center [466, 151] width 232 height 26
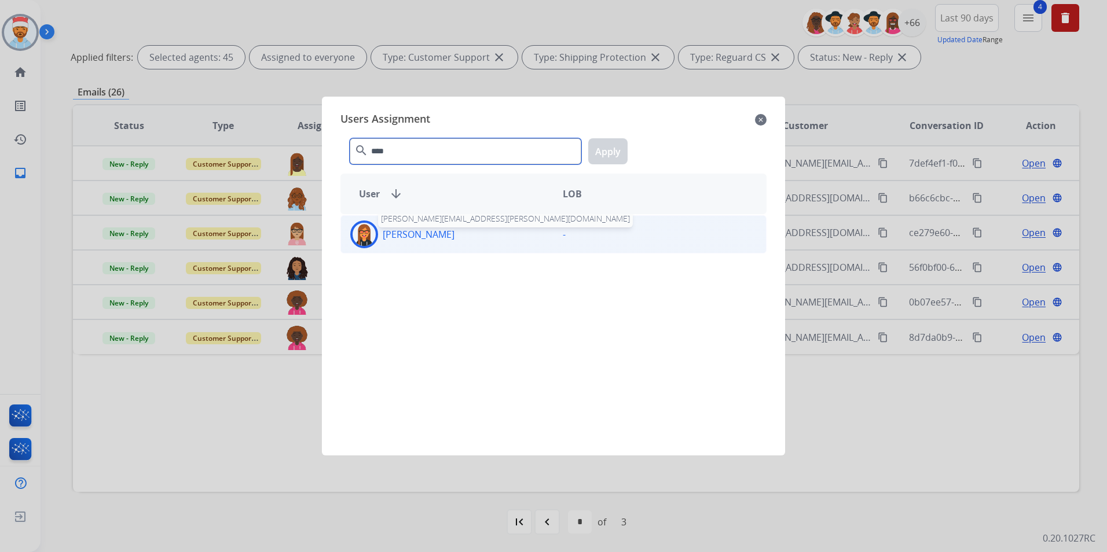
type input "****"
click at [401, 234] on p "[PERSON_NAME]" at bounding box center [419, 234] width 72 height 14
click at [610, 146] on button "Apply" at bounding box center [607, 151] width 39 height 26
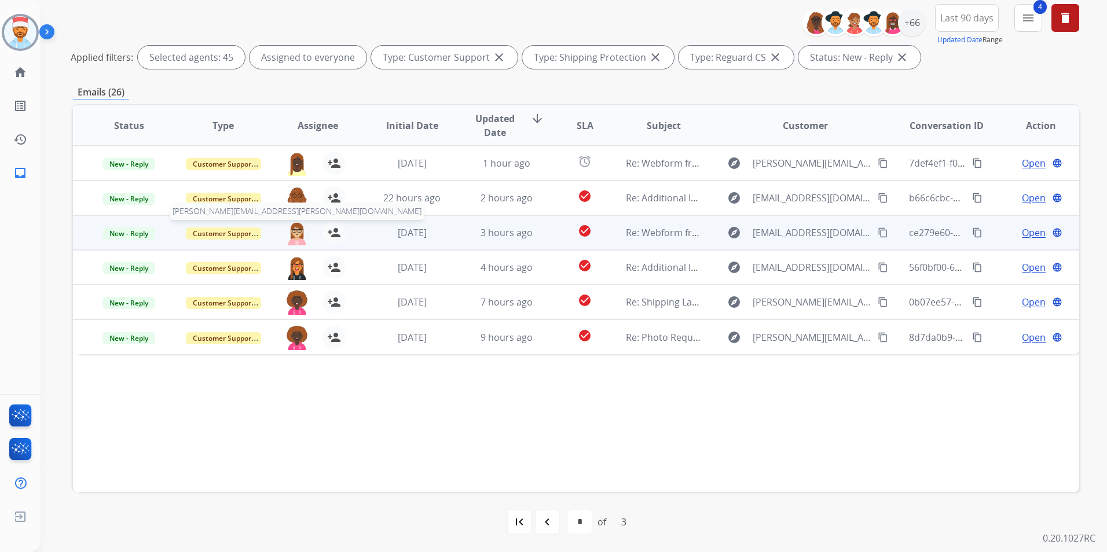
click at [293, 233] on img at bounding box center [296, 233] width 23 height 24
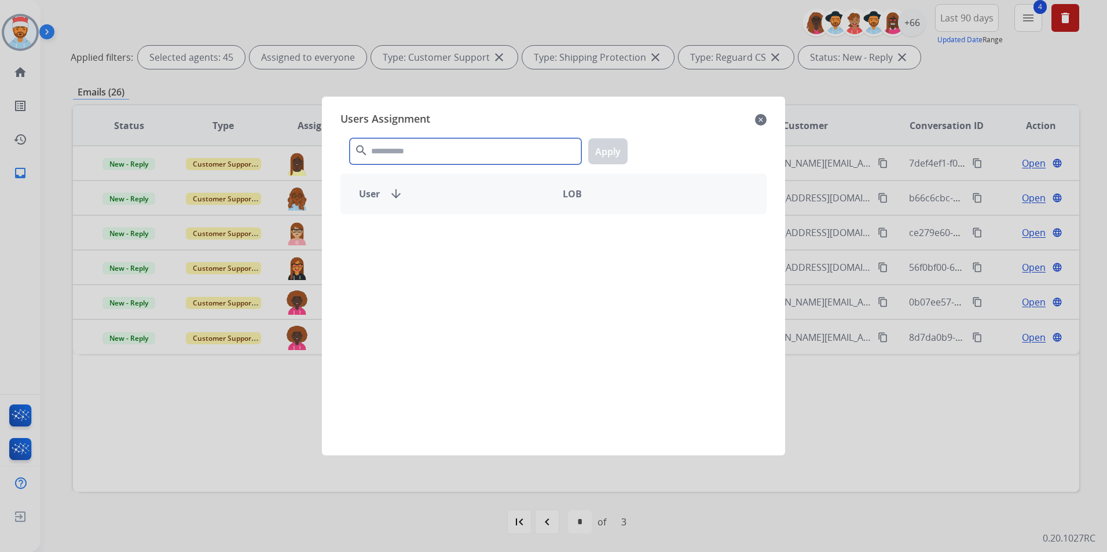
click at [402, 150] on input "text" at bounding box center [466, 151] width 232 height 26
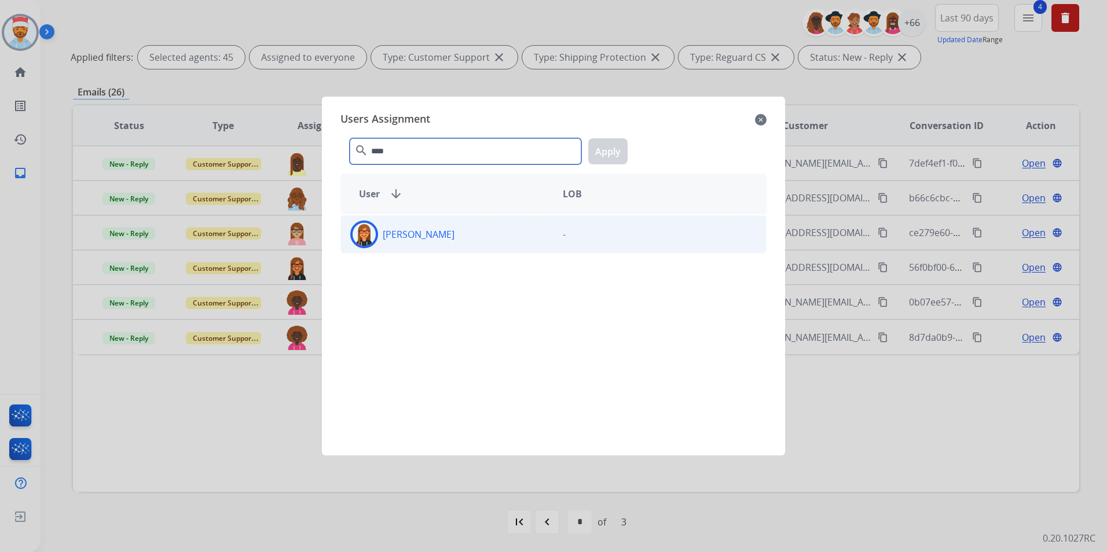
type input "****"
drag, startPoint x: 407, startPoint y: 242, endPoint x: 434, endPoint y: 241, distance: 26.7
click at [408, 242] on div "[PERSON_NAME]" at bounding box center [447, 235] width 212 height 28
drag, startPoint x: 600, startPoint y: 148, endPoint x: 551, endPoint y: 177, distance: 56.8
click at [601, 148] on button "Apply" at bounding box center [607, 151] width 39 height 26
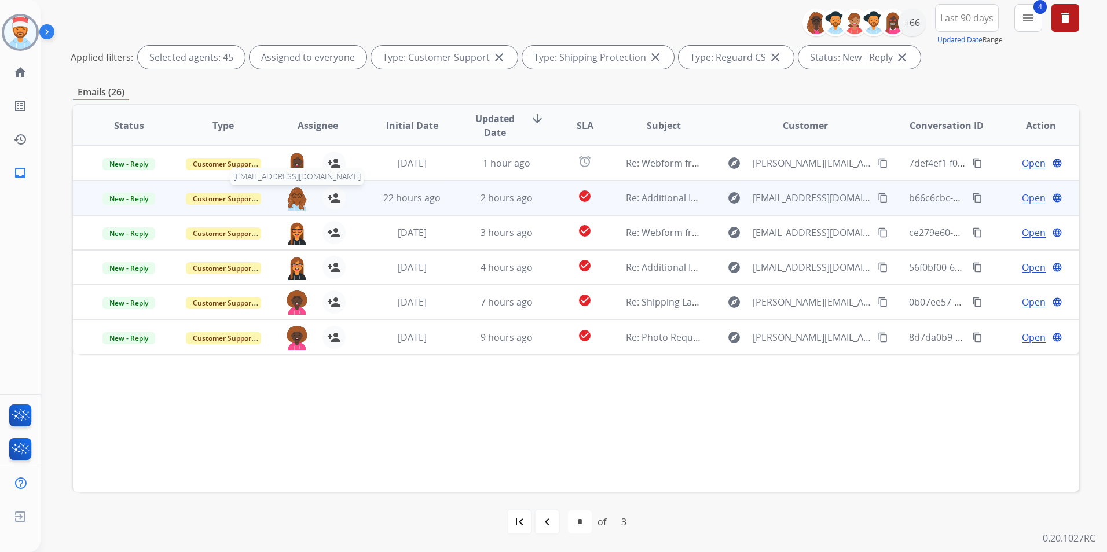
click at [293, 197] on img at bounding box center [296, 198] width 23 height 24
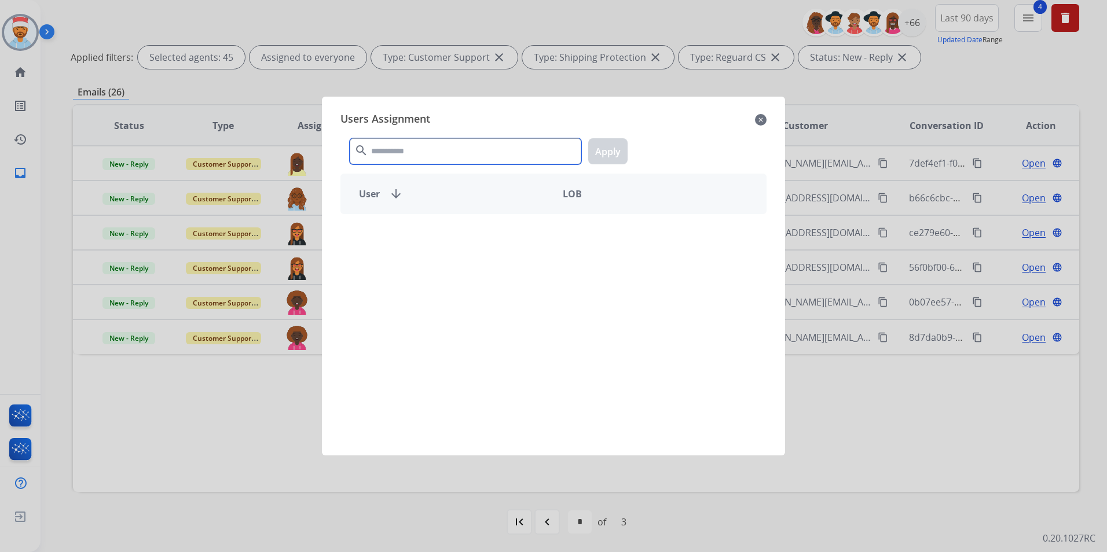
click at [420, 143] on input "text" at bounding box center [466, 151] width 232 height 26
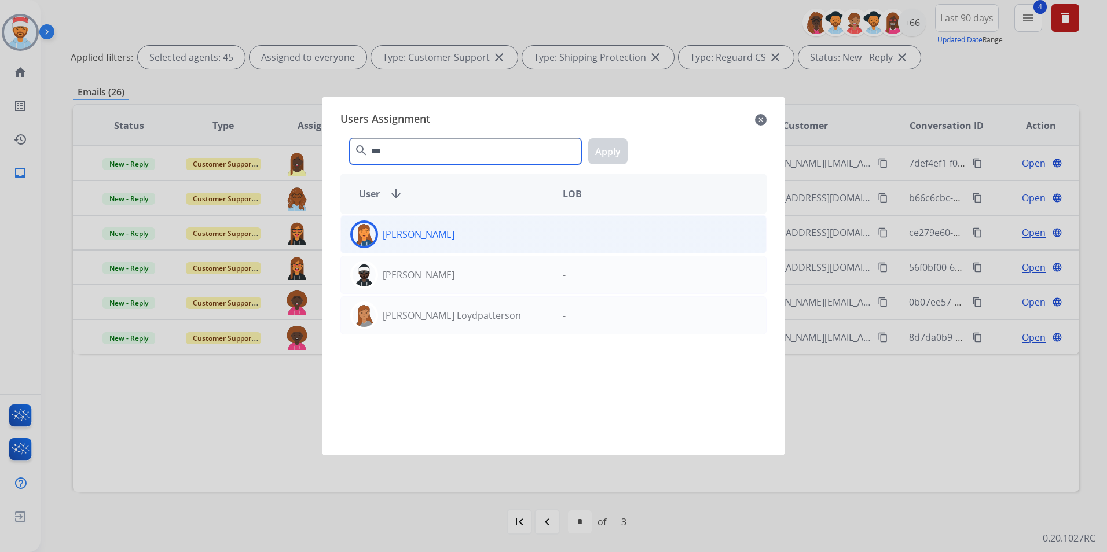
type input "***"
click at [420, 234] on p "[PERSON_NAME]" at bounding box center [419, 234] width 72 height 14
click at [625, 150] on button "Apply" at bounding box center [607, 151] width 39 height 26
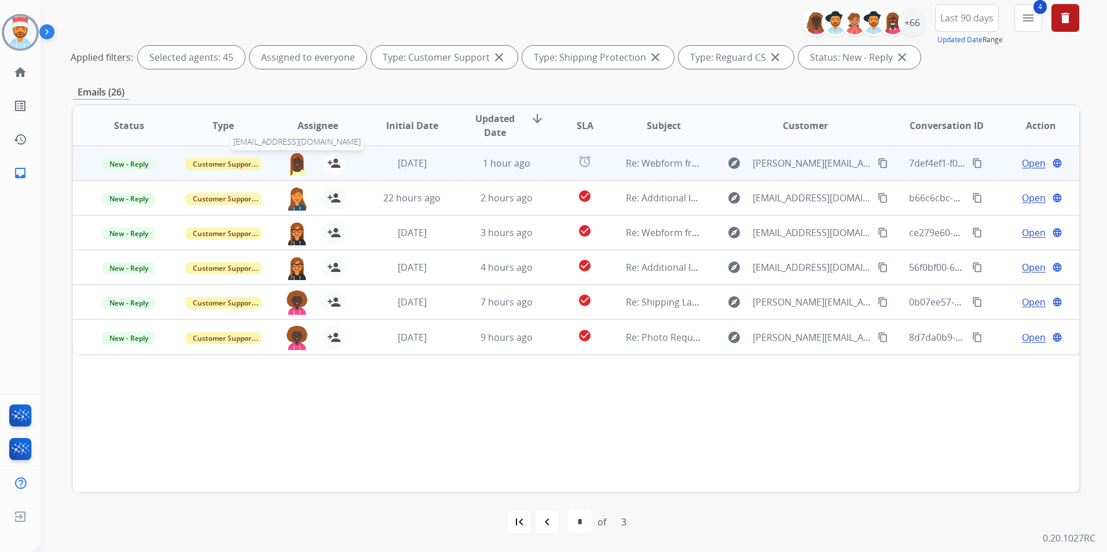
click at [293, 163] on img at bounding box center [296, 164] width 23 height 24
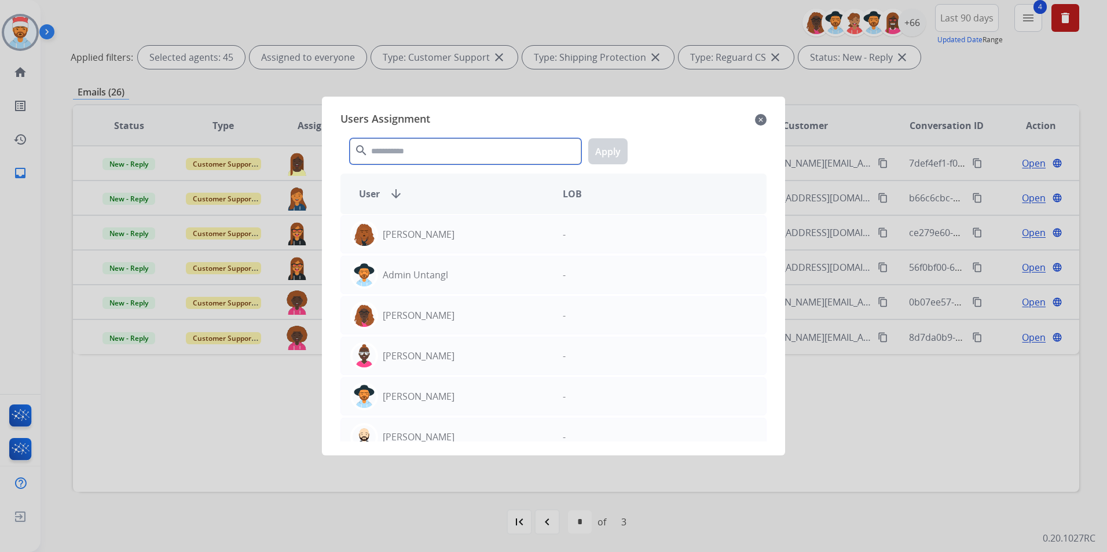
click at [421, 153] on input "text" at bounding box center [466, 151] width 232 height 26
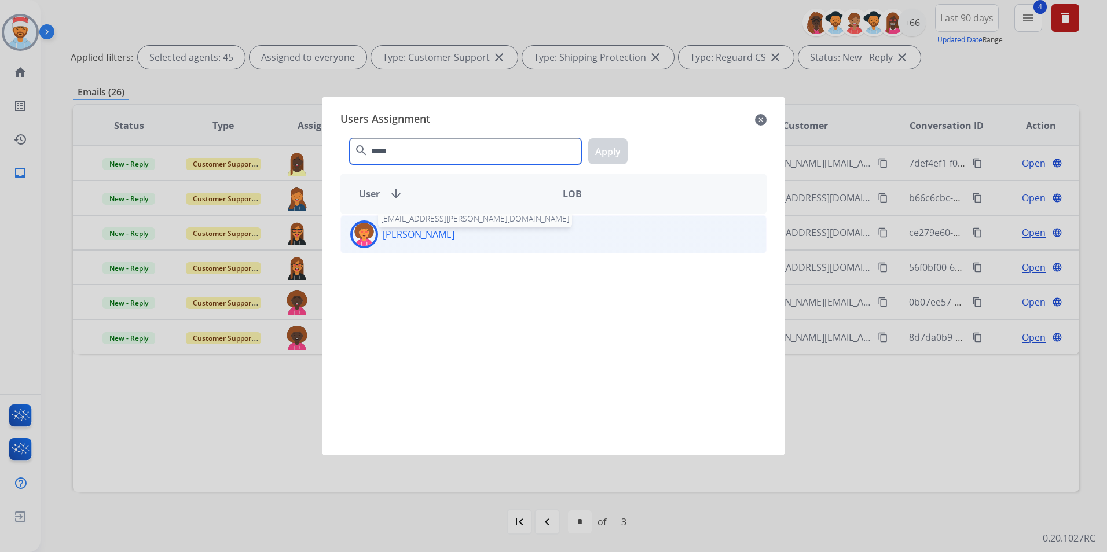
type input "*****"
click at [417, 237] on p "[PERSON_NAME]" at bounding box center [419, 234] width 72 height 14
drag, startPoint x: 615, startPoint y: 152, endPoint x: 604, endPoint y: 175, distance: 25.9
click at [616, 152] on button "Apply" at bounding box center [607, 151] width 39 height 26
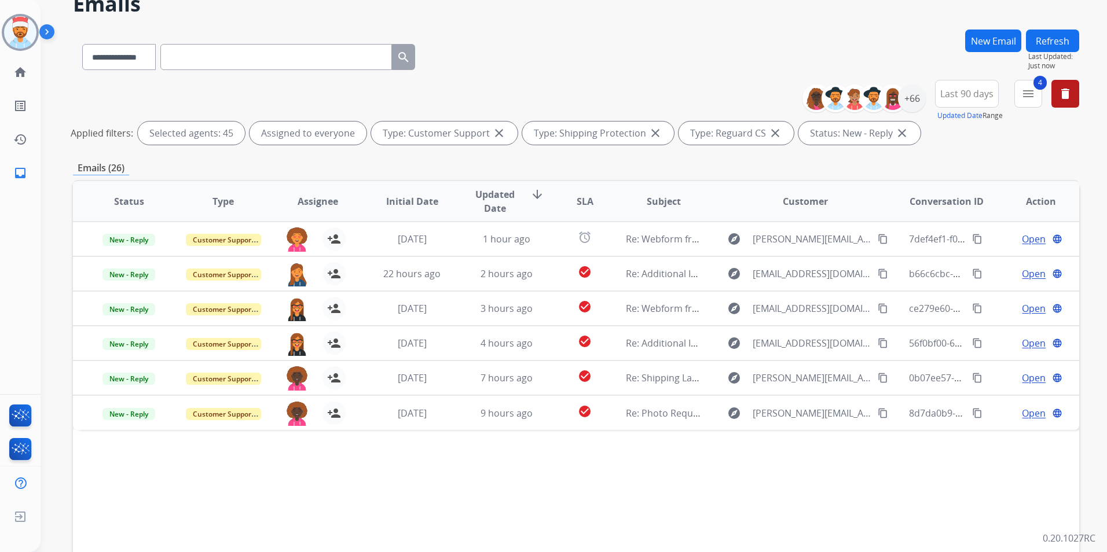
scroll to position [19, 0]
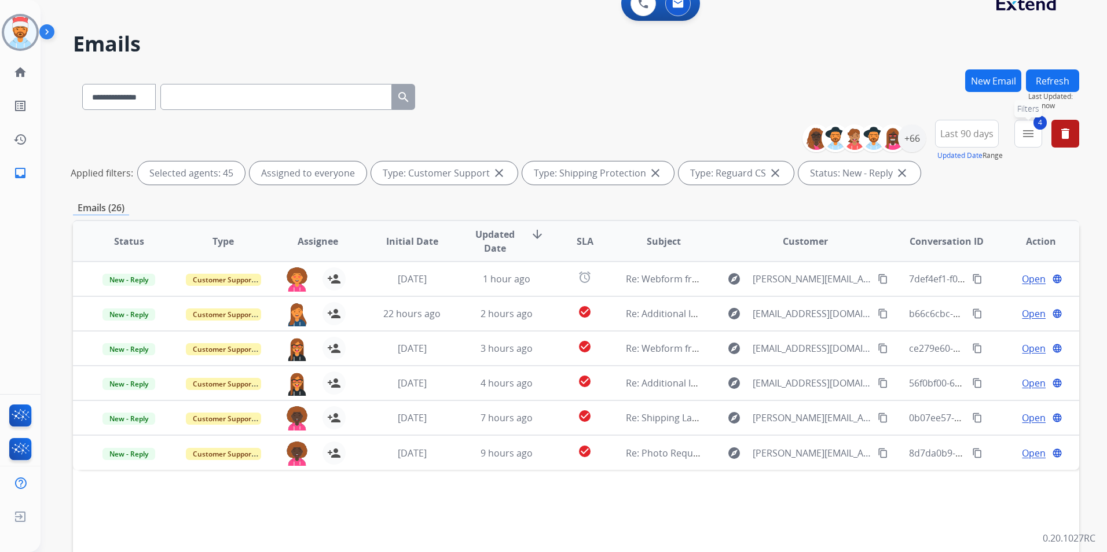
click at [1031, 135] on mat-icon "menu" at bounding box center [1028, 134] width 14 height 14
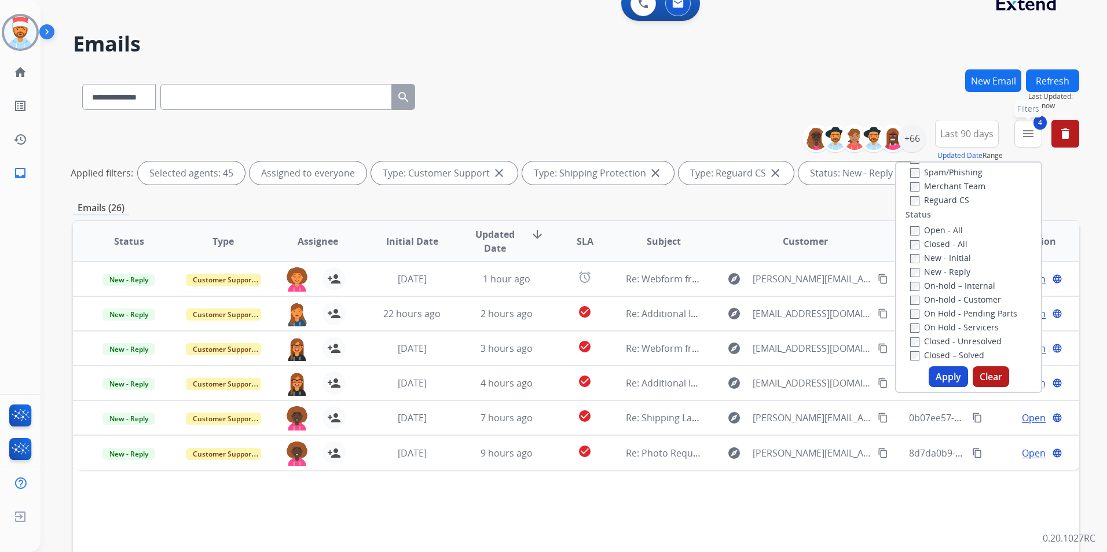
click at [1029, 136] on mat-icon "menu" at bounding box center [1028, 134] width 14 height 14
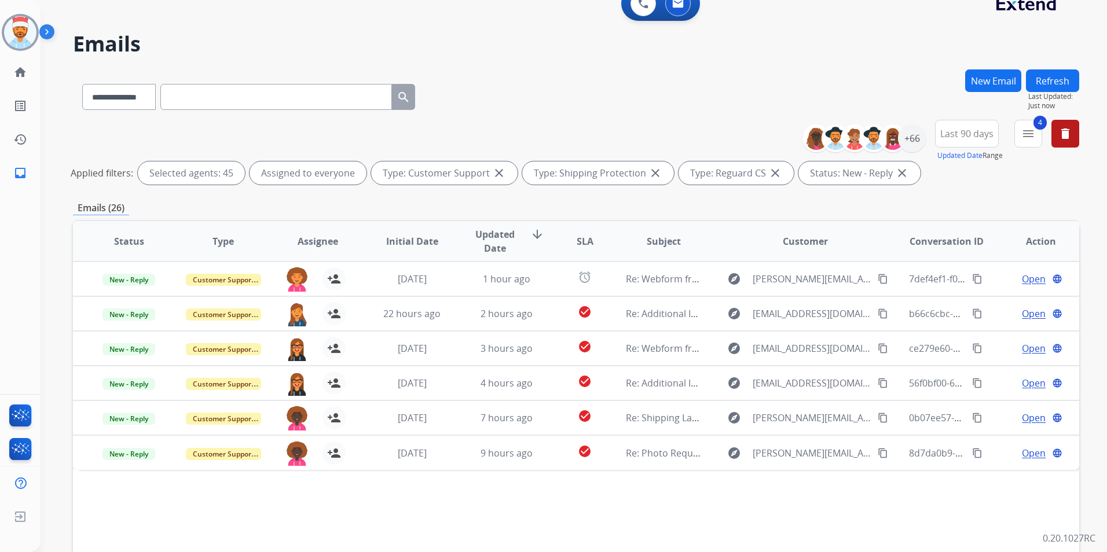
click at [1053, 81] on button "Refresh" at bounding box center [1052, 80] width 53 height 23
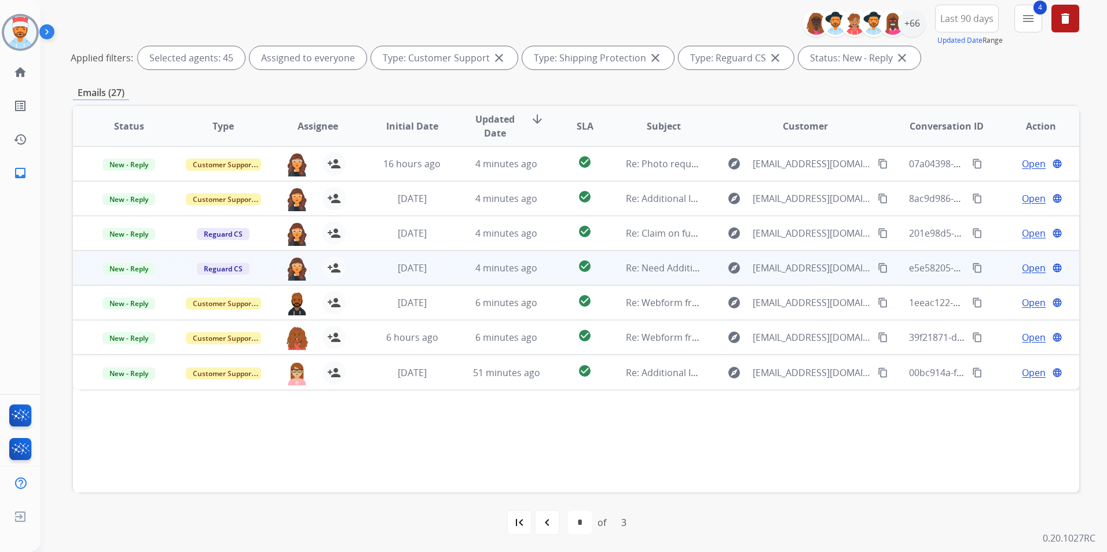
scroll to position [134, 0]
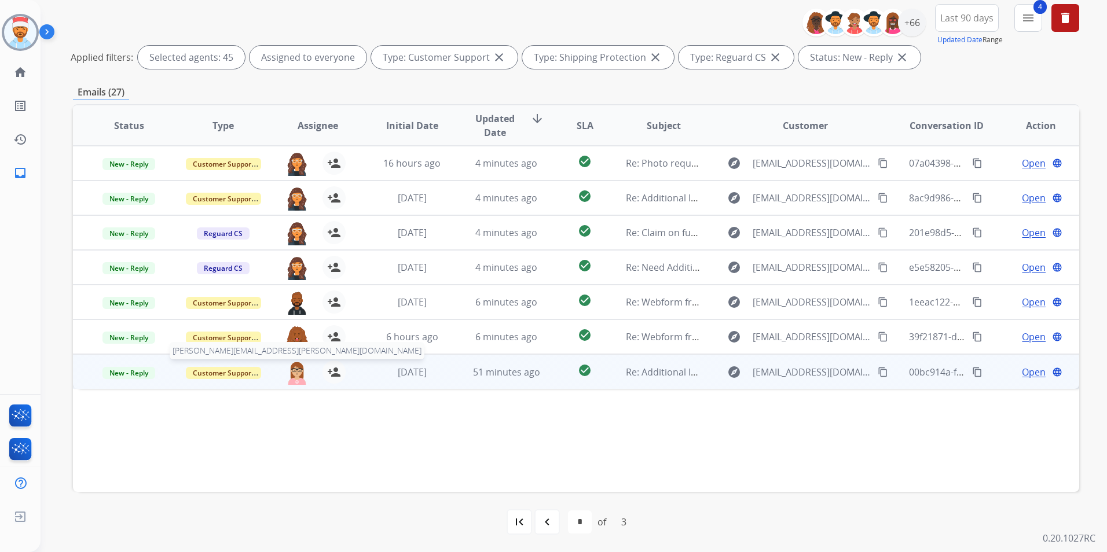
click at [293, 371] on img at bounding box center [296, 373] width 23 height 24
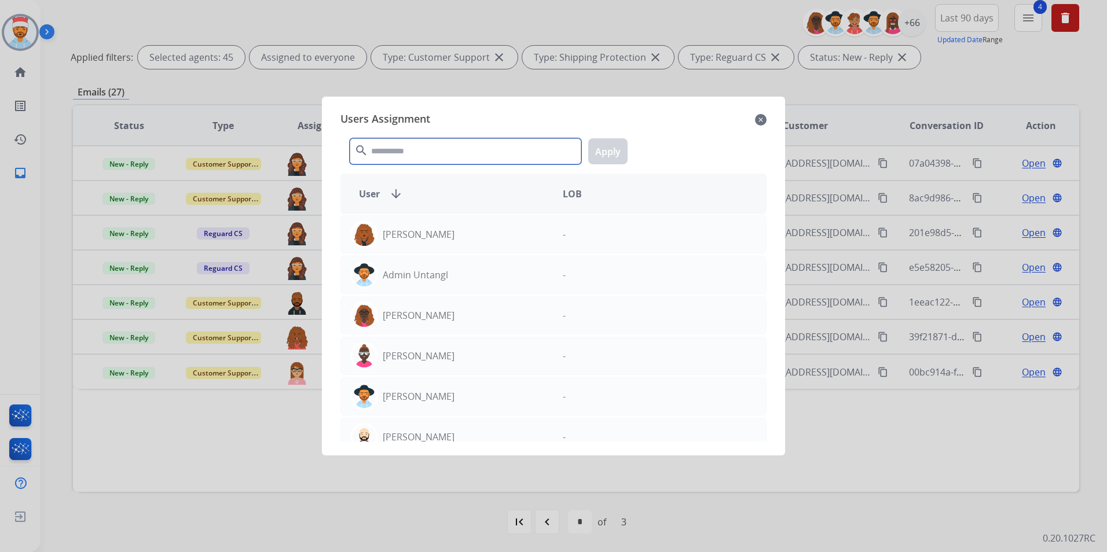
click at [415, 159] on input "text" at bounding box center [466, 151] width 232 height 26
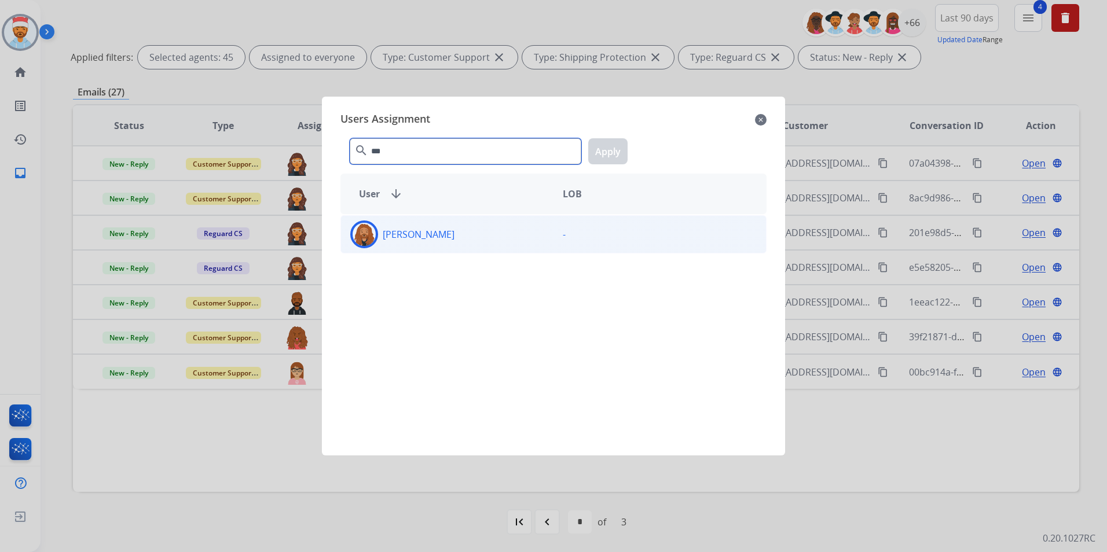
type input "***"
drag, startPoint x: 458, startPoint y: 234, endPoint x: 457, endPoint y: 227, distance: 6.5
click at [454, 234] on p "[PERSON_NAME]" at bounding box center [419, 234] width 72 height 14
drag, startPoint x: 590, startPoint y: 149, endPoint x: 593, endPoint y: 156, distance: 7.0
click at [592, 149] on button "Apply" at bounding box center [607, 151] width 39 height 26
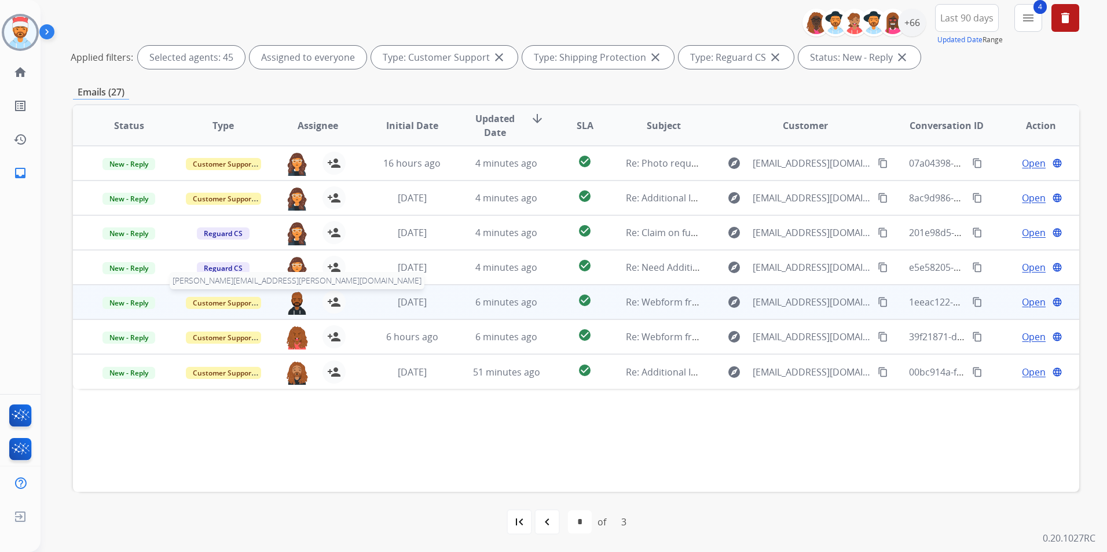
click at [299, 299] on img at bounding box center [296, 303] width 23 height 24
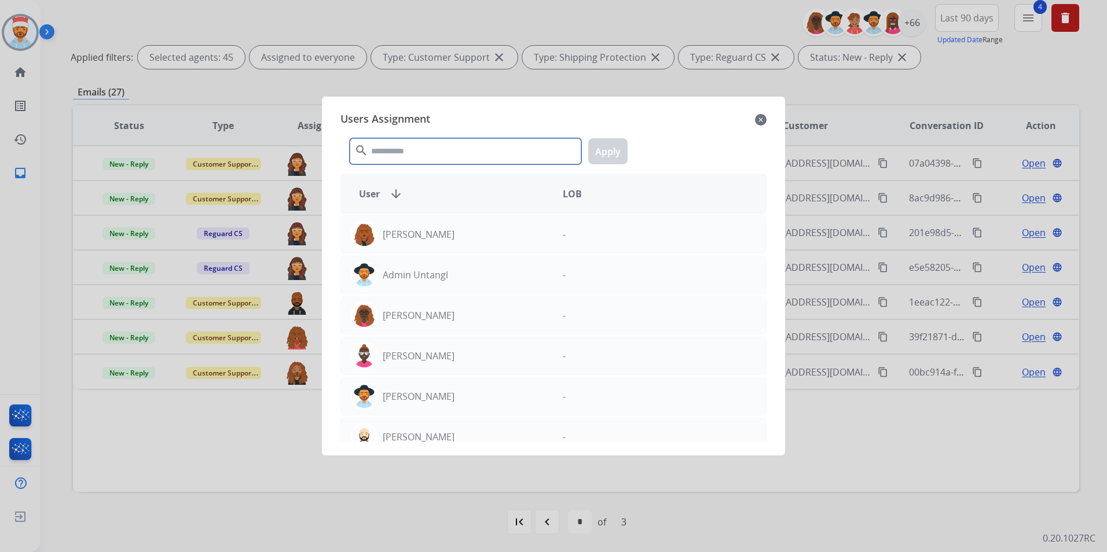
click at [427, 153] on input "text" at bounding box center [466, 151] width 232 height 26
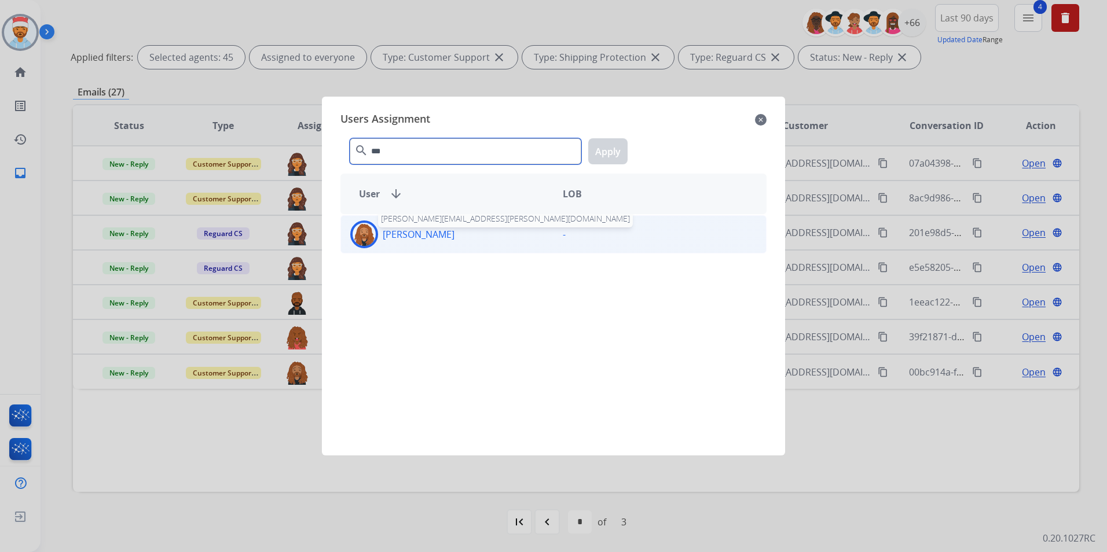
type input "***"
click at [408, 234] on p "[PERSON_NAME]" at bounding box center [419, 234] width 72 height 14
click at [610, 155] on button "Apply" at bounding box center [607, 151] width 39 height 26
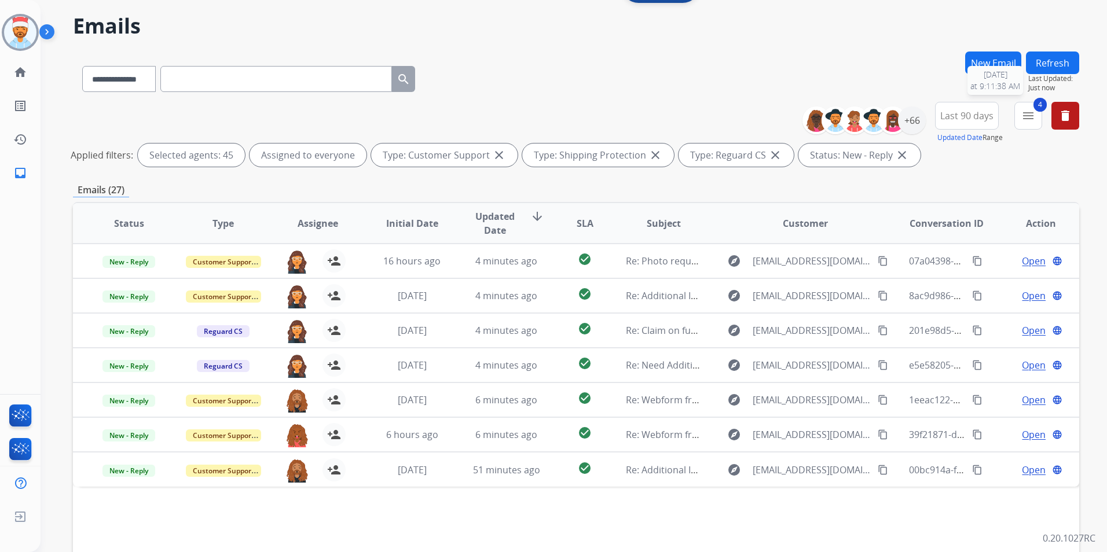
scroll to position [0, 0]
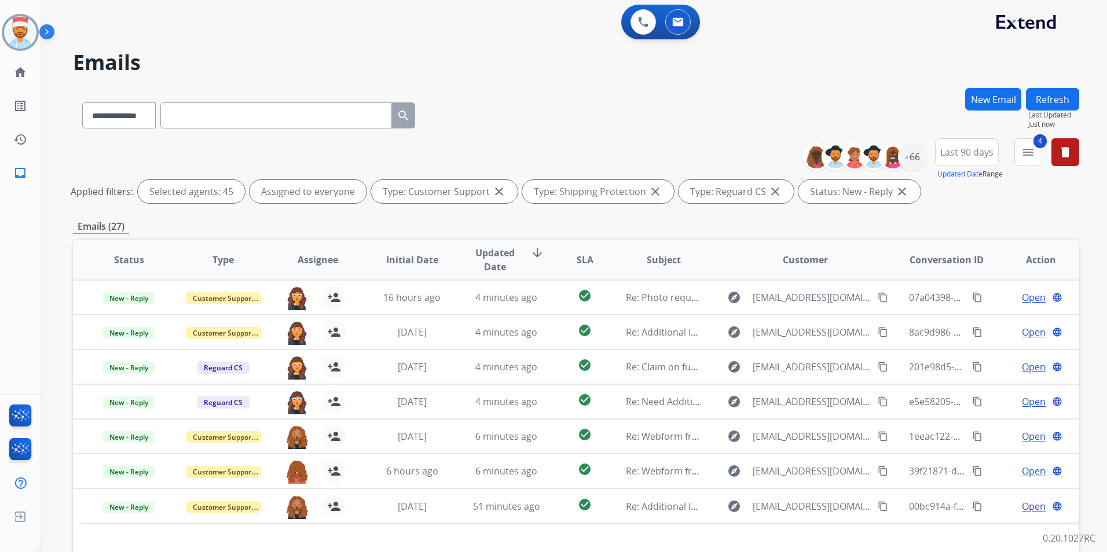
click at [1046, 93] on button "Refresh" at bounding box center [1052, 99] width 53 height 23
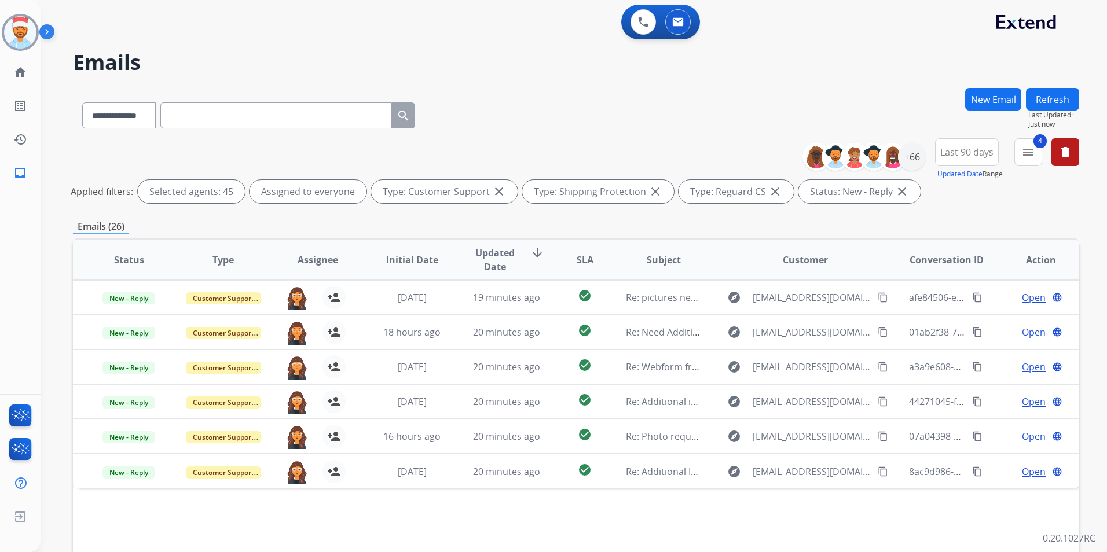
click at [1052, 94] on button "Refresh" at bounding box center [1052, 99] width 53 height 23
click at [582, 121] on div "**********" at bounding box center [576, 113] width 1006 height 50
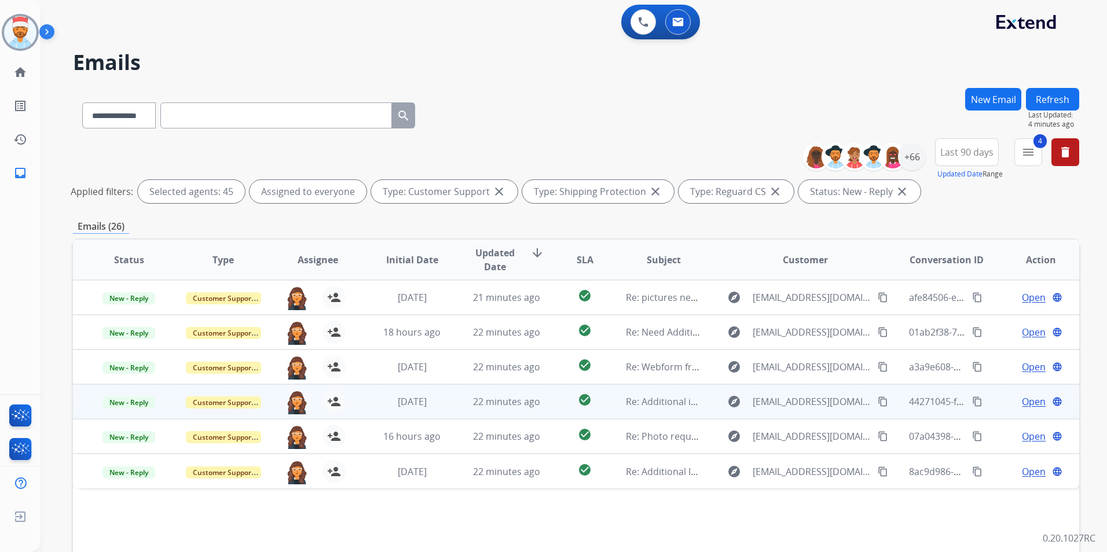
scroll to position [134, 0]
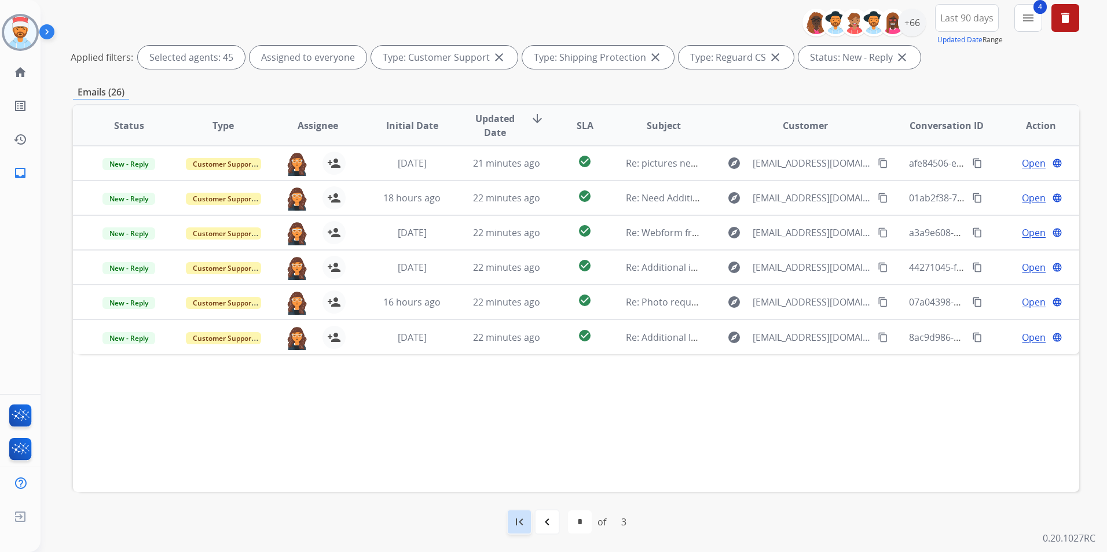
click at [520, 528] on mat-icon "first_page" at bounding box center [519, 522] width 14 height 14
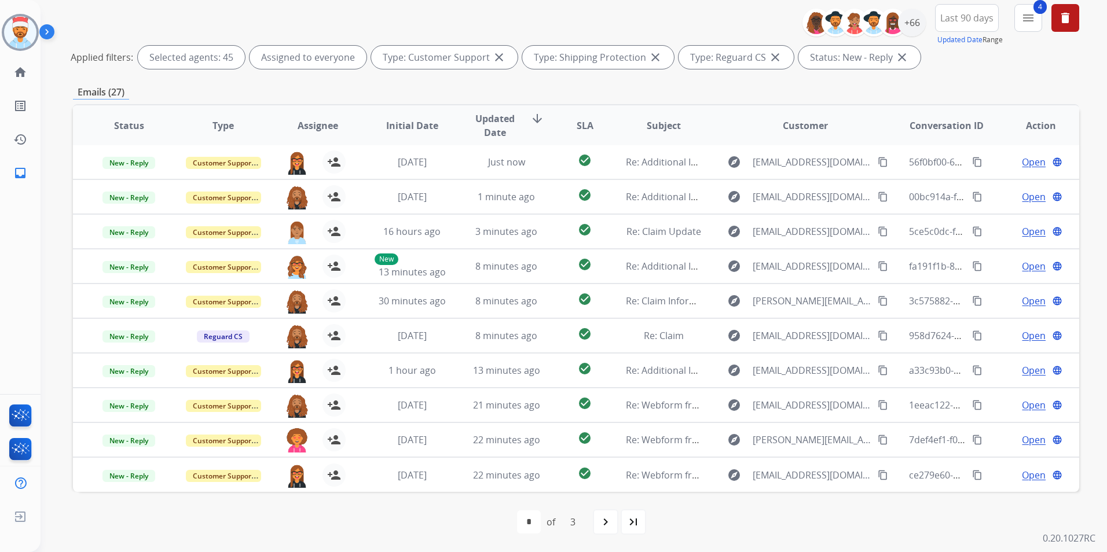
drag, startPoint x: 623, startPoint y: 522, endPoint x: 630, endPoint y: 522, distance: 6.4
click at [630, 523] on div "last_page" at bounding box center [633, 521] width 25 height 25
select select "*"
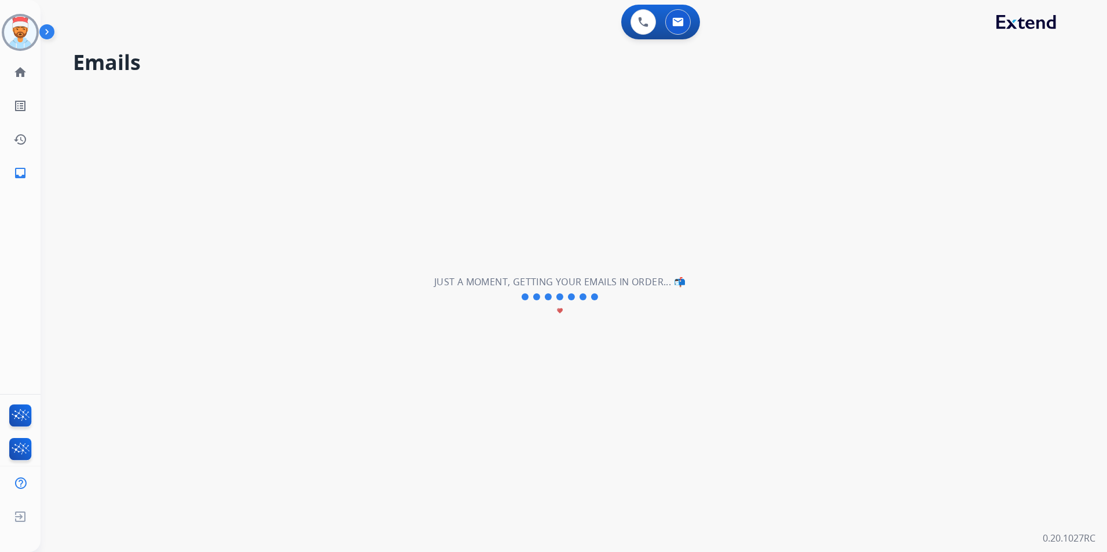
scroll to position [0, 0]
